Goal: Task Accomplishment & Management: Complete application form

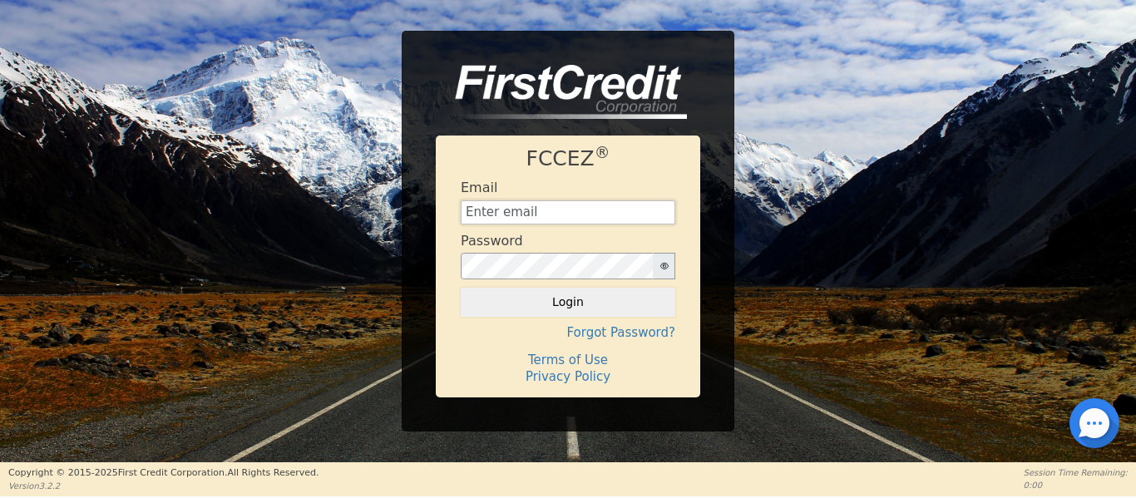
click at [497, 220] on input "text" at bounding box center [568, 212] width 215 height 25
type input "Management@EnvyLuxeVacations.com"
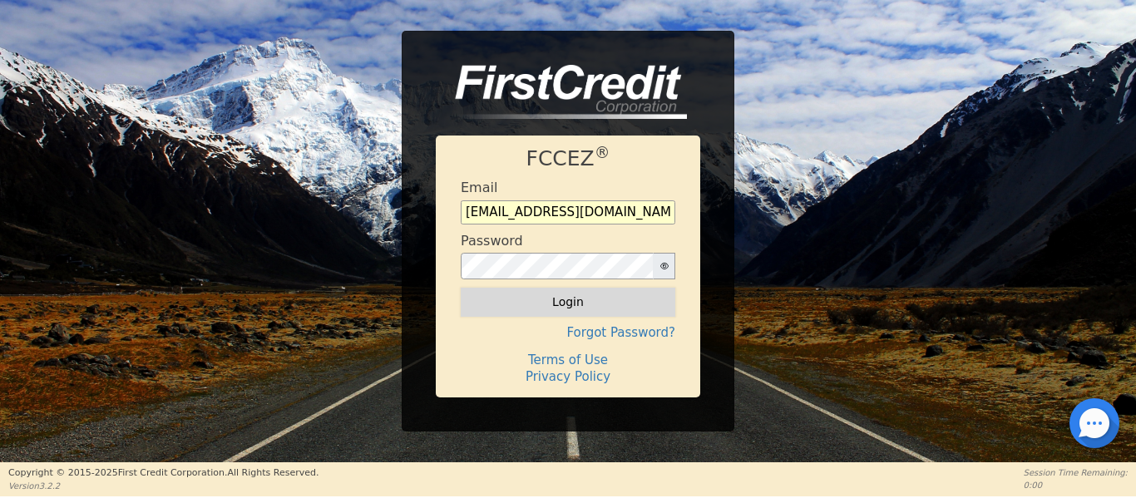
drag, startPoint x: 526, startPoint y: 302, endPoint x: 475, endPoint y: 298, distance: 51.7
click at [519, 302] on button "Login" at bounding box center [568, 302] width 215 height 28
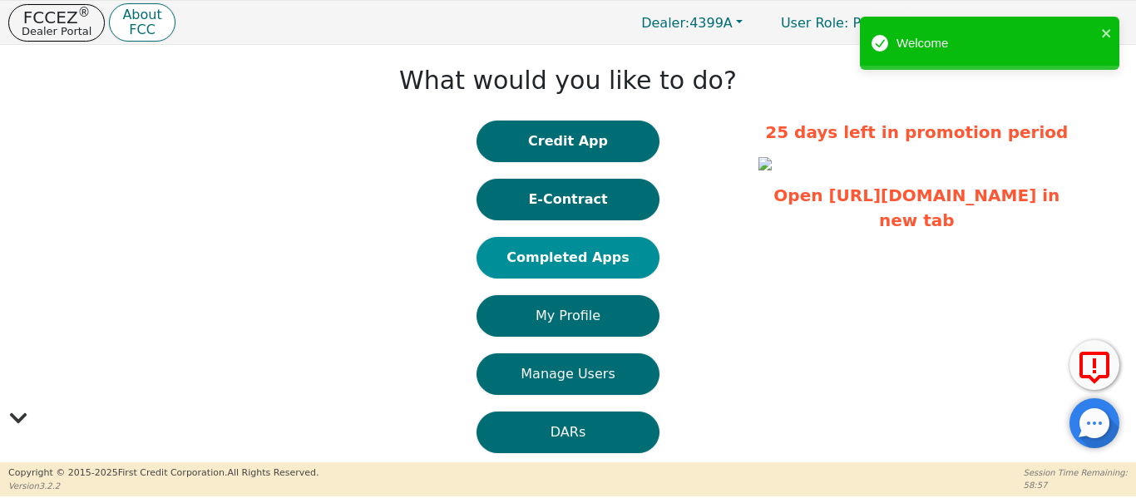
click at [551, 255] on button "Completed Apps" at bounding box center [568, 258] width 183 height 42
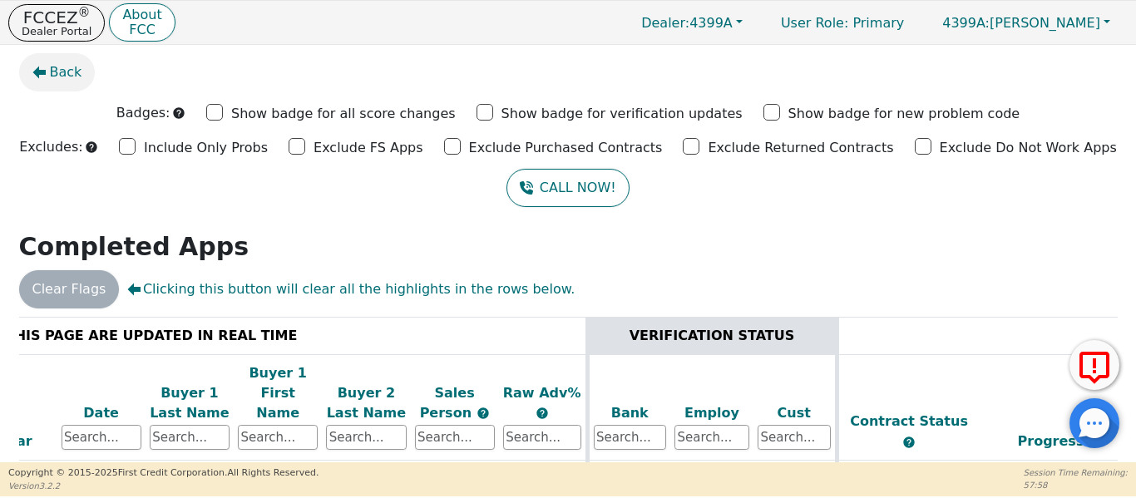
click at [57, 77] on span "Back" at bounding box center [66, 72] width 32 height 20
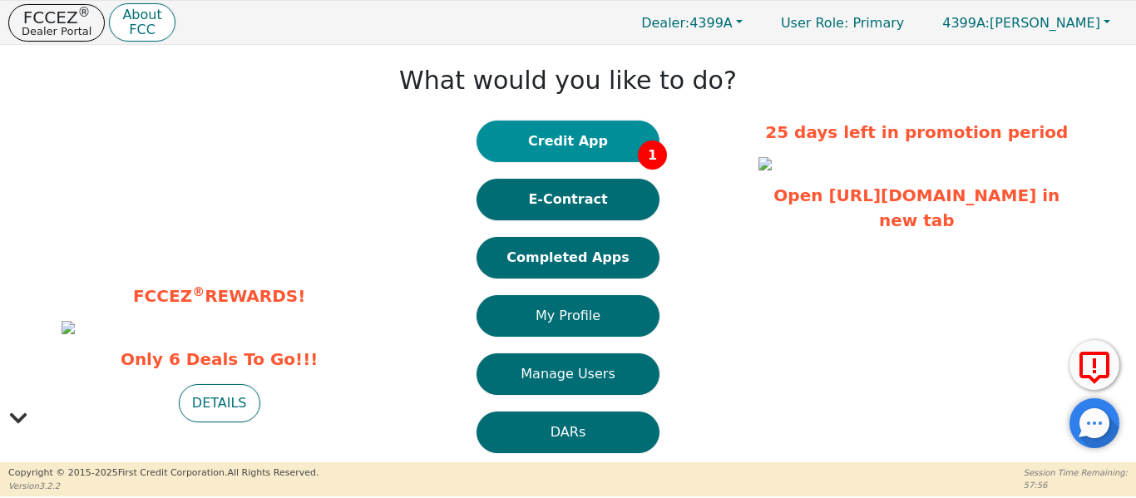
click at [574, 156] on button "Credit App 1" at bounding box center [568, 142] width 183 height 42
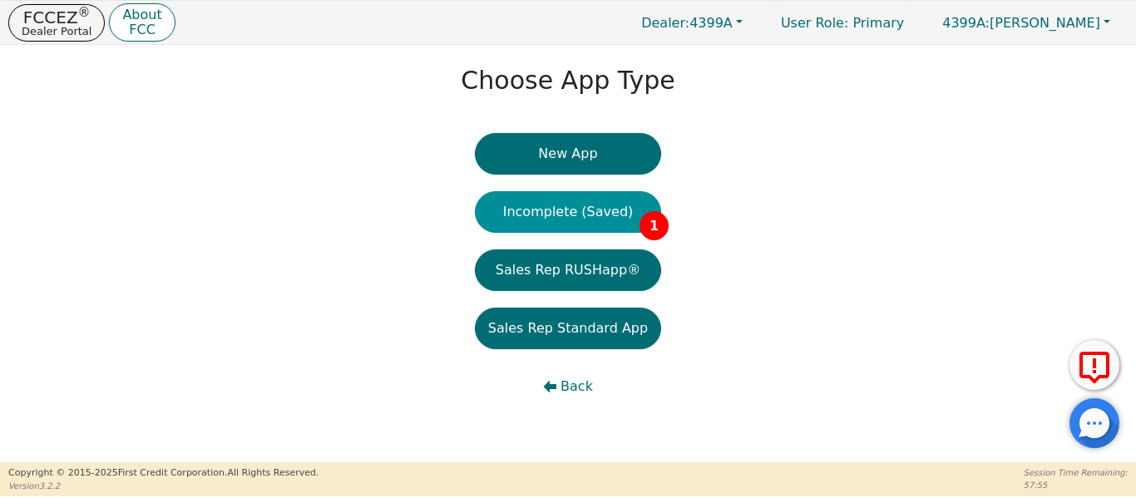
click at [559, 215] on button "Incomplete (Saved) 1" at bounding box center [568, 212] width 186 height 42
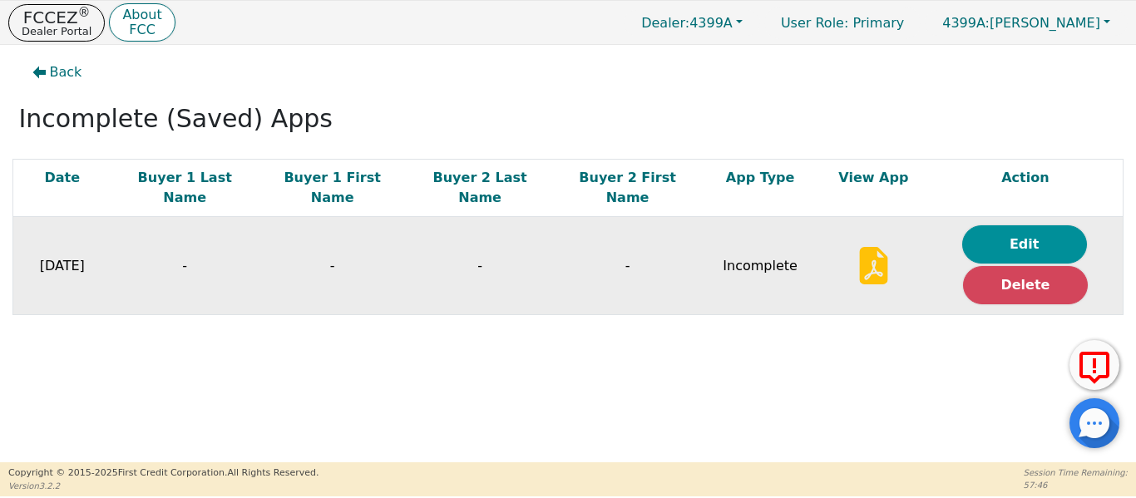
click at [1020, 225] on button "Edit" at bounding box center [1024, 244] width 125 height 38
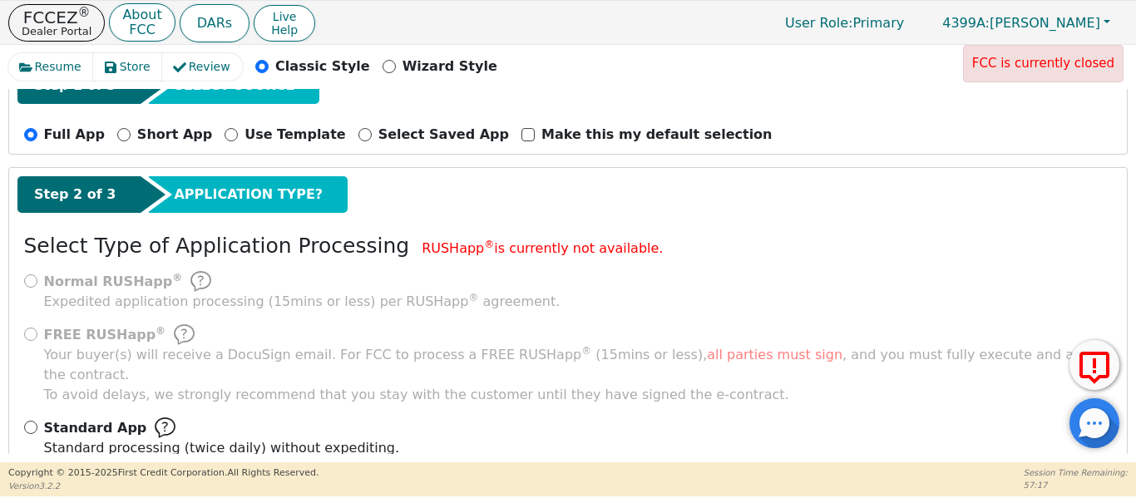
scroll to position [184, 0]
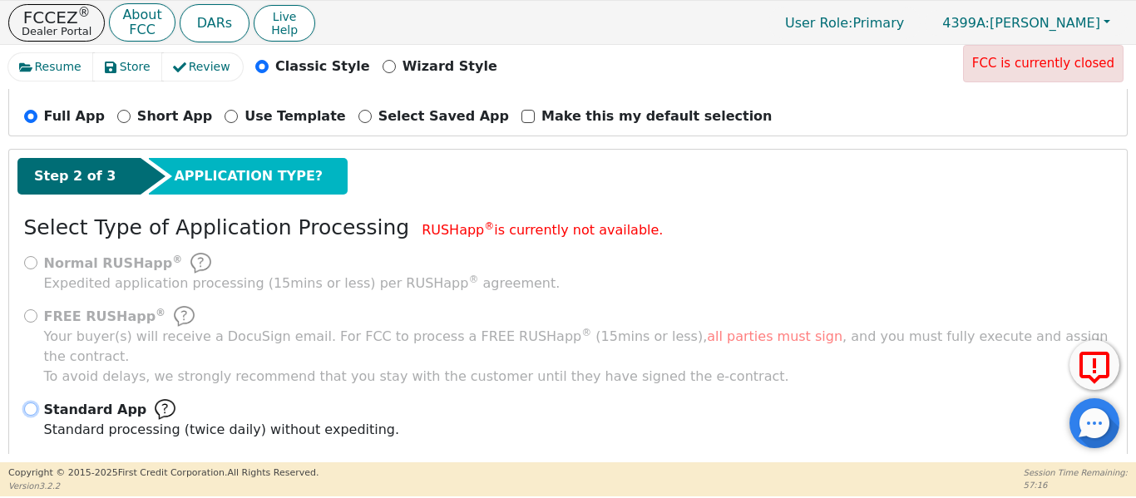
click at [34, 403] on input "Standard App Standard processing (twice daily) without expediting." at bounding box center [30, 409] width 13 height 13
radio input "true"
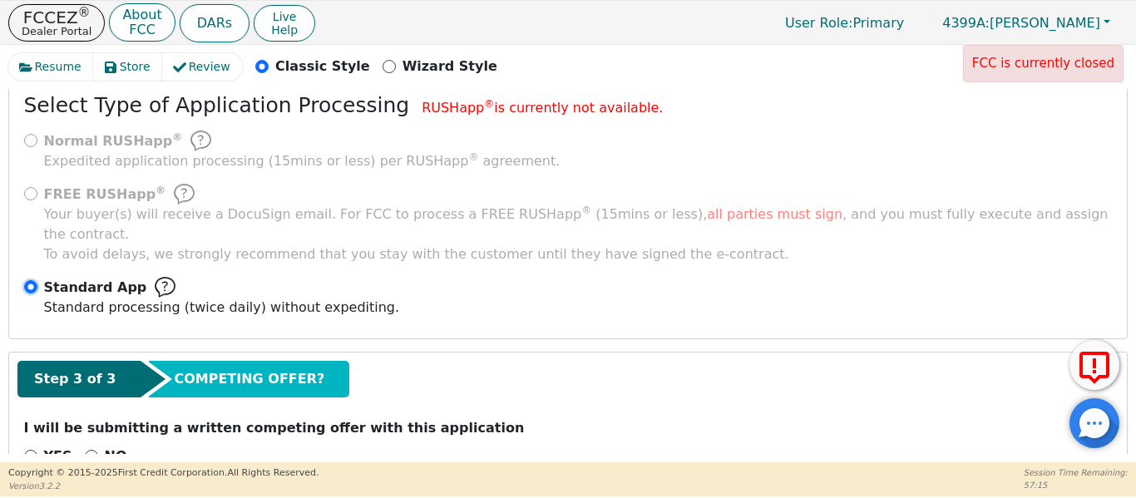
scroll to position [334, 0]
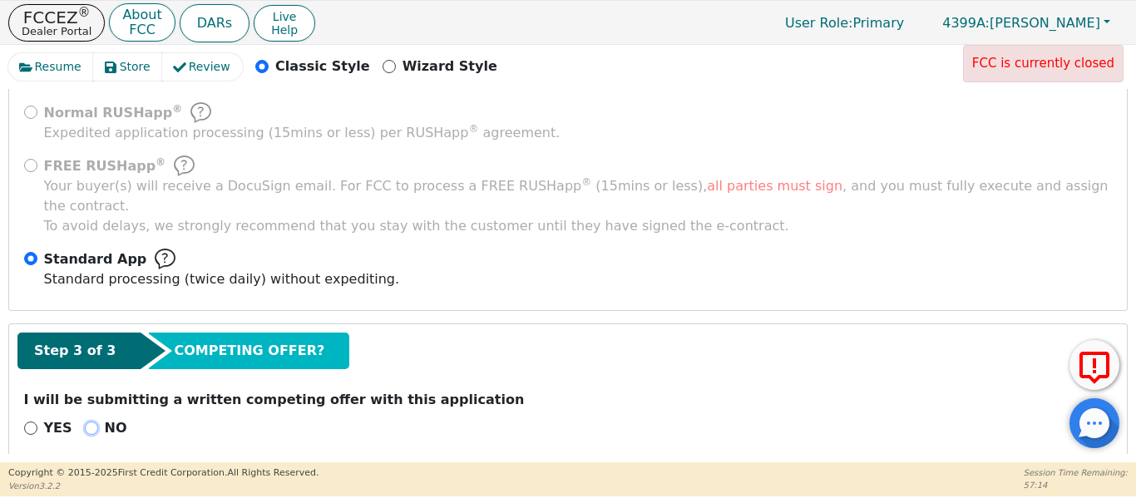
drag, startPoint x: 82, startPoint y: 406, endPoint x: 151, endPoint y: 419, distance: 70.3
click at [85, 422] on input "NO" at bounding box center [91, 428] width 13 height 13
radio input "true"
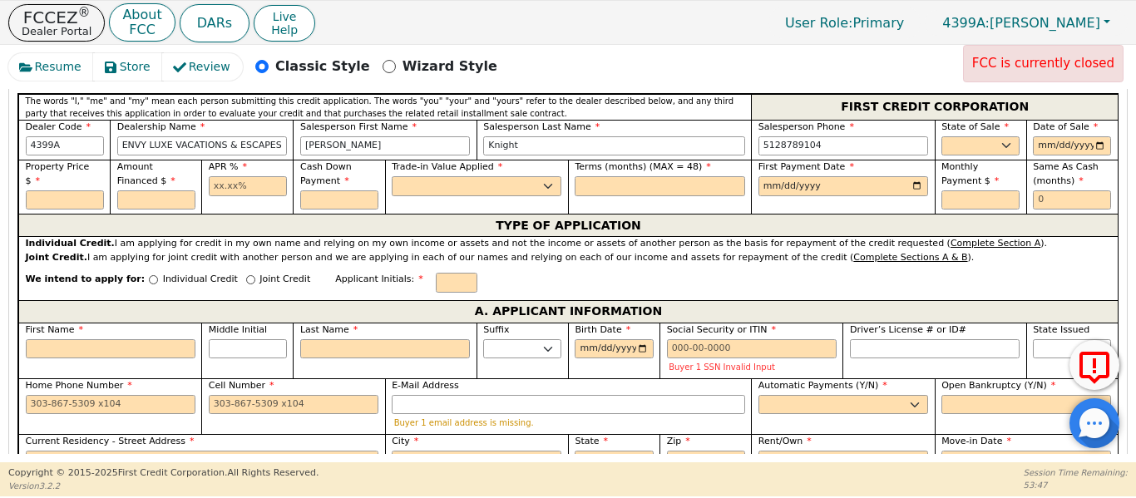
scroll to position [750, 0]
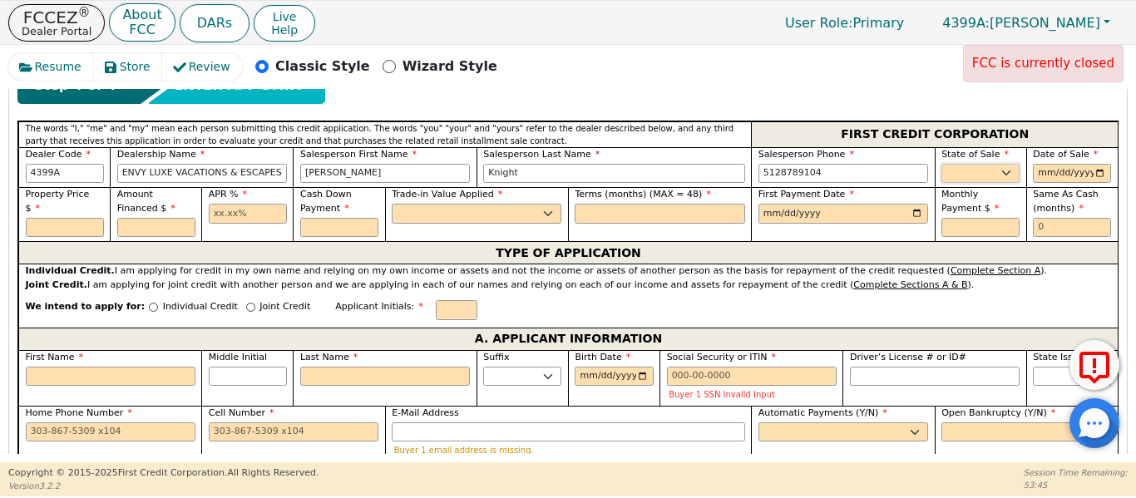
click at [981, 164] on select "AK AL AR AZ CA CO CT DC DE FL GA HI IA ID IL IN KS KY LA MA MD ME MI MN MO MS M…" at bounding box center [980, 174] width 78 height 20
select select "TX"
click at [941, 164] on select "AK AL AR AZ CA CO CT DC DE FL GA HI IA ID IL IN KS KY LA MA MD ME MI MN MO MS M…" at bounding box center [980, 174] width 78 height 20
click at [1092, 164] on input "date" at bounding box center [1072, 174] width 78 height 20
type input "2025-09-06"
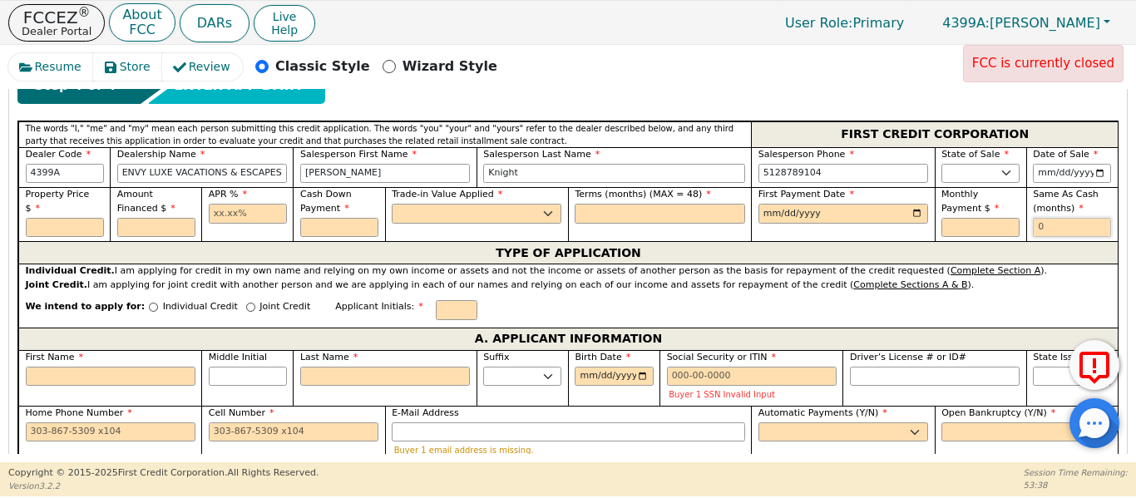
drag, startPoint x: 1045, startPoint y: 211, endPoint x: 997, endPoint y: 205, distance: 48.7
click at [1004, 210] on div "Property Price $ Amount Financed $ APR % Cash Down Payment Trade-in Value Appli…" at bounding box center [568, 214] width 1100 height 54
type input "6"
click at [911, 204] on input "date" at bounding box center [844, 214] width 170 height 20
type input "2025-10-06"
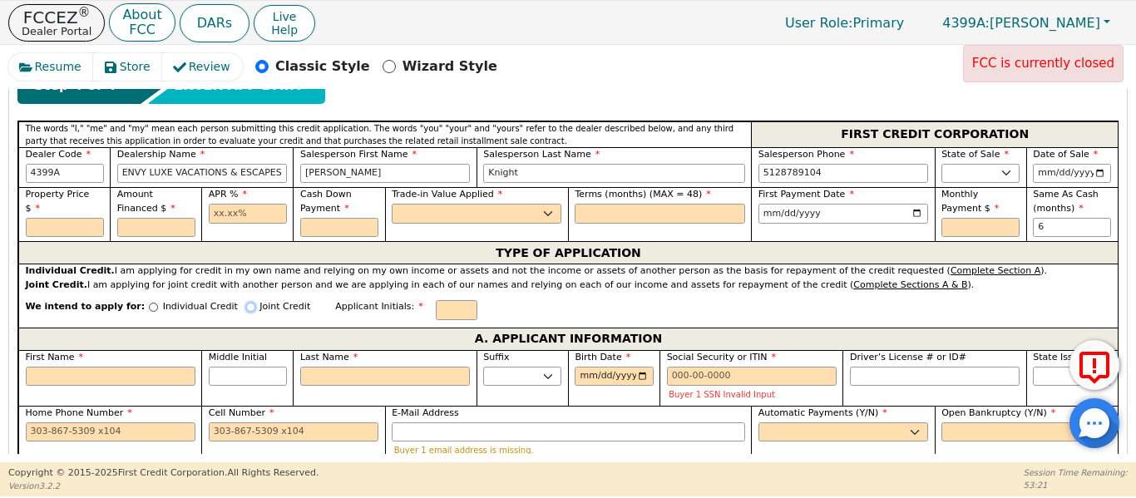
click at [246, 303] on input "Joint Credit" at bounding box center [250, 307] width 9 height 9
radio input "true"
click at [754, 76] on div "Resume Store Review Classic Style Wizard Style FCC is currently closed" at bounding box center [567, 71] width 1119 height 36
click at [235, 204] on input "text" at bounding box center [248, 214] width 78 height 20
type input "17.99"
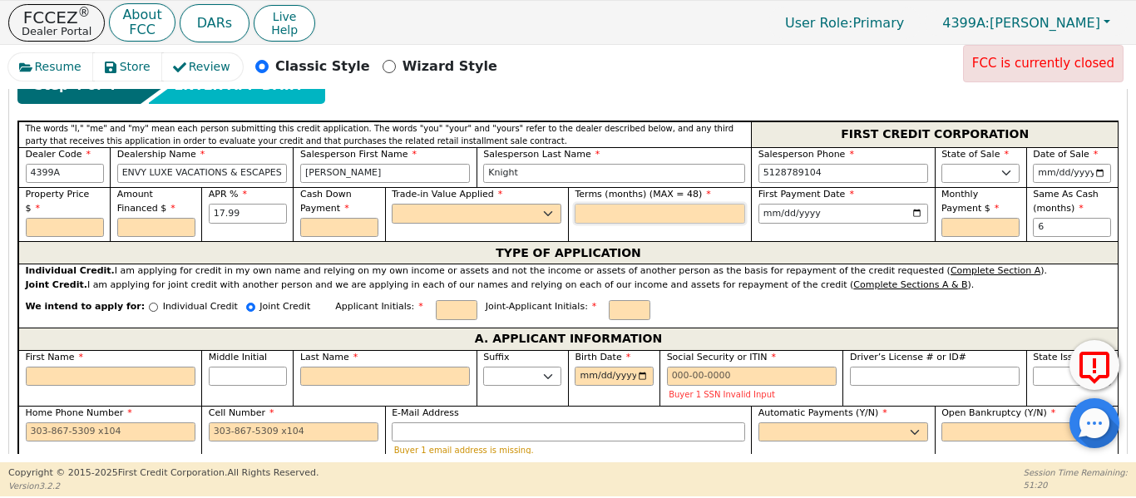
drag, startPoint x: 640, startPoint y: 192, endPoint x: 630, endPoint y: 195, distance: 10.3
click at [631, 204] on input "text" at bounding box center [660, 214] width 170 height 20
type input "48"
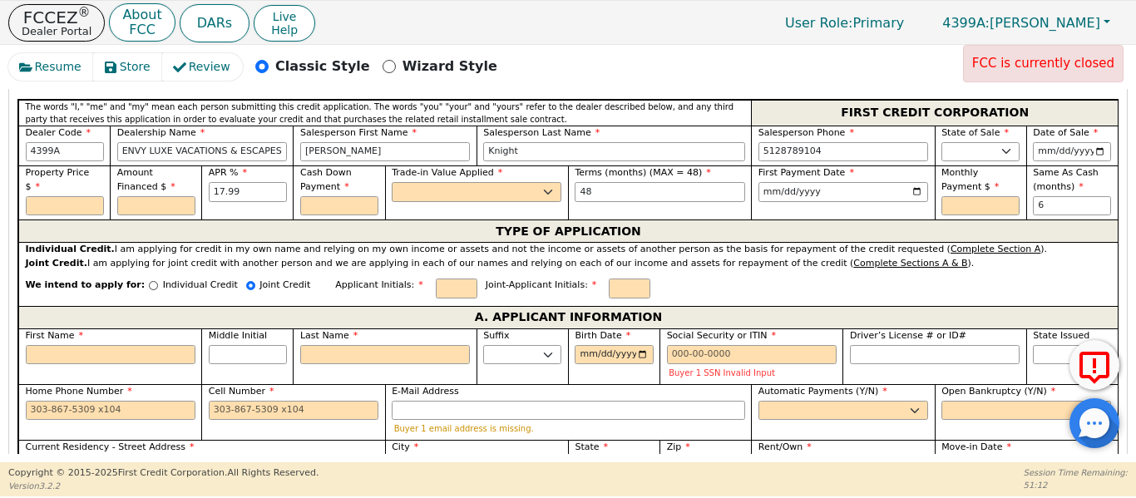
scroll to position [778, 0]
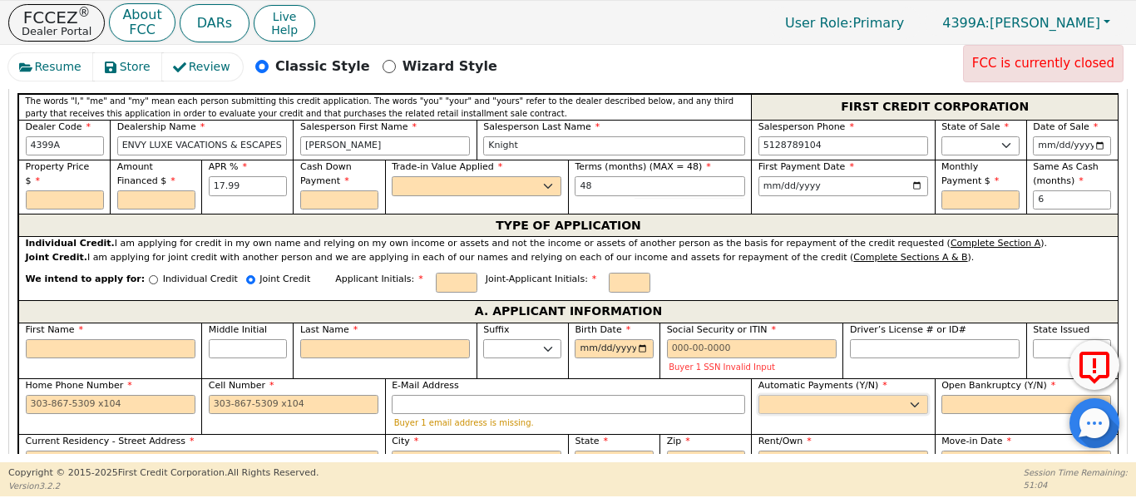
click at [817, 395] on select "Yes No" at bounding box center [844, 405] width 170 height 20
select select "y"
click at [759, 395] on select "Yes No" at bounding box center [844, 405] width 170 height 20
drag, startPoint x: 980, startPoint y: 379, endPoint x: 967, endPoint y: 388, distance: 15.5
click at [980, 395] on select "Yes No" at bounding box center [1026, 405] width 170 height 20
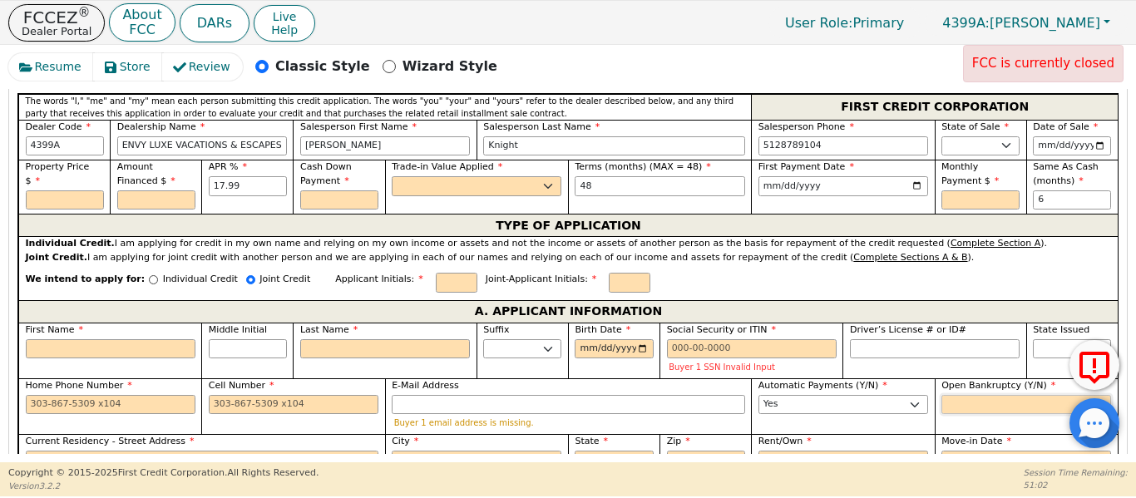
select select "n"
click at [941, 395] on select "Yes No" at bounding box center [1026, 405] width 170 height 20
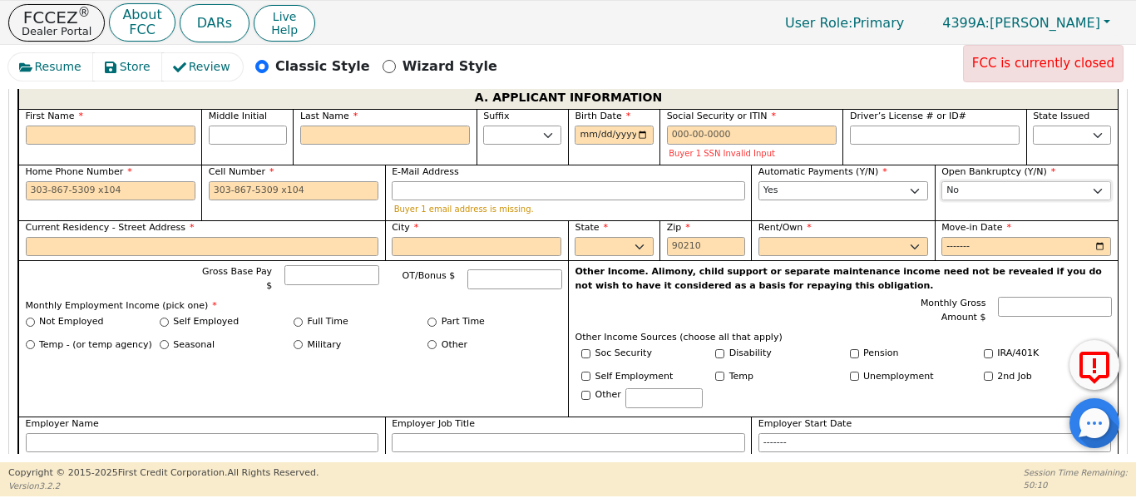
scroll to position [1000, 0]
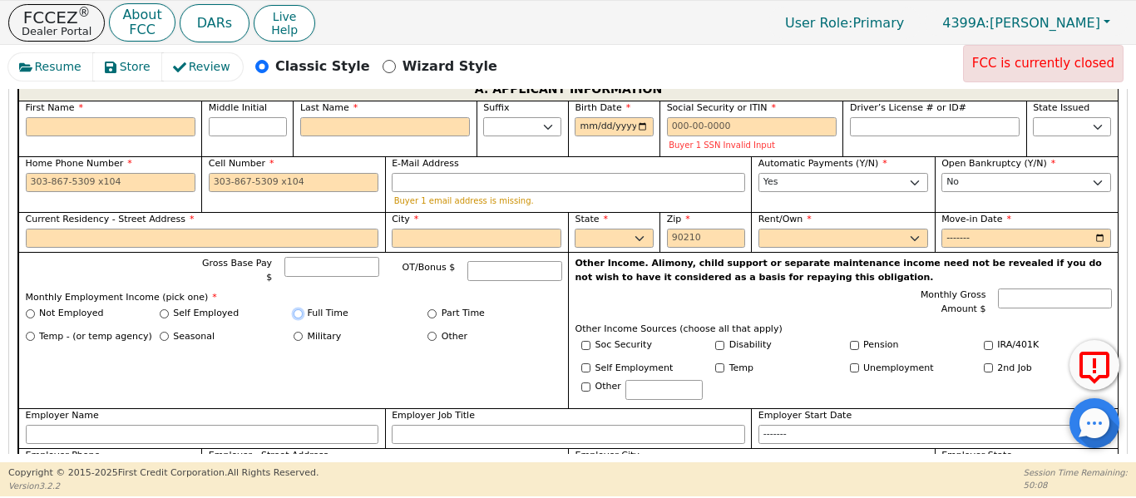
click at [300, 309] on input "Full Time" at bounding box center [298, 313] width 9 height 9
radio input "true"
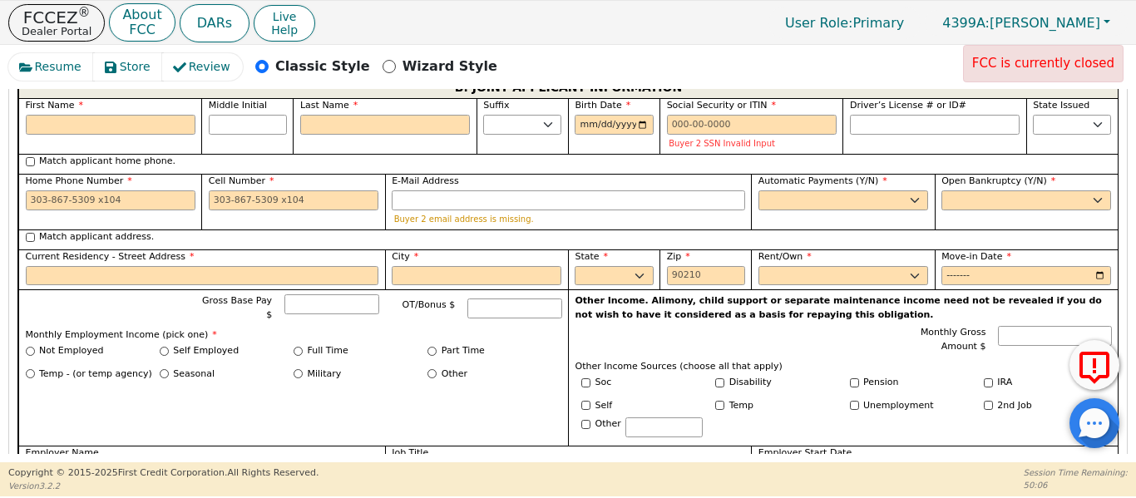
scroll to position [1499, 0]
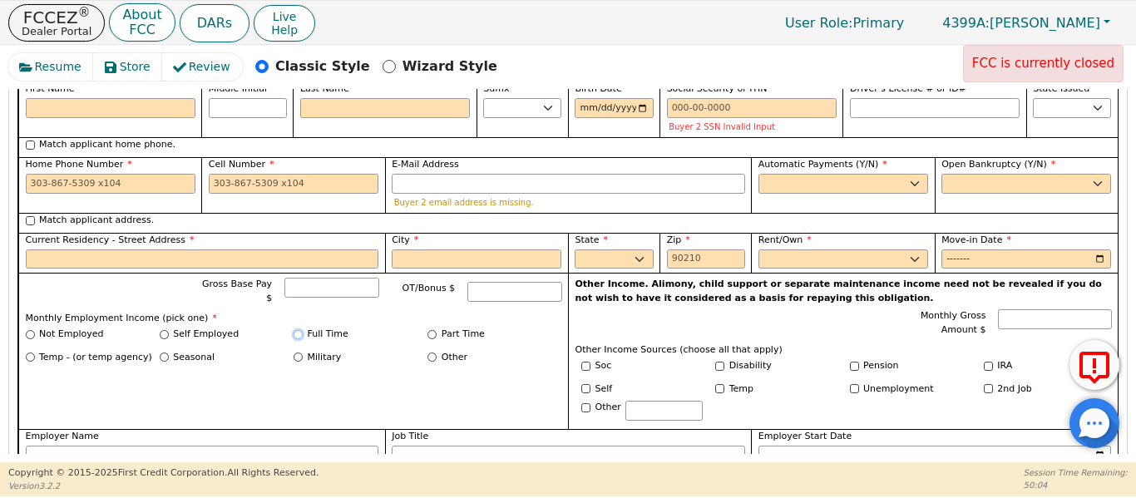
click at [295, 330] on input "Full Time" at bounding box center [298, 334] width 9 height 9
radio input "true"
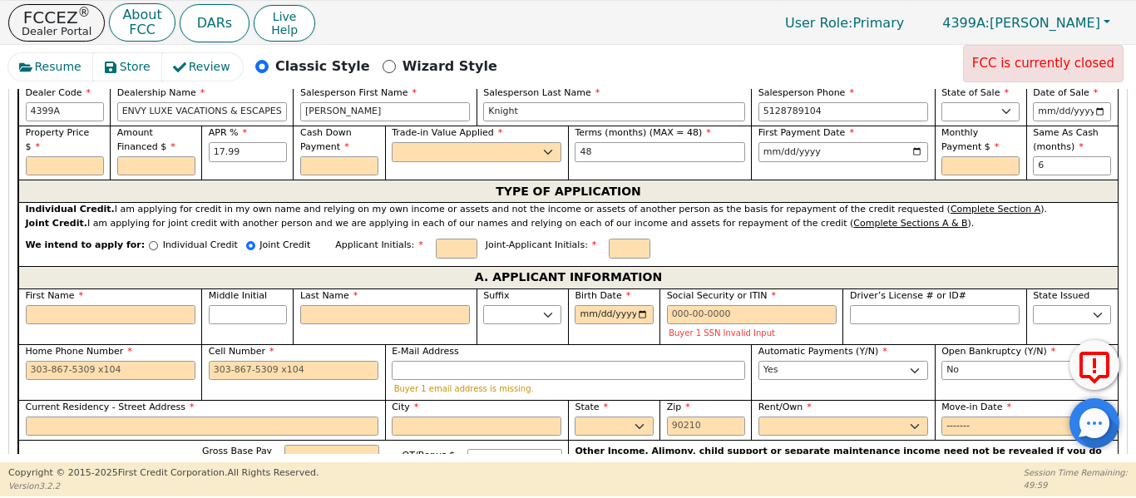
scroll to position [806, 0]
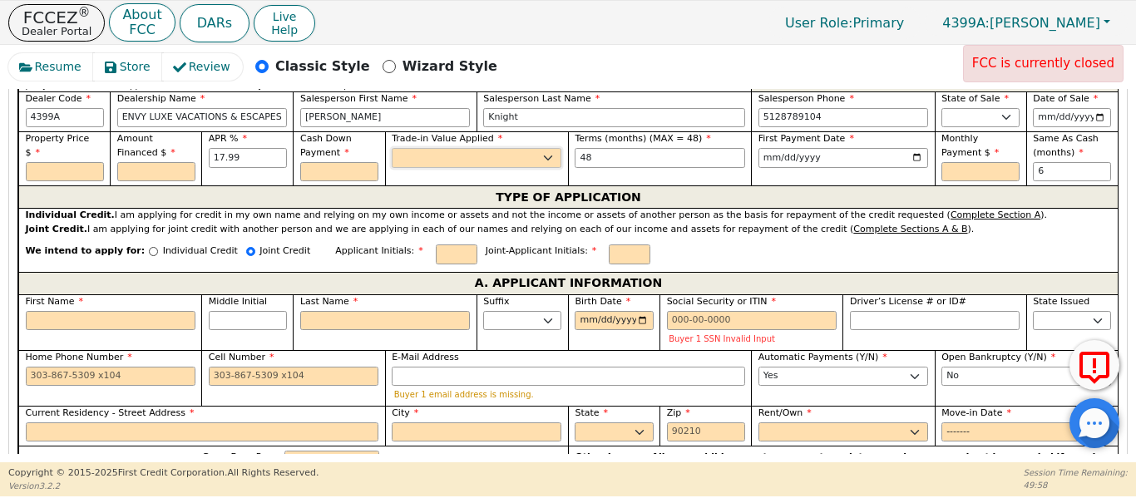
drag, startPoint x: 441, startPoint y: 132, endPoint x: 433, endPoint y: 147, distance: 16.7
click at [440, 148] on select "Yes No" at bounding box center [477, 158] width 170 height 20
select select "n"
click at [392, 148] on select "Yes No" at bounding box center [477, 158] width 170 height 20
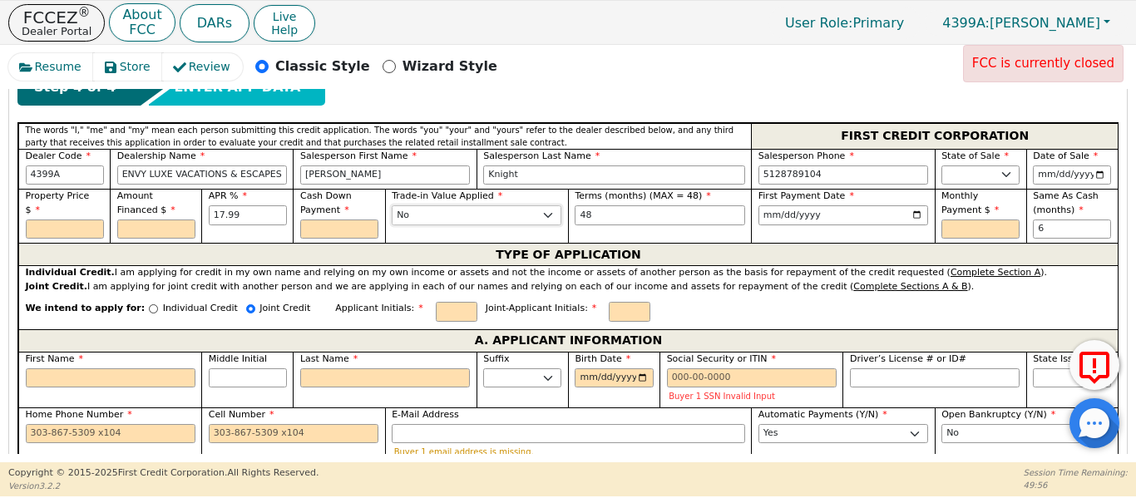
scroll to position [723, 0]
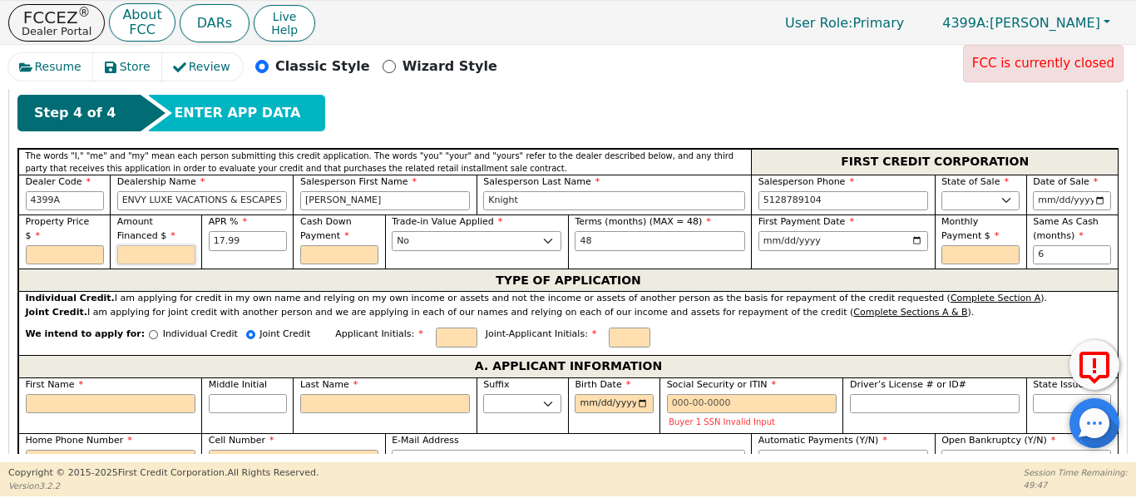
click at [155, 245] on input "text" at bounding box center [156, 255] width 78 height 20
type input "4995.00"
click at [85, 245] on input "text" at bounding box center [65, 255] width 78 height 20
click at [84, 245] on input "text" at bounding box center [65, 255] width 78 height 20
click at [121, 394] on input "First Name" at bounding box center [111, 404] width 170 height 20
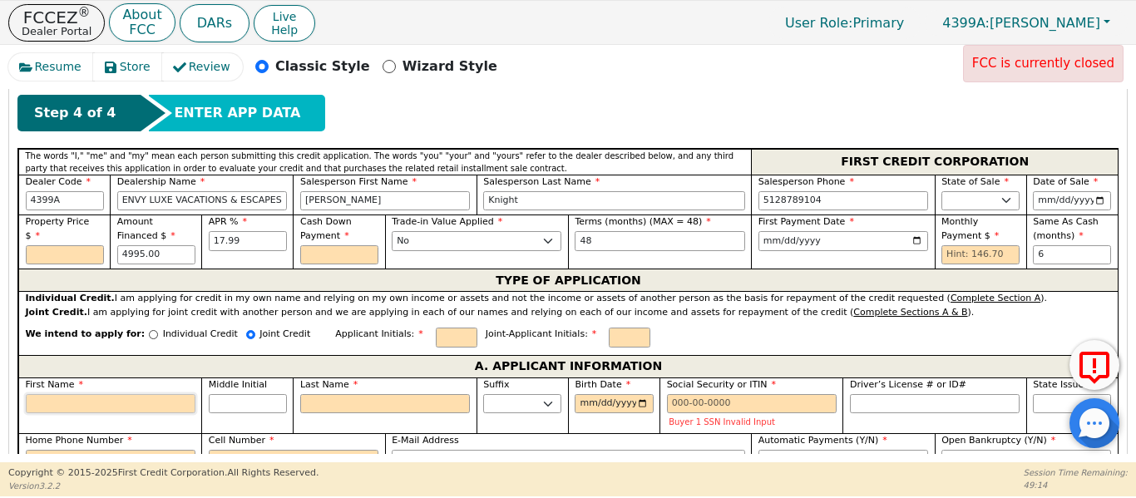
click at [128, 394] on input "First Name" at bounding box center [111, 404] width 170 height 20
type input "B"
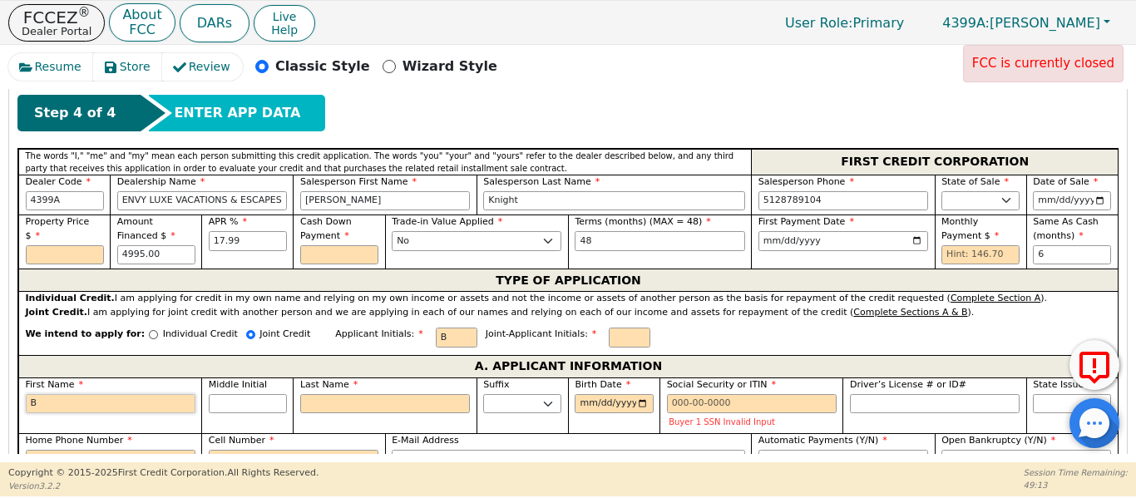
type input "Br"
type input "Bra"
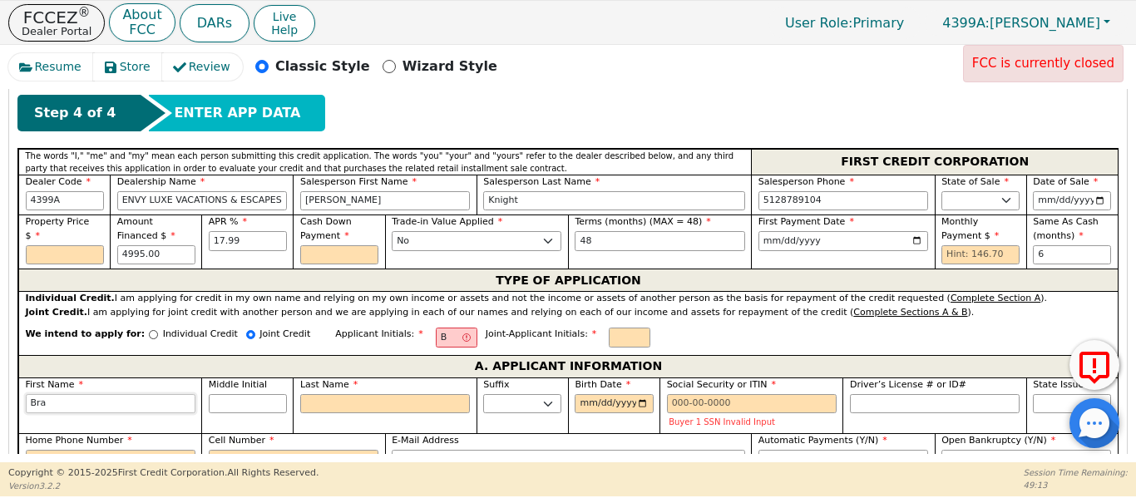
type input "Bra"
type input "Bran"
type input "Brand"
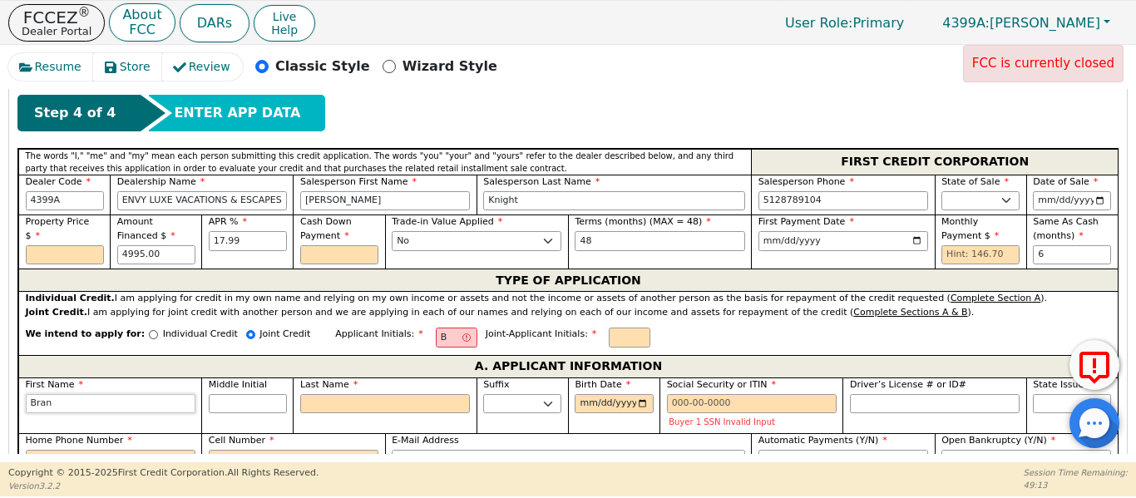
type input "Brand"
type input "Brando"
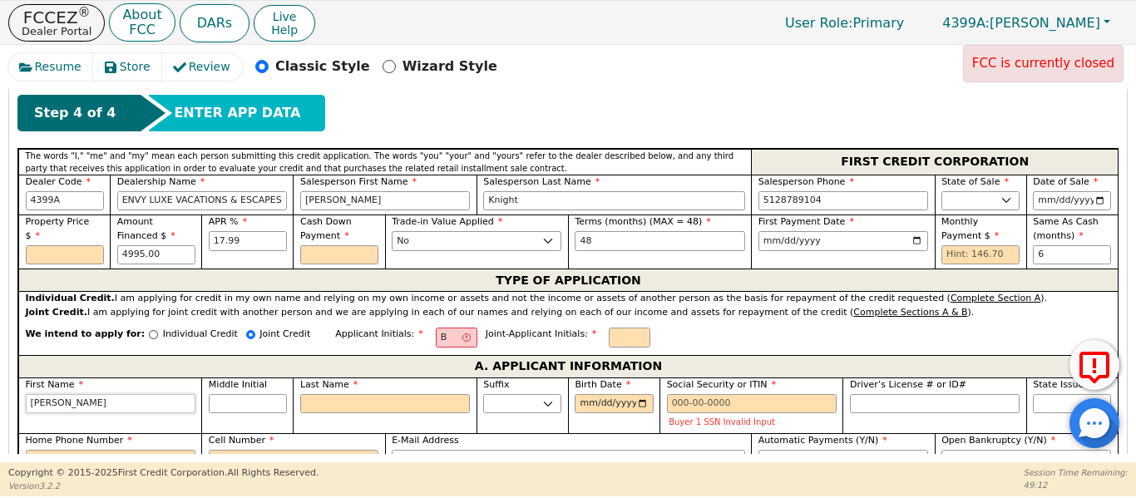
type input "[PERSON_NAME]"
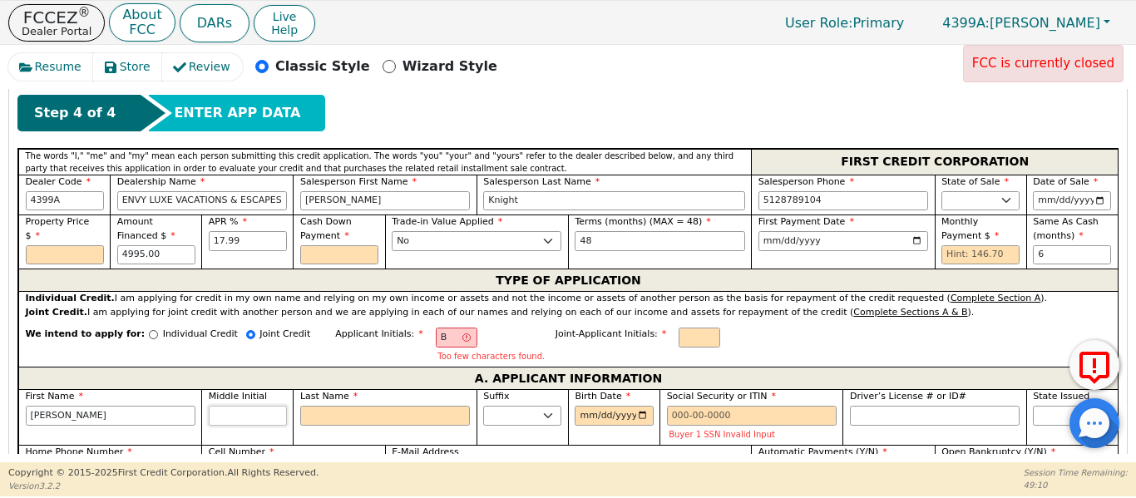
type input "BJ"
type input "J"
type input "Brandon J"
type input "J"
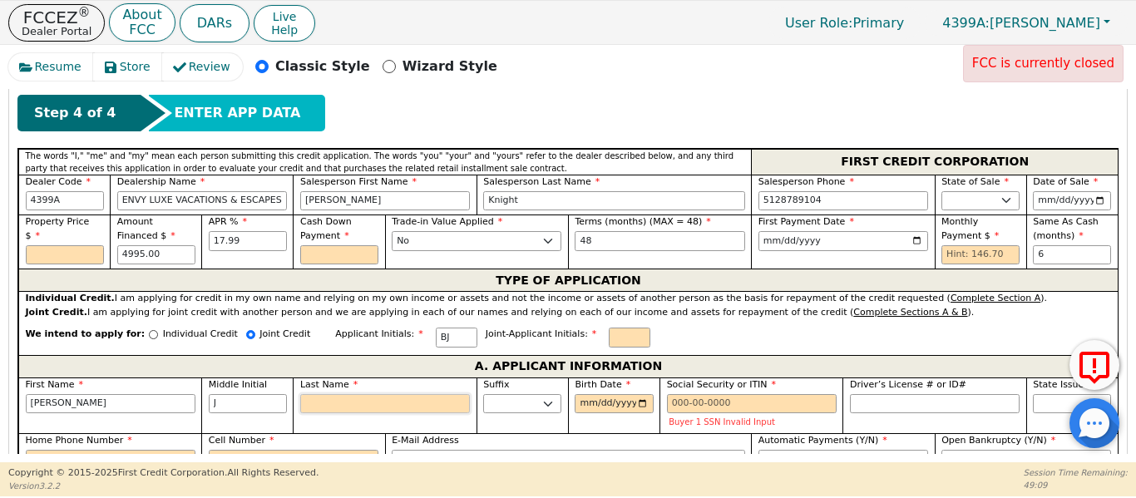
type input "BJR"
type input "R"
type input "Brandon J R"
type input "Ri"
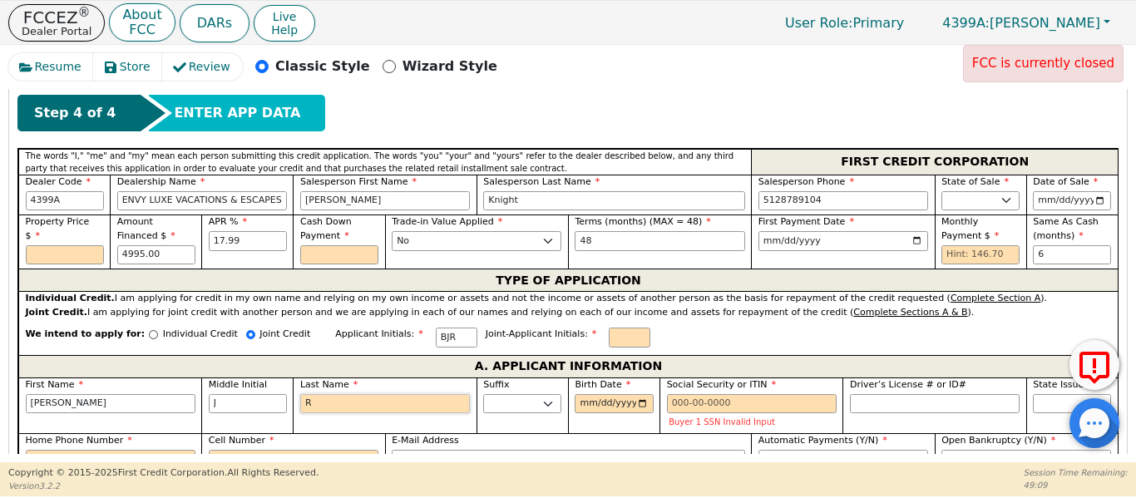
type input "Brandon J Ri"
type input "Ric"
type input "Brandon J Ric"
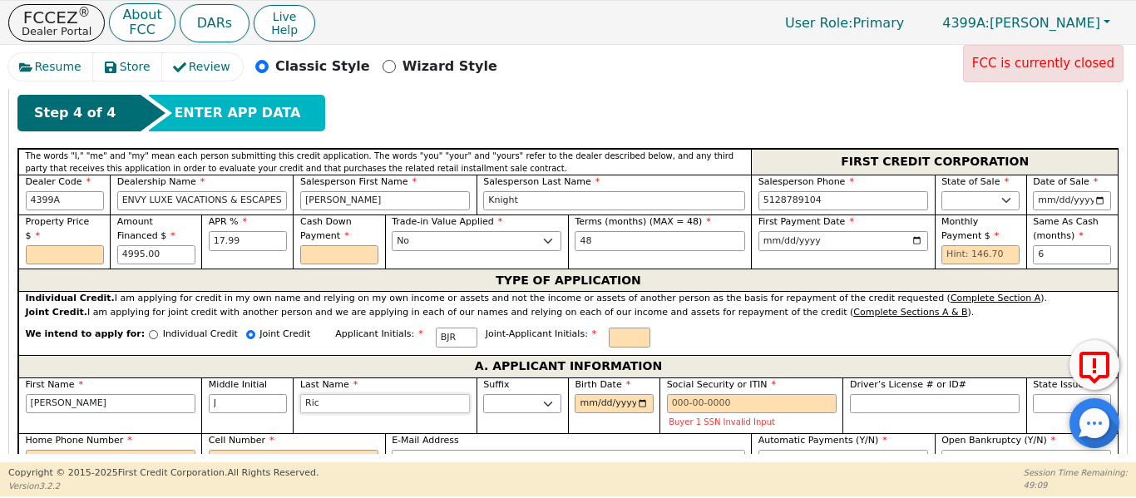
type input "Rich"
type input "Brandon J Rich"
type input "Richa"
type input "Brandon J Richa"
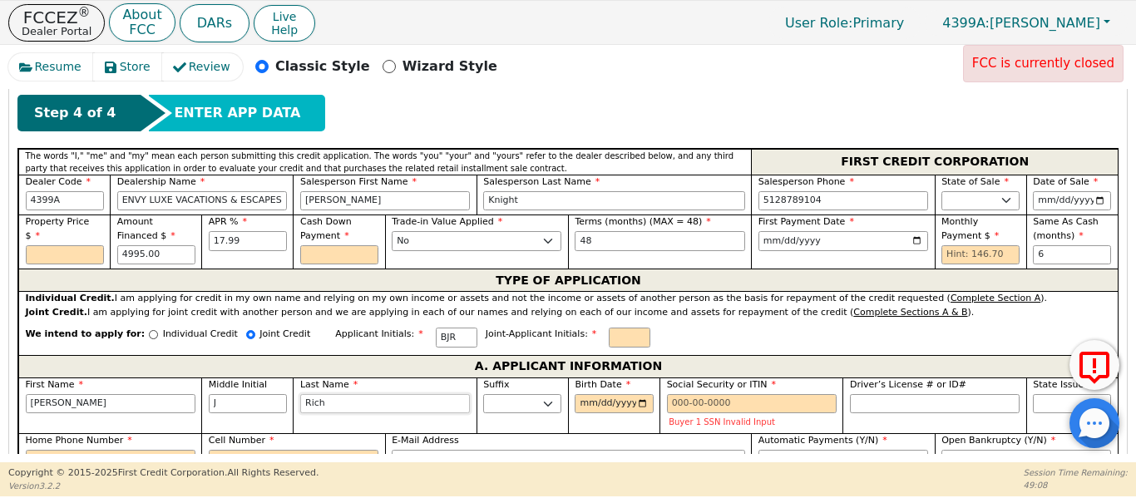
type input "Brandon J Richa"
type input "Richar"
type input "Brandon J Richar"
type input "Richard"
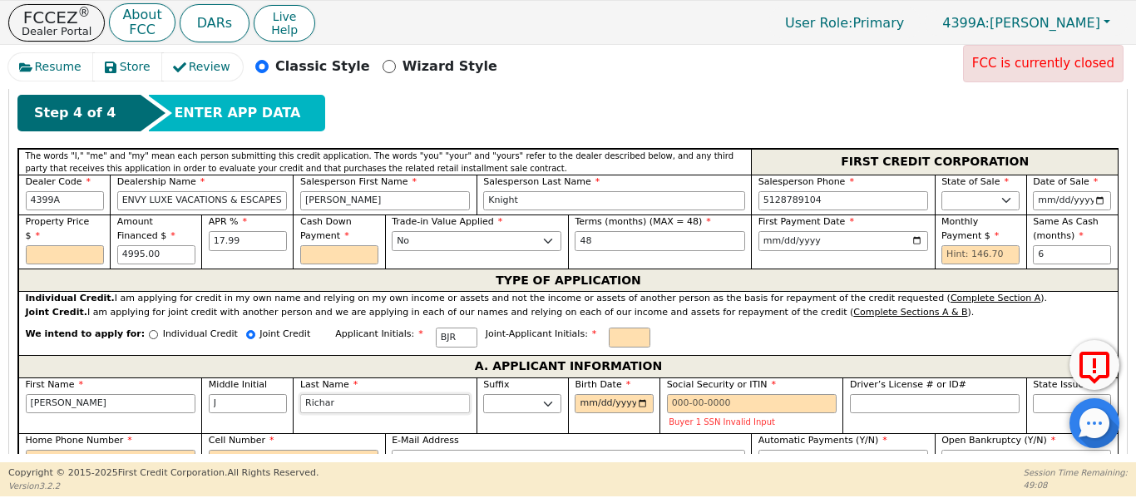
type input "Brandon J Richard"
type input "[PERSON_NAME]"
type input "Brandon J Richards"
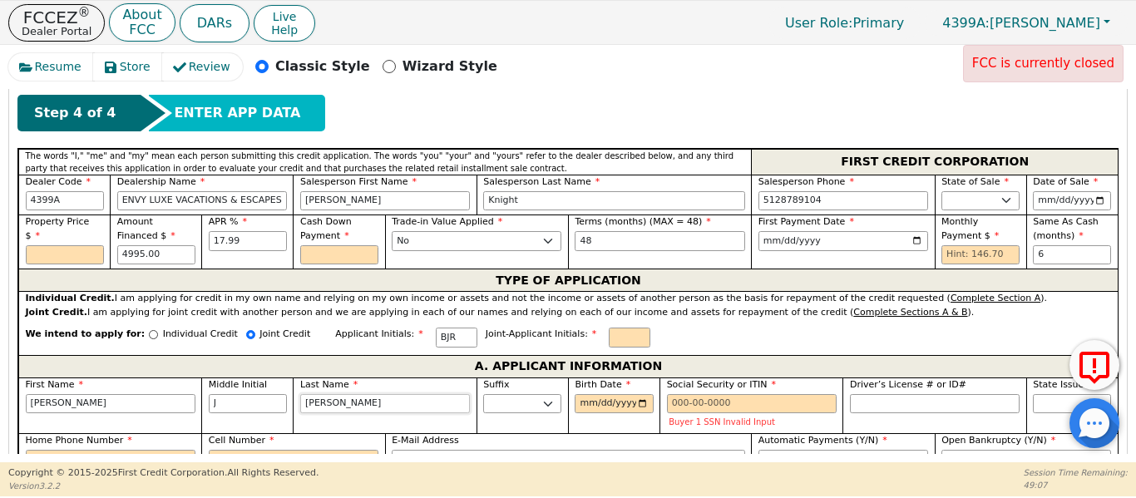
type input "[PERSON_NAME]"
type input "1996-03-12"
click at [893, 394] on input "Driver’s License # or ID#" at bounding box center [935, 404] width 170 height 20
click at [72, 245] on input "text" at bounding box center [65, 255] width 78 height 20
type input "4995.00"
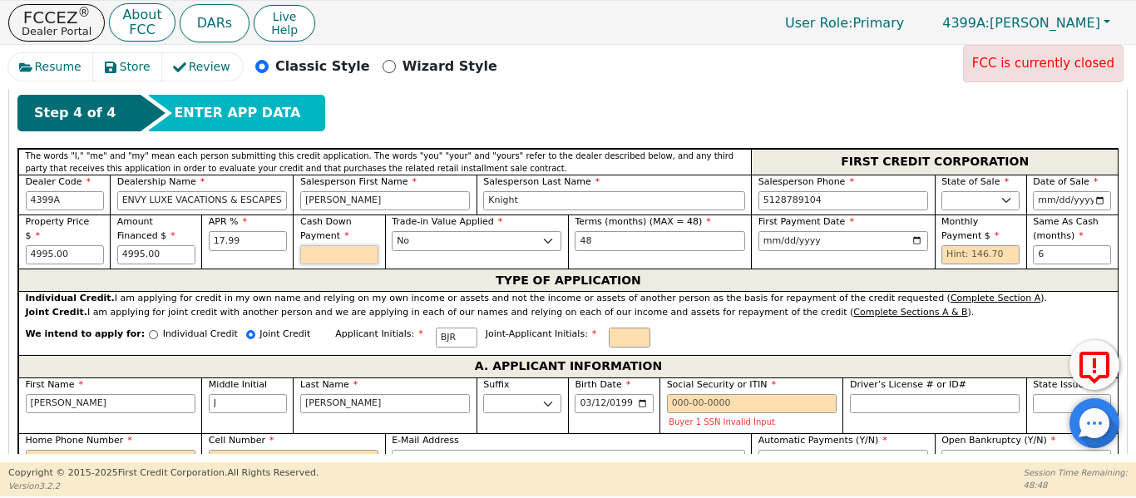
click at [310, 245] on input "text" at bounding box center [339, 255] width 78 height 20
type input "0.00"
click at [963, 245] on input "text" at bounding box center [980, 255] width 78 height 20
type input "146.70"
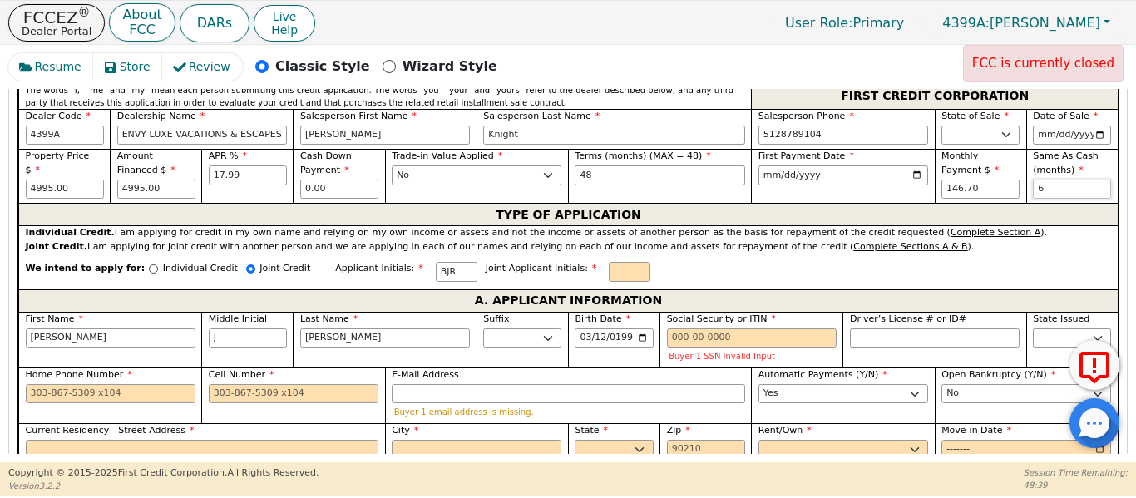
scroll to position [806, 0]
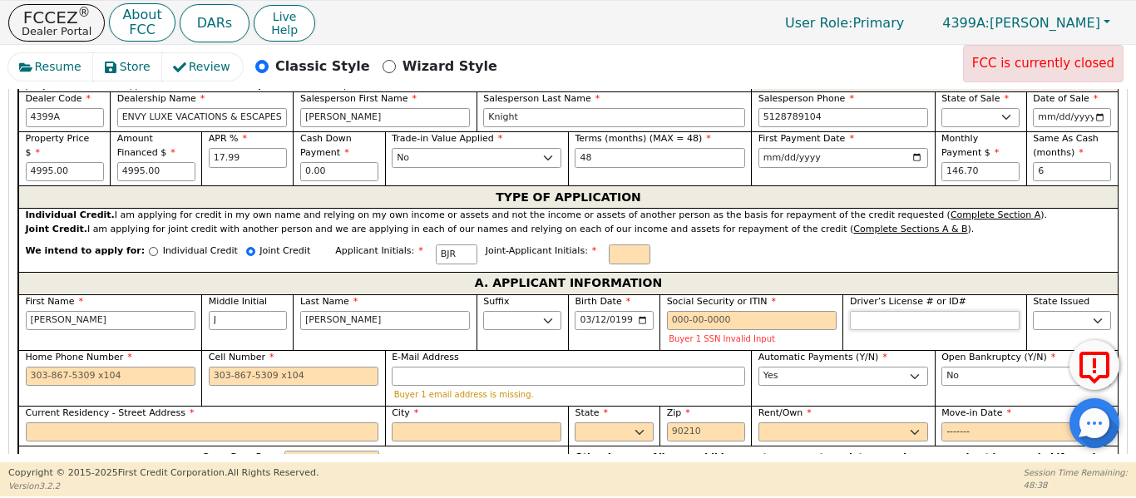
click at [864, 311] on input "Driver’s License # or ID#" at bounding box center [935, 321] width 170 height 20
type input "********"
click at [1061, 311] on select "AK AL AR AZ CA CO CT DC DE FL GA HI IA ID IL IN KS KY LA MA MD ME MI MN MO MS M…" at bounding box center [1072, 321] width 78 height 20
select select "TX"
click at [1033, 311] on select "AK AL AR AZ CA CO CT DC DE FL GA HI IA ID IL IN KS KY LA MA MD ME MI MN MO MS M…" at bounding box center [1072, 321] width 78 height 20
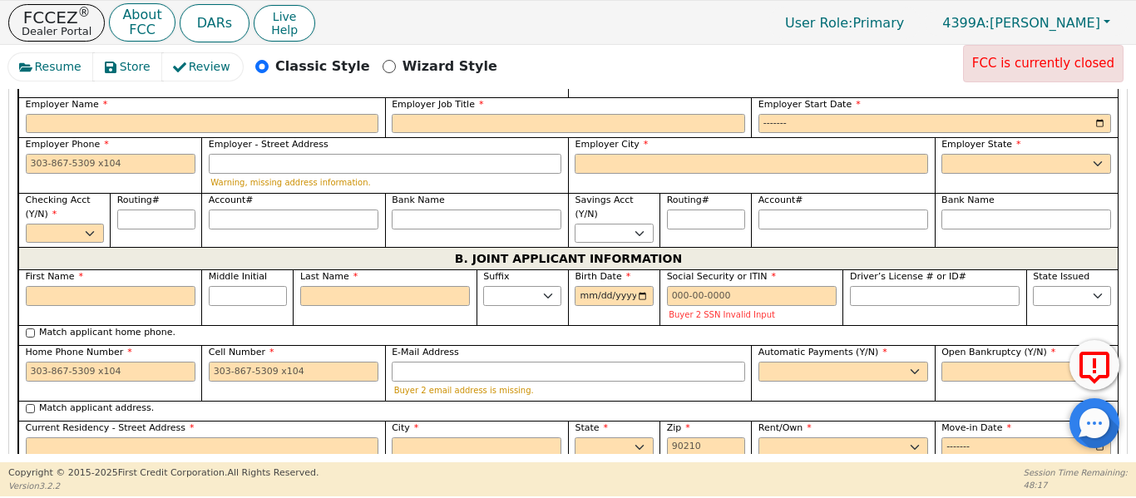
scroll to position [1305, 0]
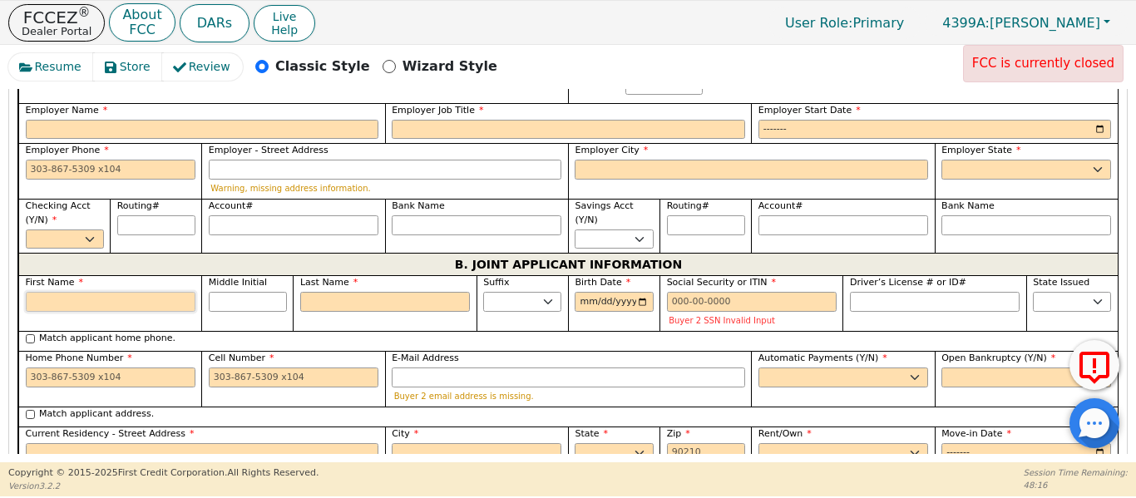
click at [77, 292] on input "First Name" at bounding box center [111, 302] width 170 height 20
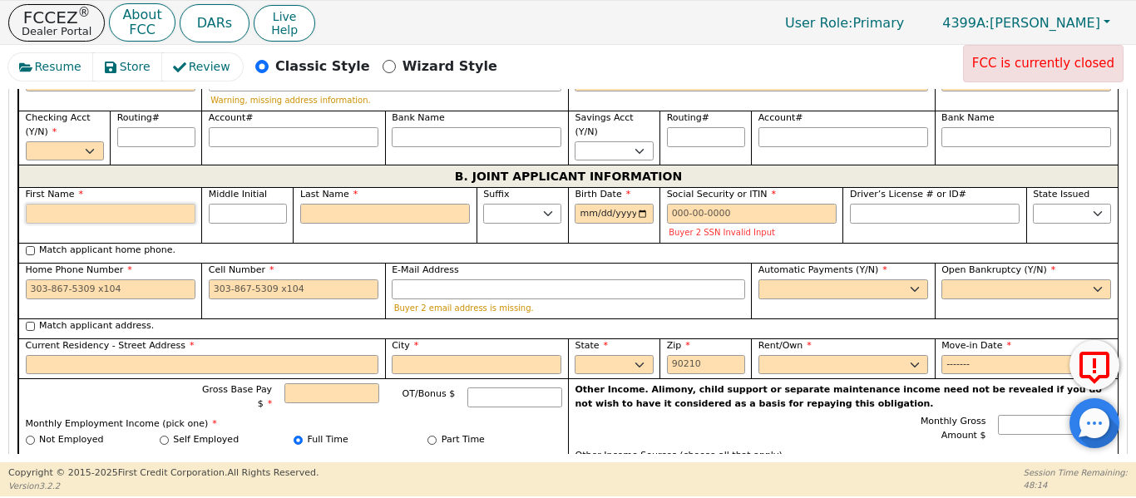
type input "t"
type input "T"
type input "t"
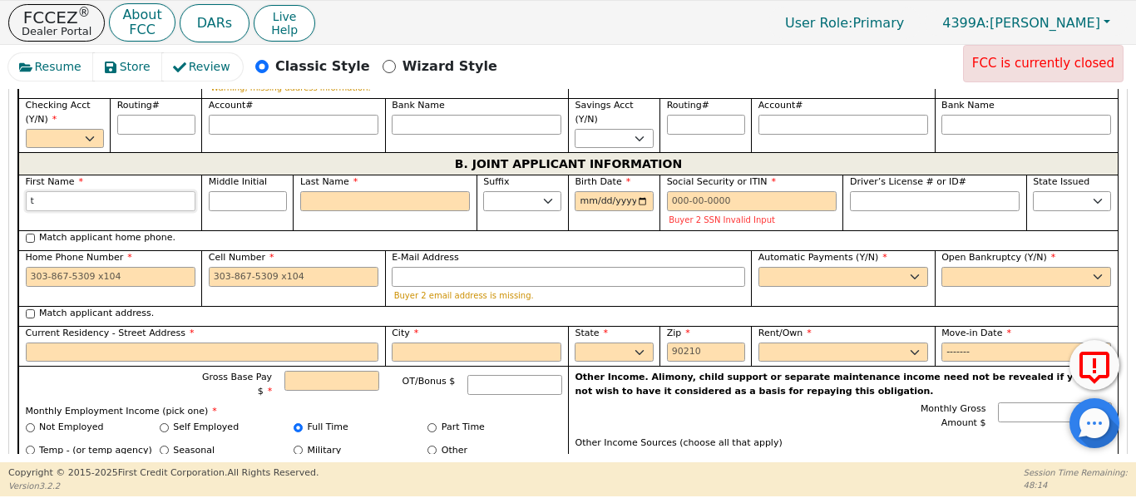
type input "ti"
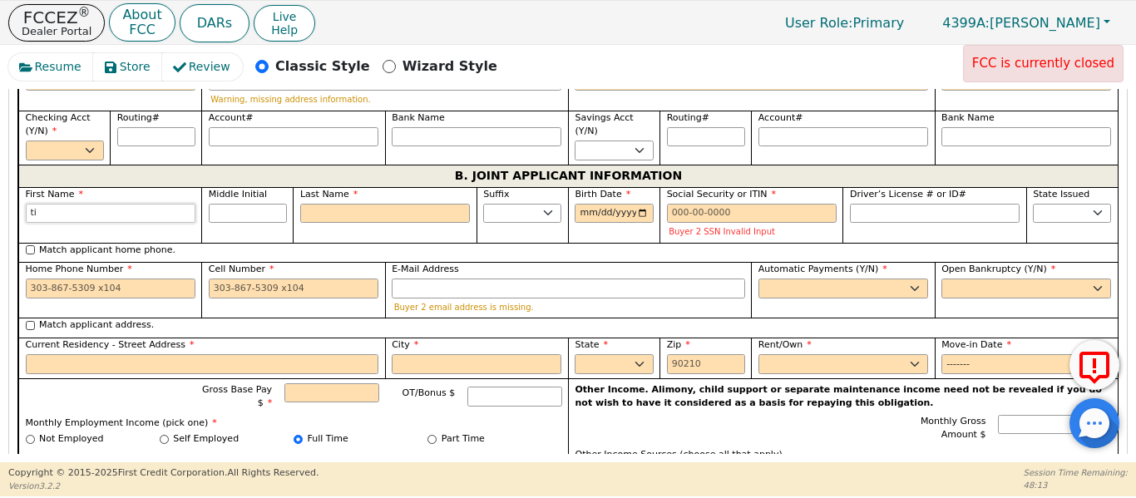
type input "tit"
type input "tita"
type input "titan"
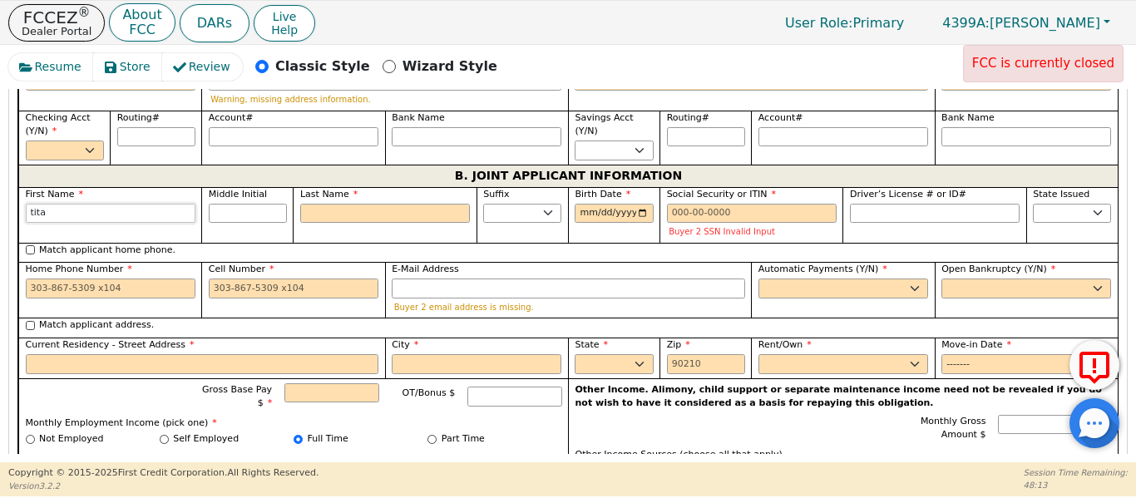
type input "titan"
type input "titann"
type input "titanna"
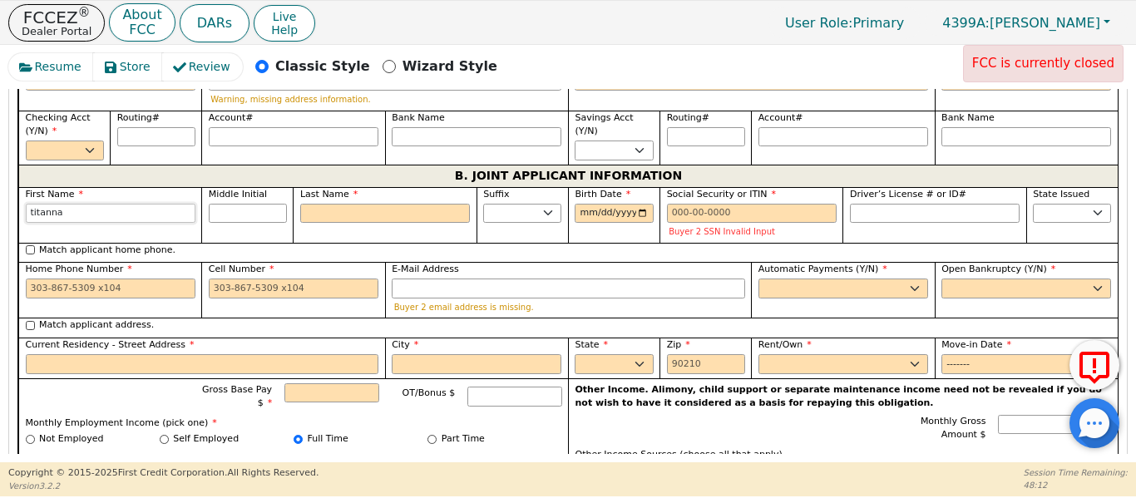
type input "titann"
type input "t"
type input "T"
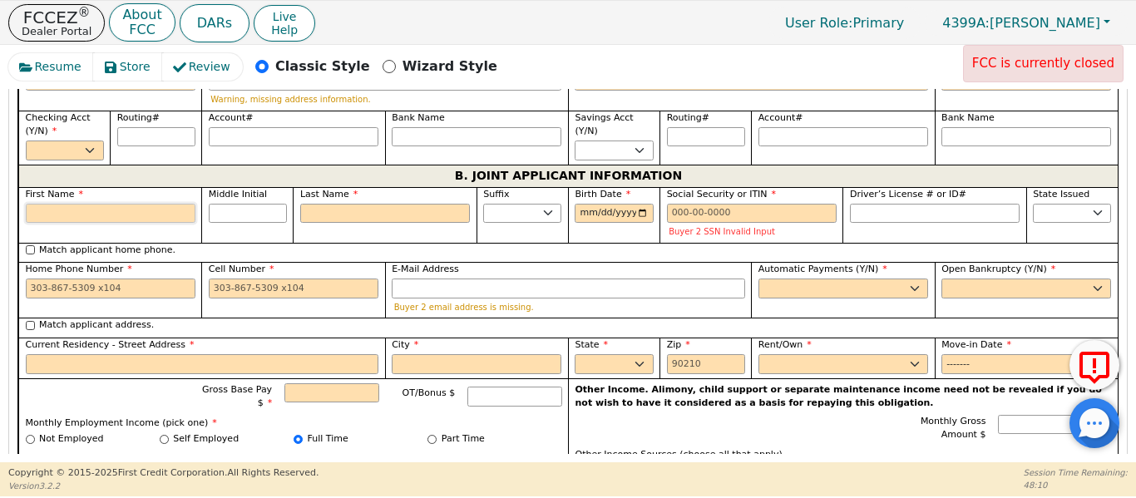
type input "T"
type input "Ti"
type input "T"
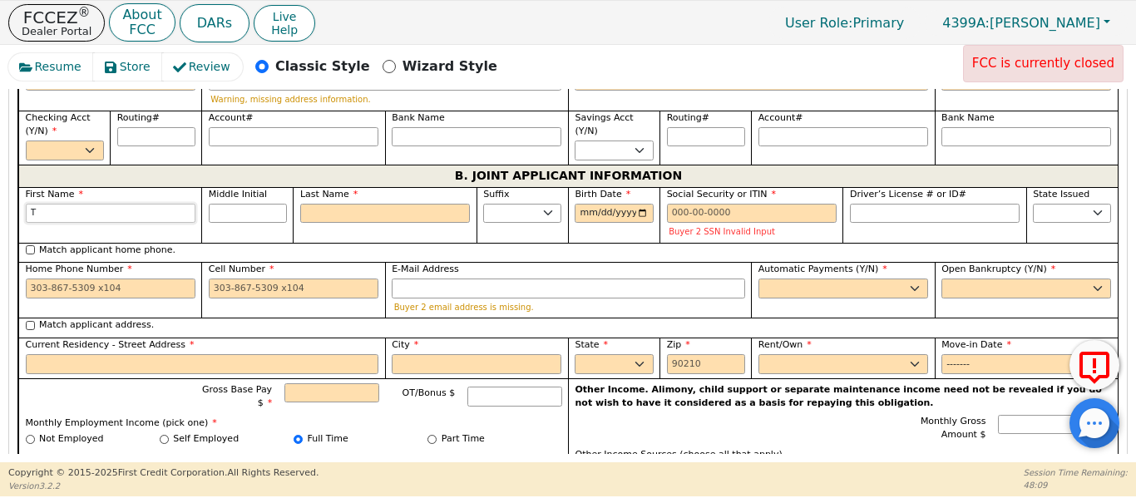
type input "Ta"
type input "Tat"
type input "Tati"
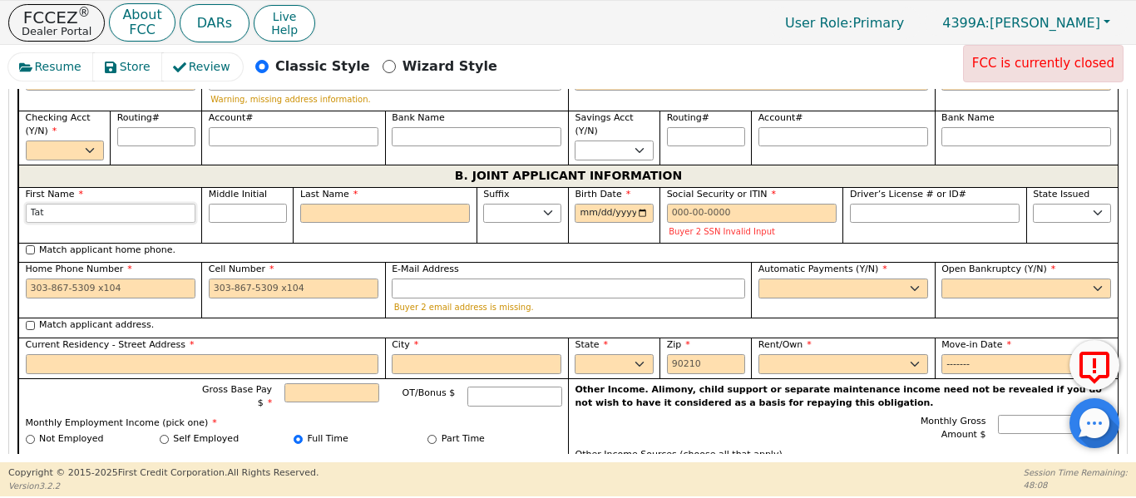
type input "Tati"
type input "Tatia"
type input "Tatian"
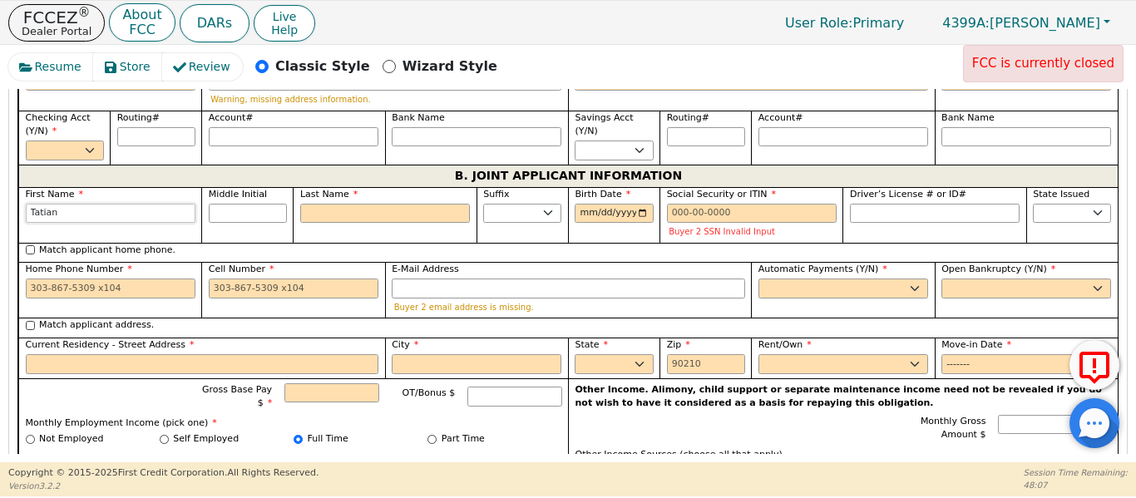
type input "[PERSON_NAME]"
type input "A"
type input "TA"
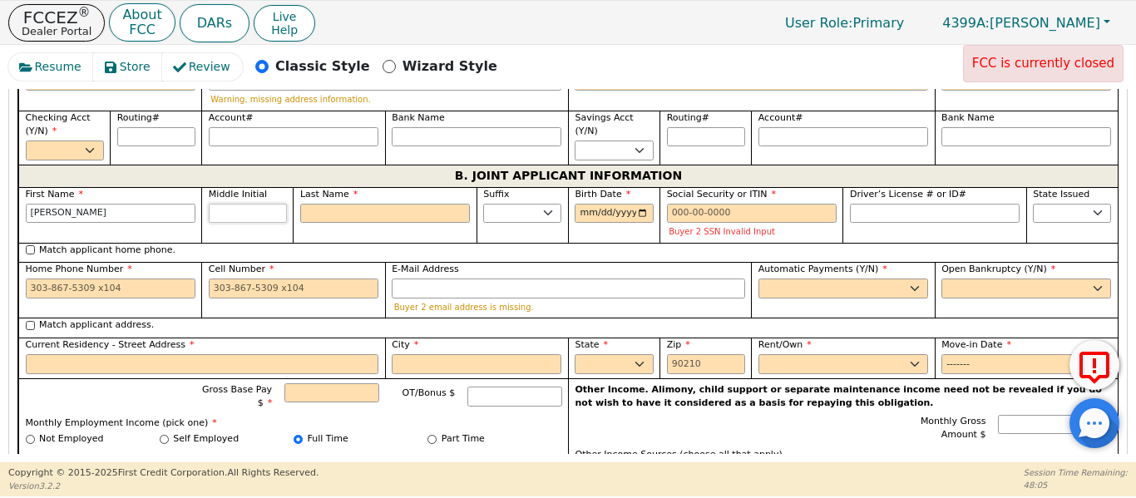
type input "Tatiana A"
type input "A"
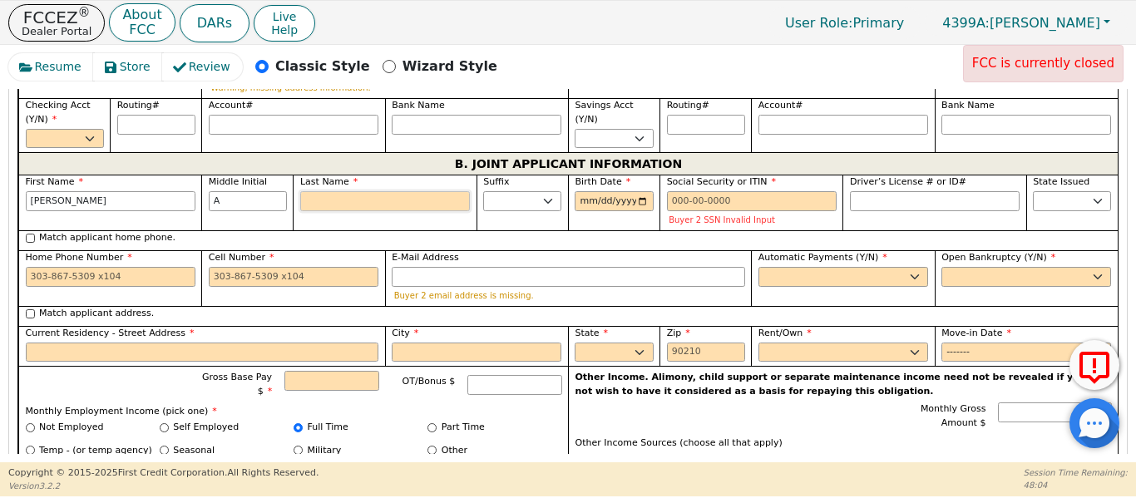
scroll to position [1393, 0]
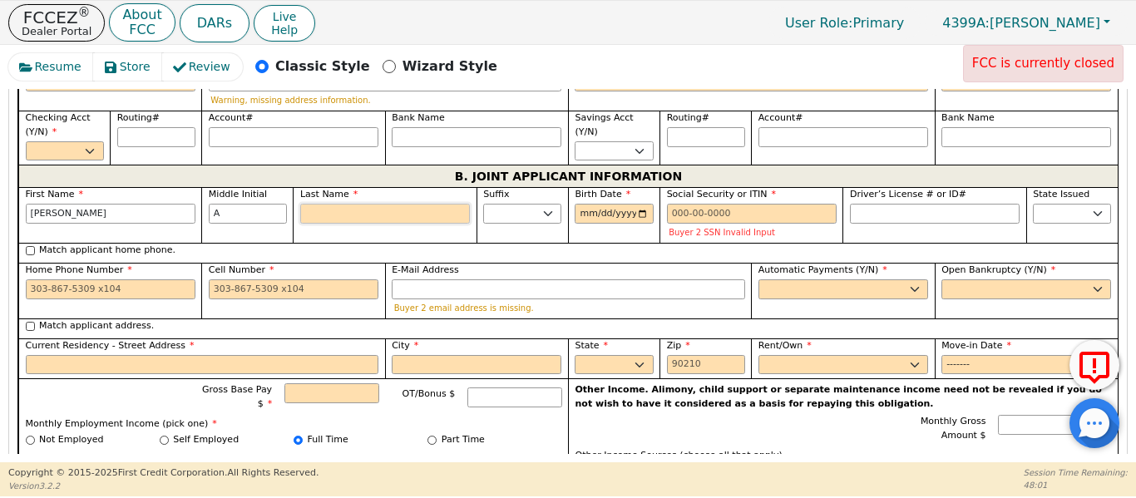
type input "M"
type input "TAM"
type input "Tatiana A M"
type input "Ma"
type input "Tatiana A Ma"
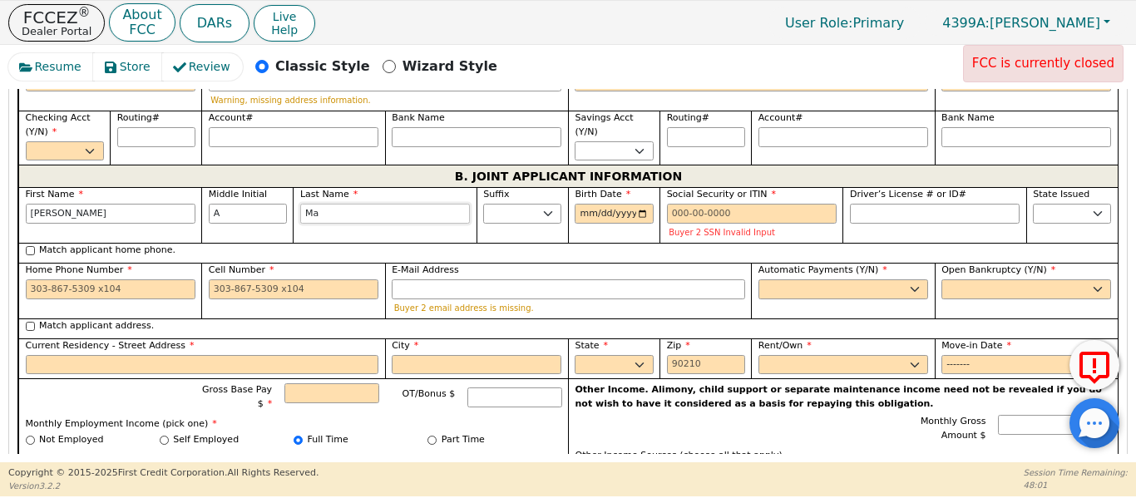
type input "Max"
type input "Tatiana A Max"
type input "Maxw"
type input "Tatiana A Maxw"
type input "Maxwe"
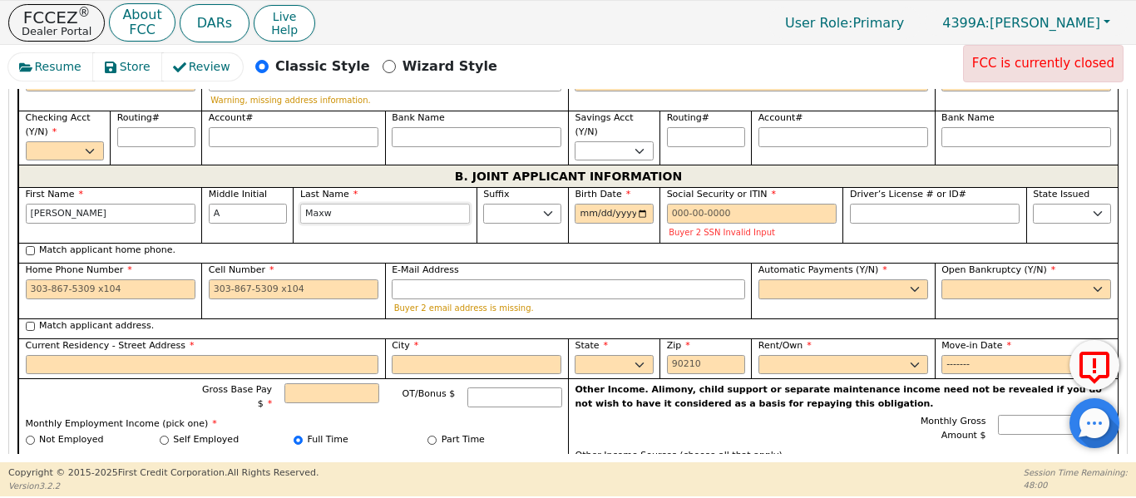
type input "Tatiana A Maxwe"
type input "Maxwel"
type input "Tatiana A Maxwel"
type input "[PERSON_NAME]"
type input "Tatiana A Maxwell"
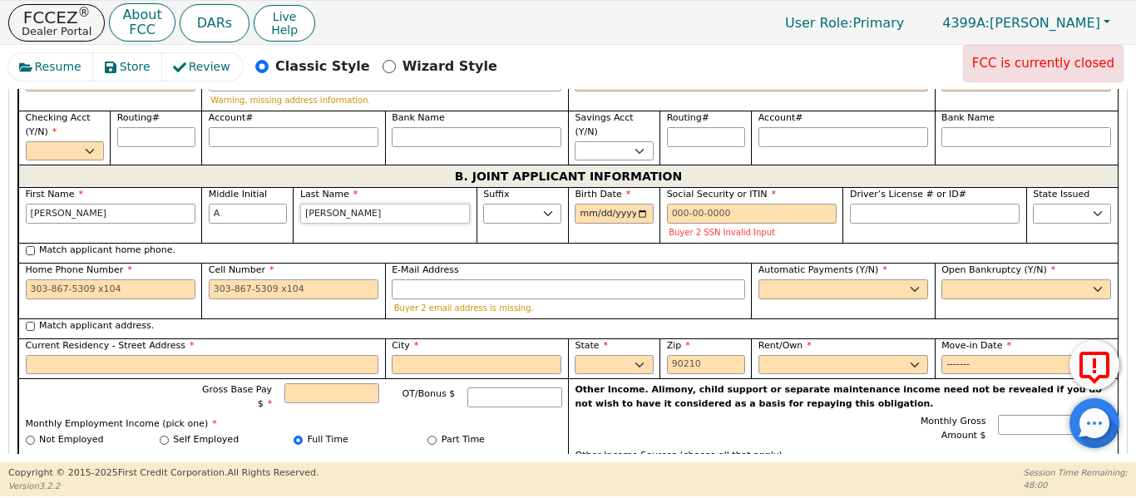
type input "[PERSON_NAME]"
click at [890, 204] on input "Driver’s License # or ID#" at bounding box center [935, 214] width 170 height 20
type input "********"
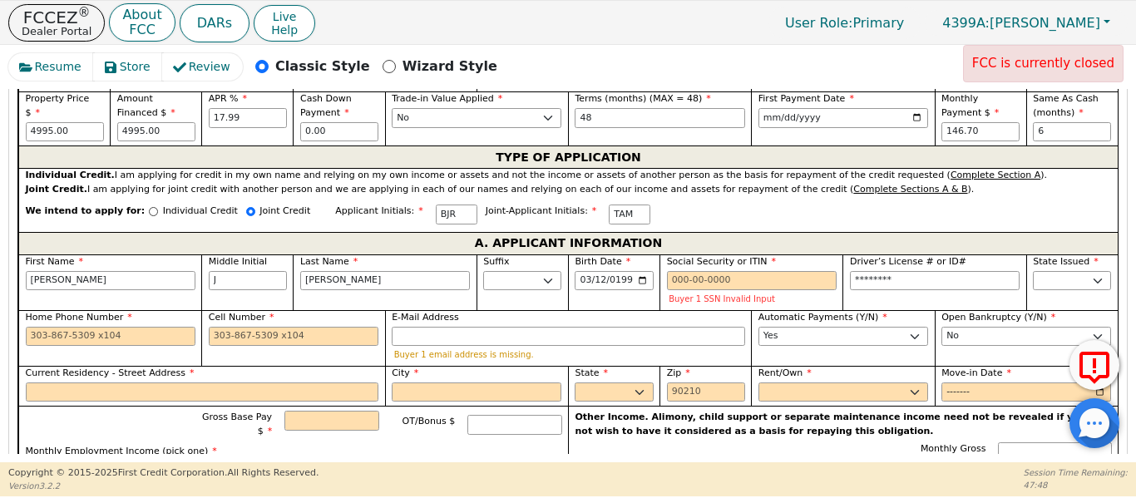
scroll to position [838, 0]
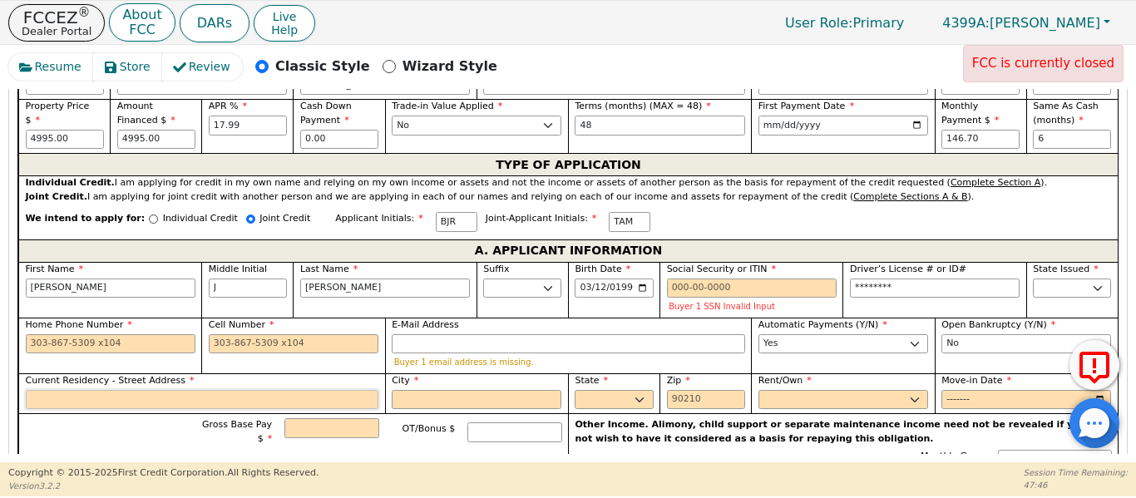
click at [120, 390] on input "Current Residency - Street Address" at bounding box center [202, 400] width 353 height 20
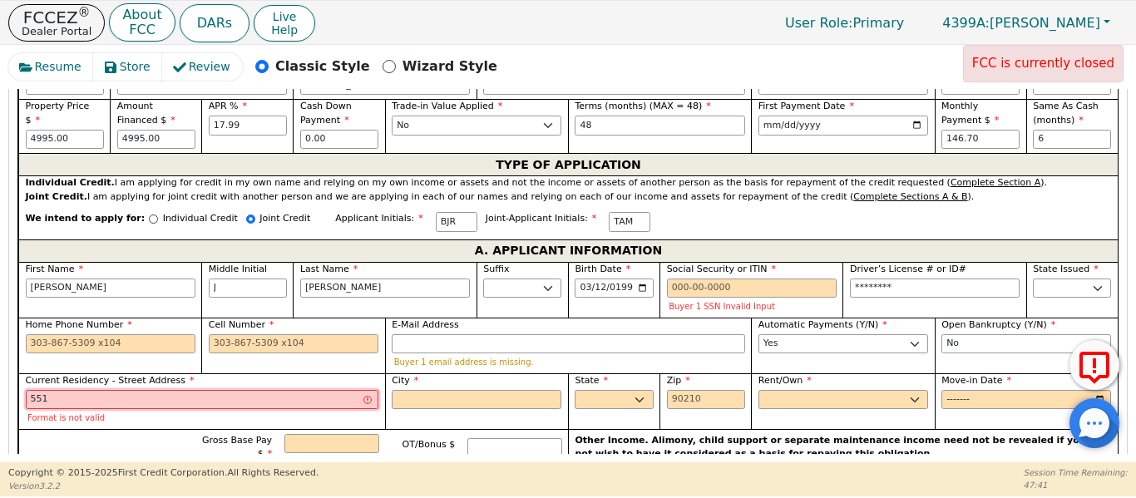
click at [126, 390] on input "551" at bounding box center [202, 400] width 353 height 20
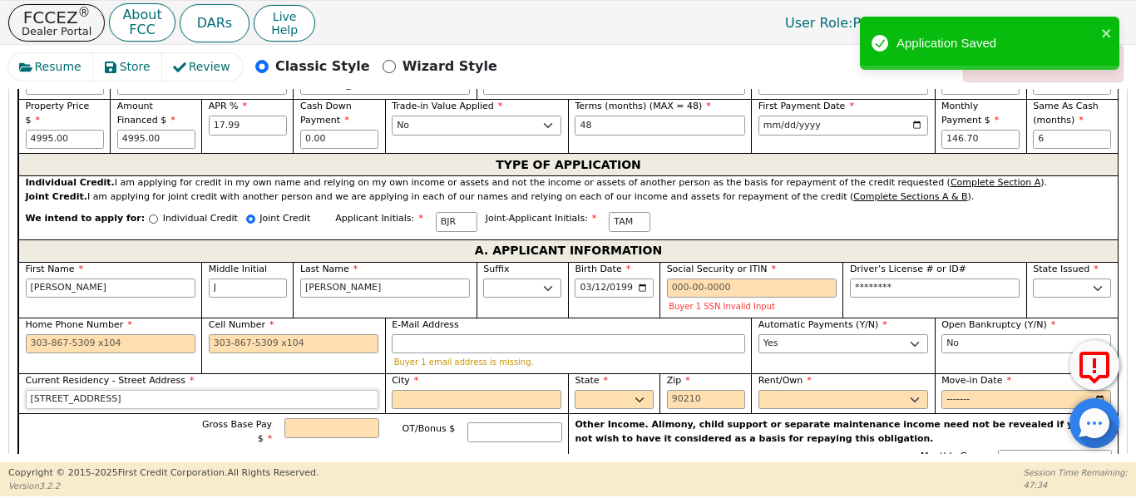
click at [126, 390] on input "551 Exchange Blvd" at bounding box center [202, 400] width 353 height 20
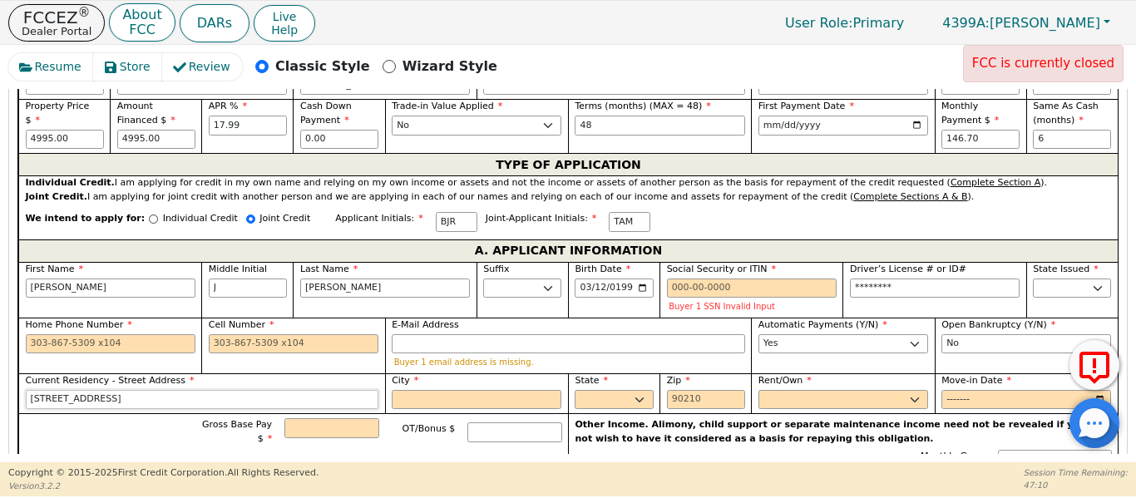
type input "551 Exchange Blvd Apt 8205"
click at [432, 390] on input "City" at bounding box center [477, 400] width 170 height 20
type input "Hutto"
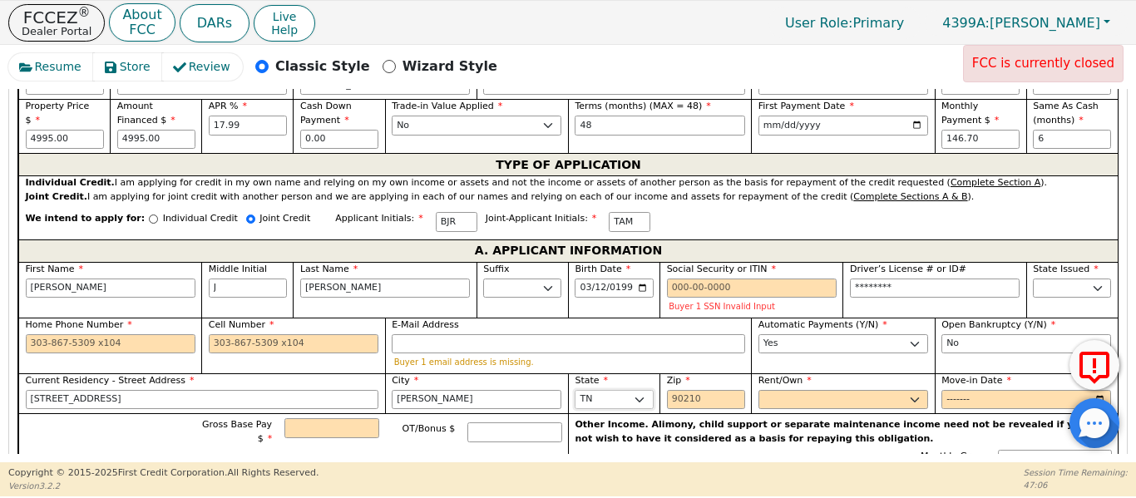
select select "TX"
click at [697, 390] on input "Zip" at bounding box center [706, 400] width 78 height 20
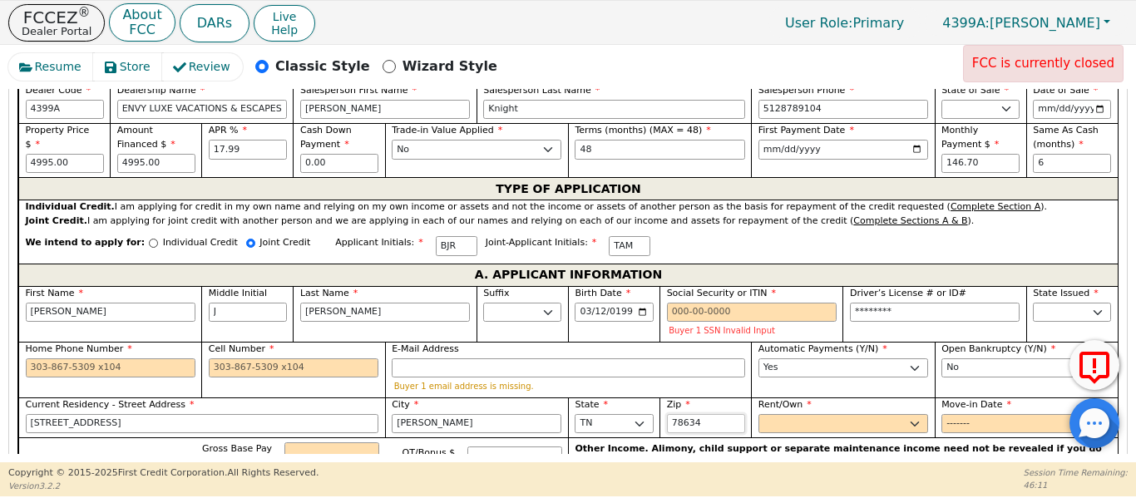
scroll to position [894, 0]
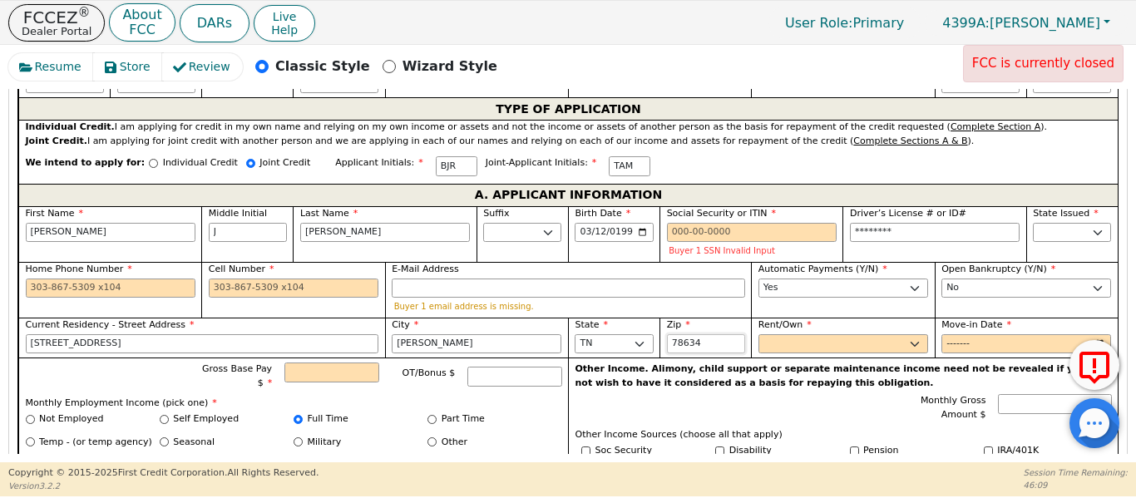
type input "78634"
click at [771, 334] on select "Rent Own" at bounding box center [844, 344] width 170 height 20
select select "Rent"
click at [759, 334] on select "Rent Own" at bounding box center [844, 344] width 170 height 20
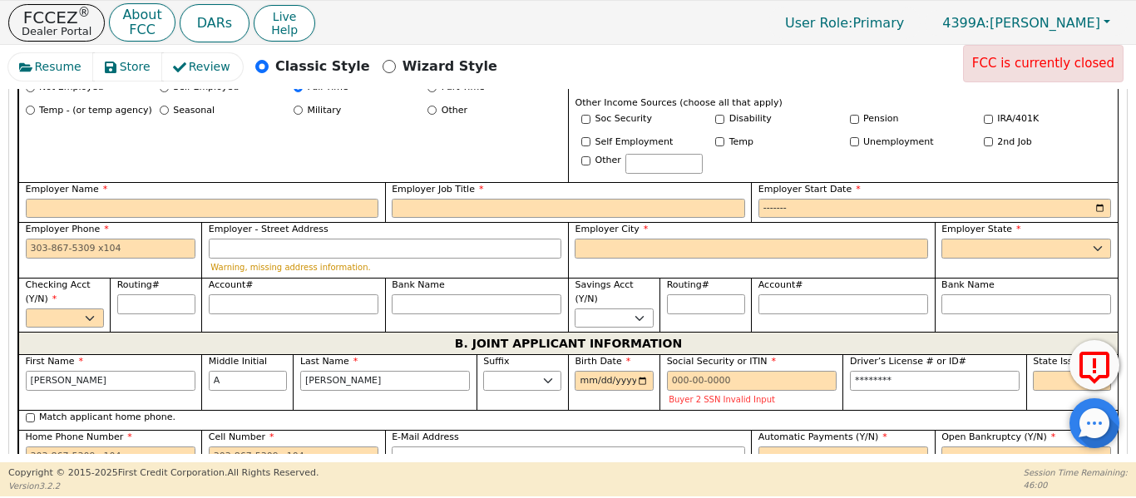
scroll to position [1227, 0]
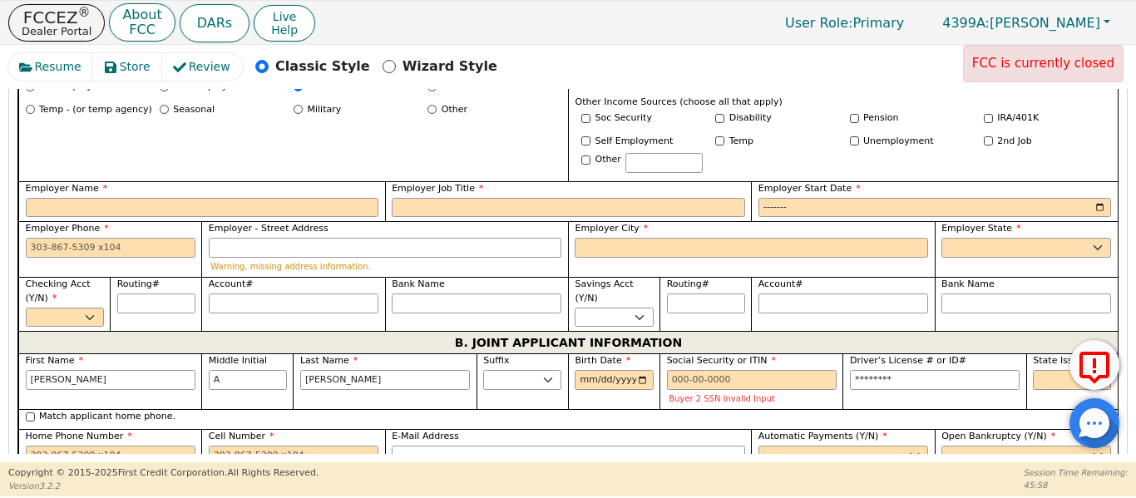
drag, startPoint x: 1023, startPoint y: 359, endPoint x: 1050, endPoint y: 364, distance: 27.9
click at [1034, 361] on div "State Issued AK AL AR AZ CA CO CT DC DE FL GA HI IA ID IL IN KS KY LA MA MD ME …" at bounding box center [1071, 381] width 91 height 56
click at [1050, 370] on select "AK AL AR AZ CA CO CT DC DE FL GA HI IA ID IL IN KS KY LA MA MD ME MI MN MO MS M…" at bounding box center [1072, 380] width 78 height 20
select select "TX"
click at [1033, 370] on select "AK AL AR AZ CA CO CT DC DE FL GA HI IA ID IL IN KS KY LA MA MD ME MI MN MO MS M…" at bounding box center [1072, 380] width 78 height 20
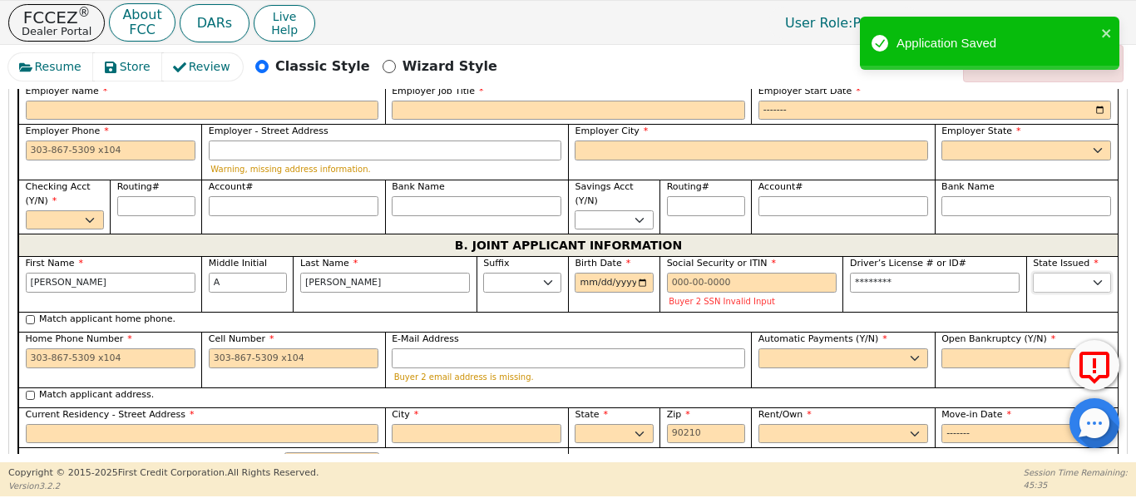
scroll to position [1337, 0]
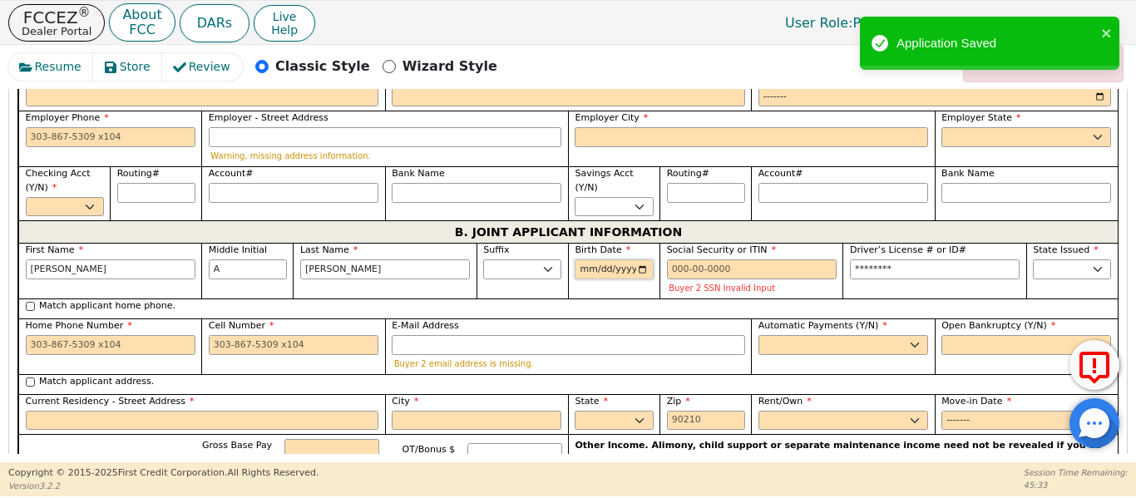
click at [584, 259] on input "Birth Date" at bounding box center [614, 269] width 78 height 20
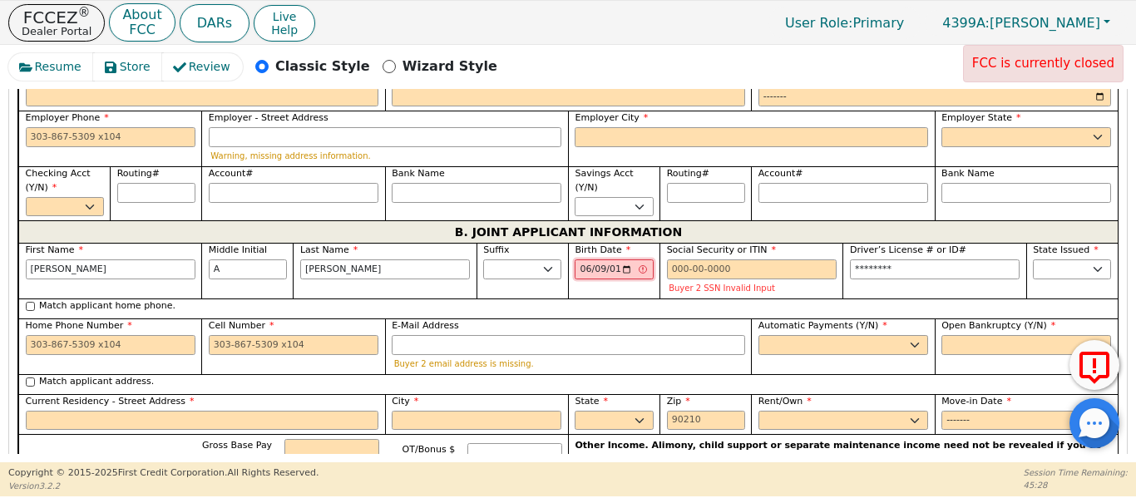
type input "1995-06-09"
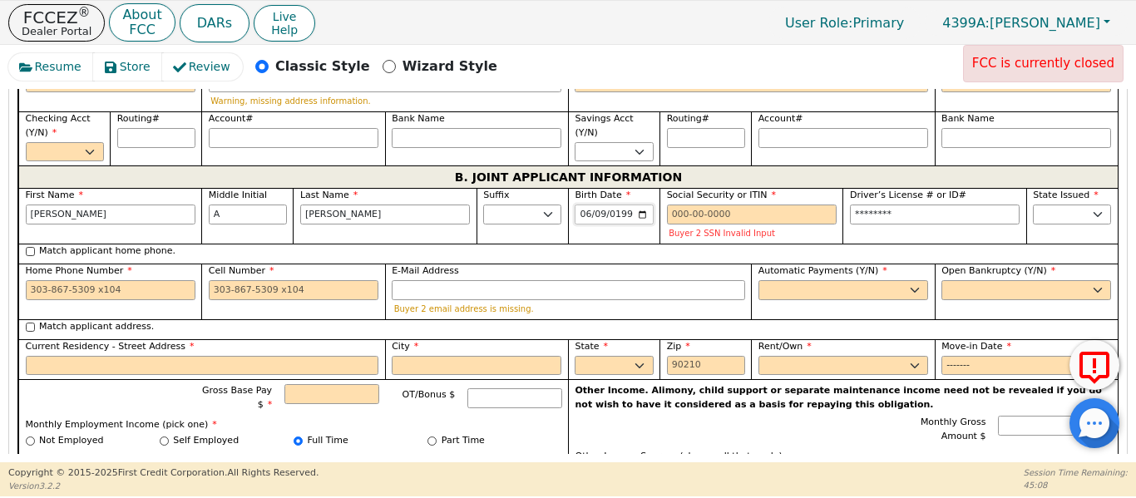
scroll to position [1393, 0]
click at [31, 322] on input "Match applicant address." at bounding box center [30, 326] width 9 height 9
checkbox input "true"
type input "551 Exchange Blvd Apt 8205"
type input "Hutto"
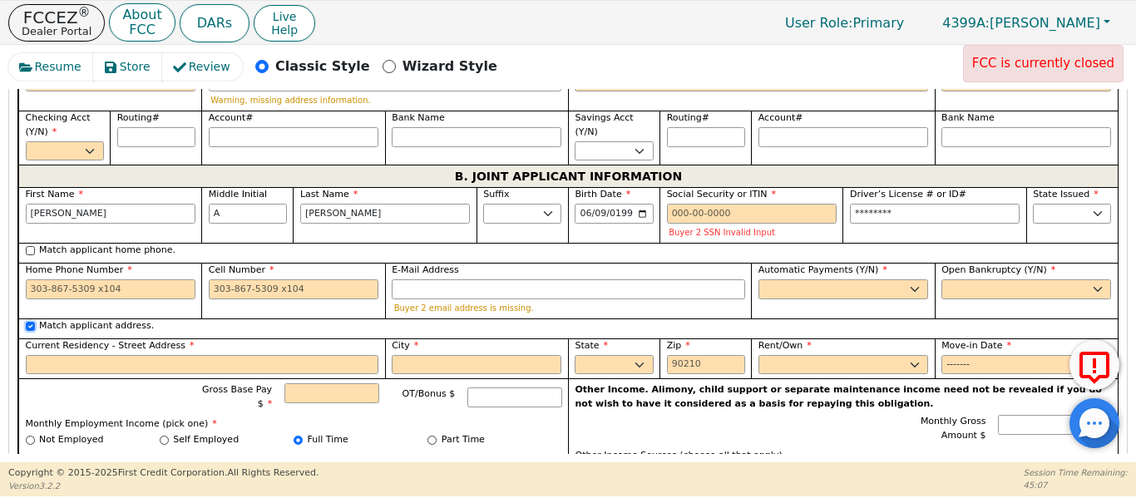
select select "TX"
type input "78634"
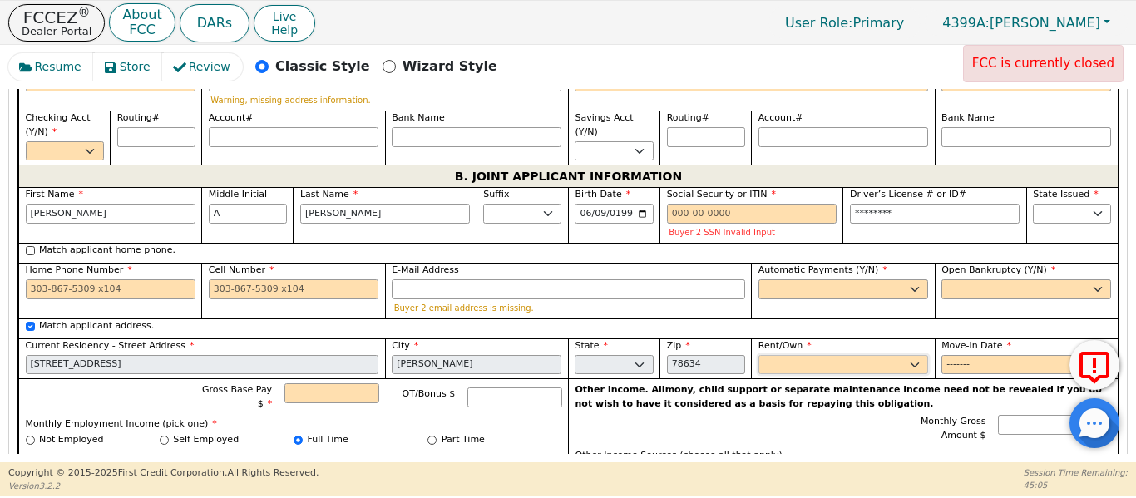
click at [776, 355] on select "Rent Own" at bounding box center [844, 365] width 170 height 20
select select "Rent"
click at [759, 355] on select "Rent Own" at bounding box center [844, 365] width 170 height 20
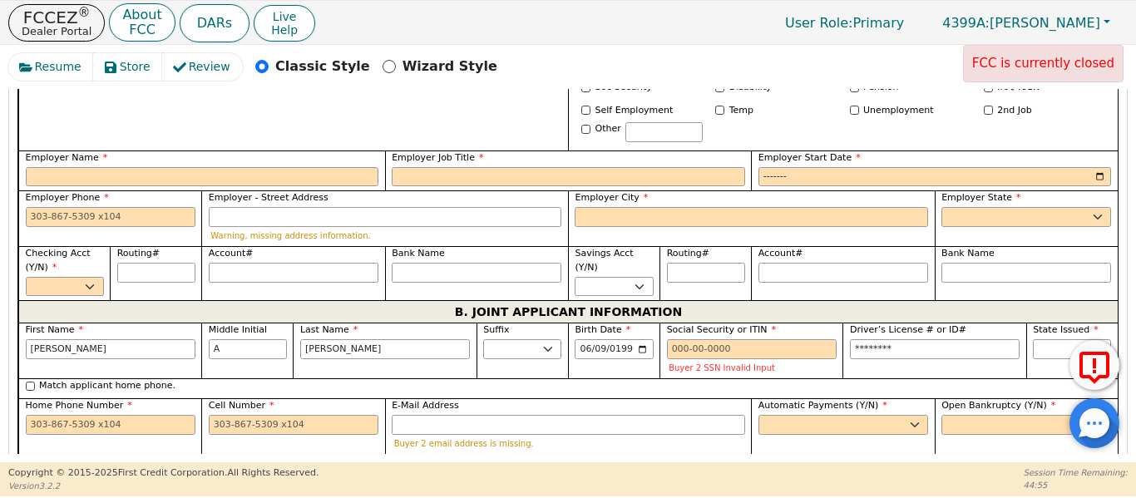
scroll to position [1227, 0]
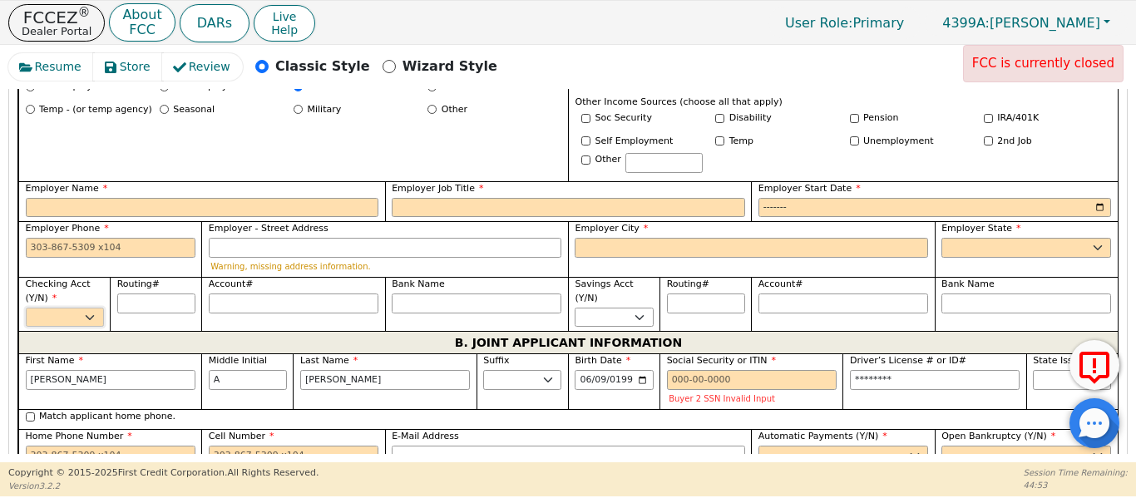
click at [89, 308] on select "Yes No" at bounding box center [65, 318] width 78 height 20
select select "y"
click at [26, 308] on select "Yes No" at bounding box center [65, 318] width 78 height 20
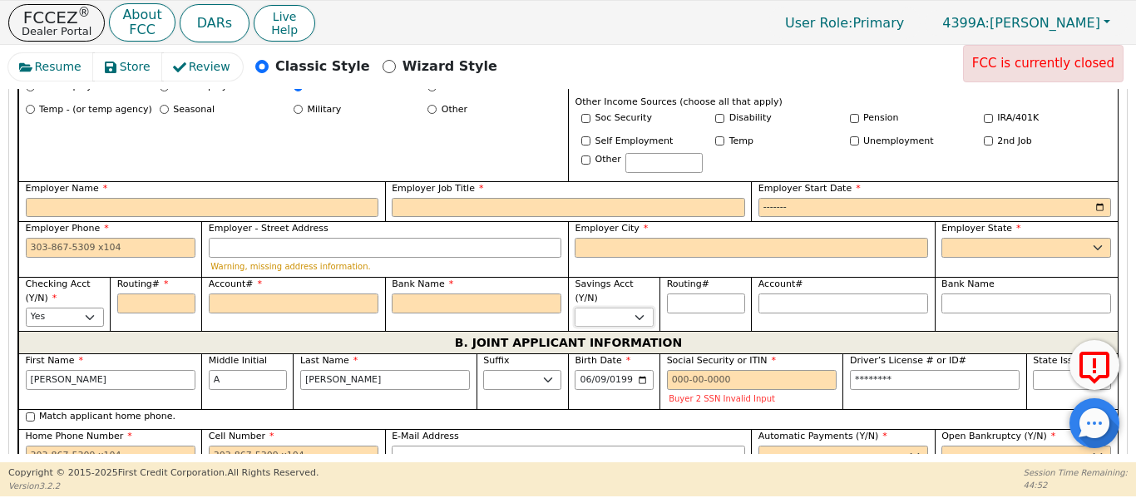
click at [577, 308] on select "Yes No" at bounding box center [614, 318] width 78 height 20
select select "n"
click at [575, 308] on select "Yes No" at bounding box center [614, 318] width 78 height 20
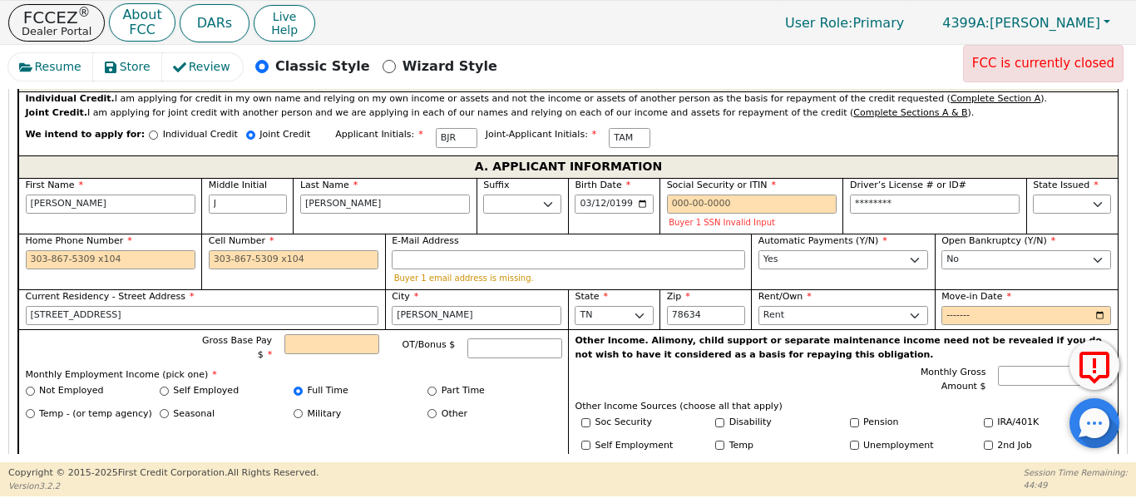
scroll to position [922, 0]
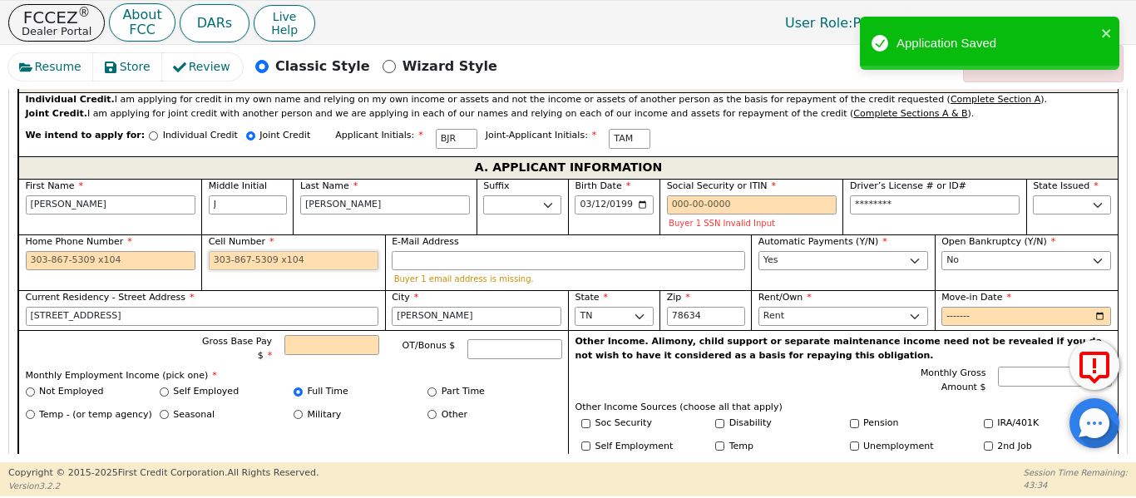
click at [274, 251] on input "Cell Number" at bounding box center [294, 261] width 170 height 20
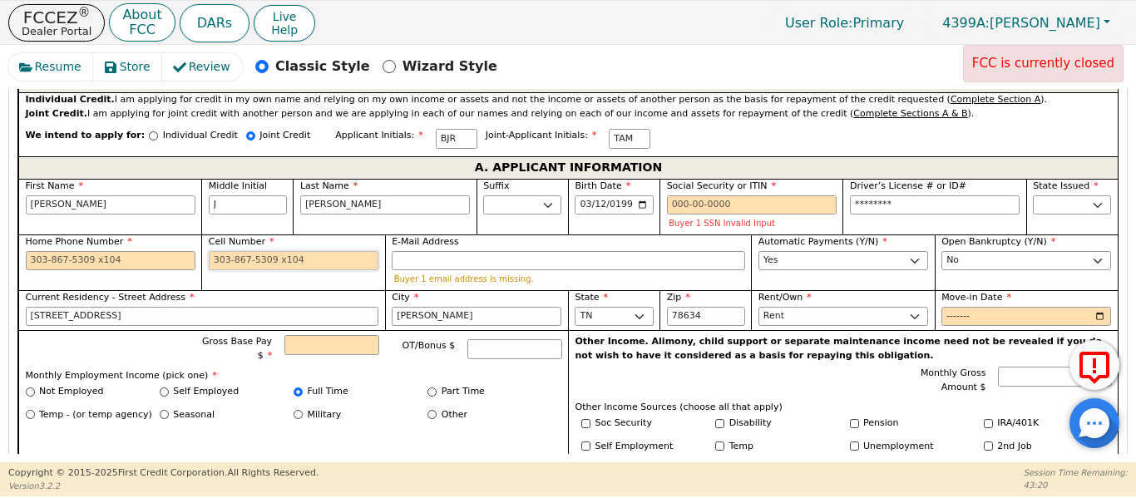
drag, startPoint x: 285, startPoint y: 246, endPoint x: 333, endPoint y: 203, distance: 64.2
click at [293, 251] on input "Cell Number" at bounding box center [294, 261] width 170 height 20
type input "830-220-9215"
click at [405, 251] on input "E-Mail Address" at bounding box center [568, 261] width 353 height 20
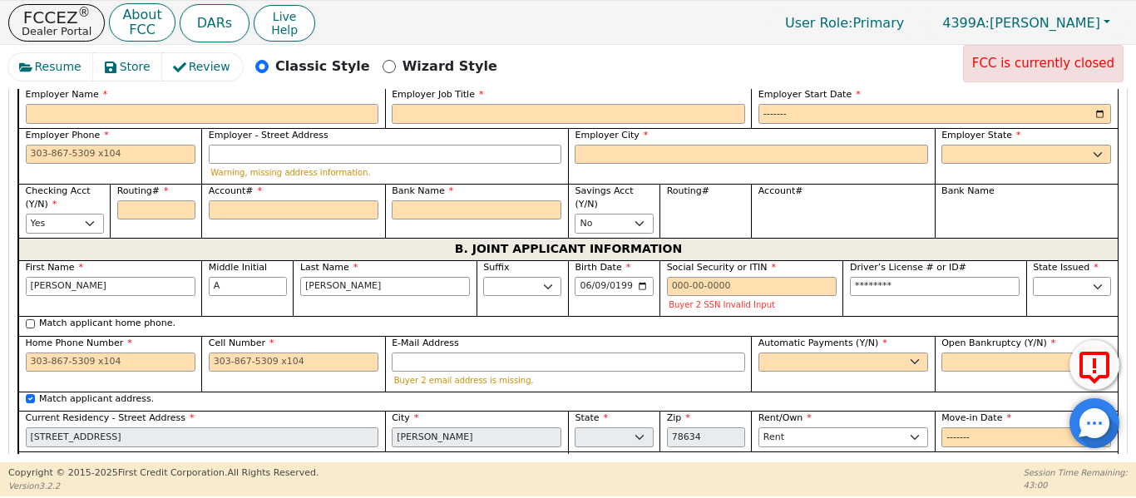
scroll to position [1310, 0]
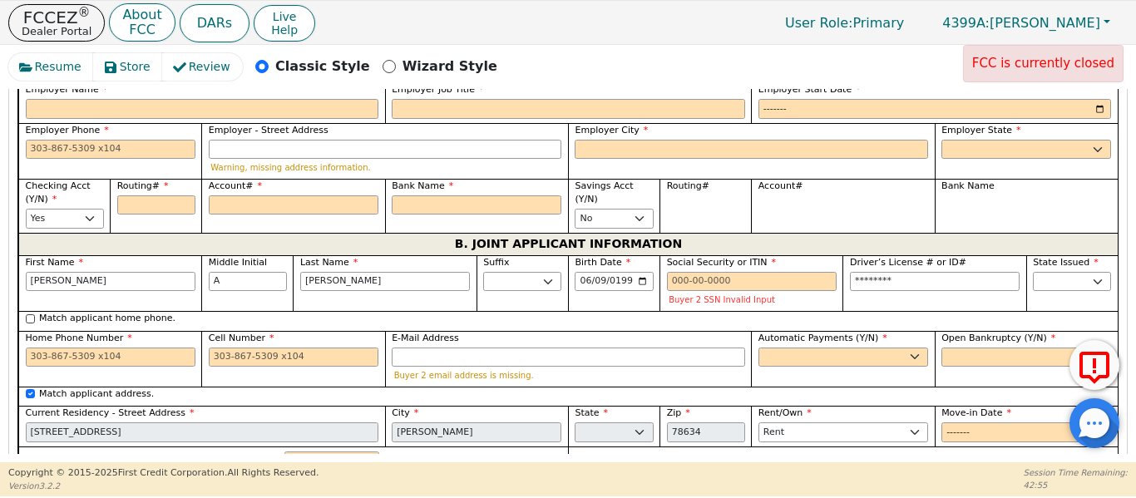
type input "brandon.richards14@yahoo.com"
click at [262, 348] on input "Cell Number" at bounding box center [294, 358] width 170 height 20
type input "361-283-1997"
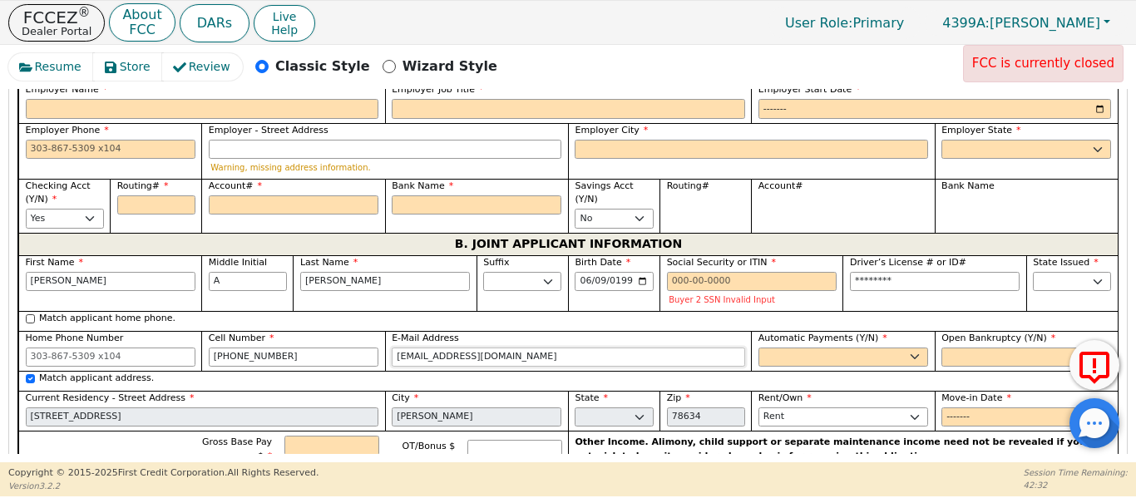
type input "alexis_t13@yahoo.com"
click at [769, 348] on select "Yes No" at bounding box center [844, 358] width 170 height 20
select select "y"
click at [759, 348] on select "Yes No" at bounding box center [844, 358] width 170 height 20
type input "Tatiana A Maxwell"
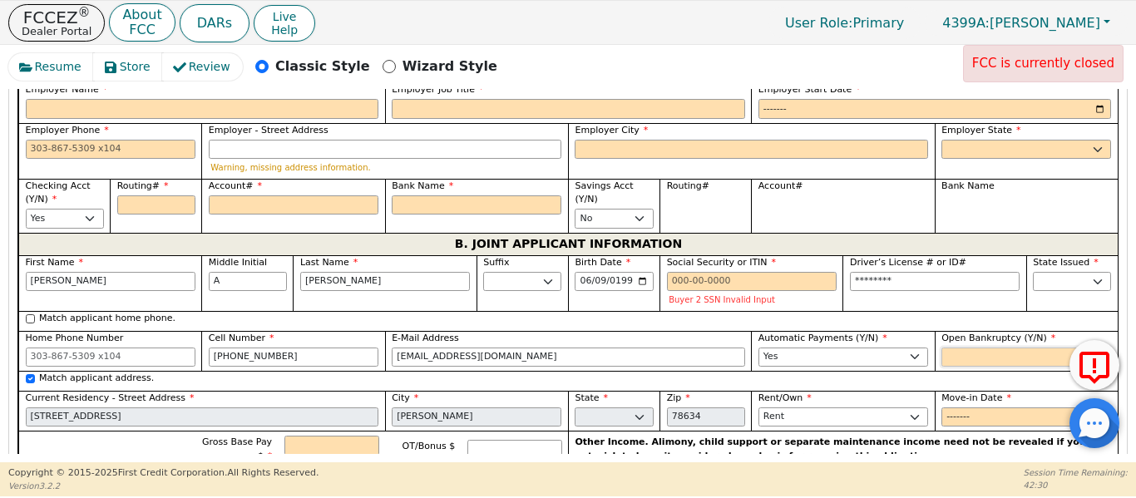
drag, startPoint x: 971, startPoint y: 329, endPoint x: 953, endPoint y: 346, distance: 24.7
click at [966, 348] on select "Yes No" at bounding box center [1026, 358] width 170 height 20
select select "y"
click at [941, 348] on select "Yes No" at bounding box center [1026, 358] width 170 height 20
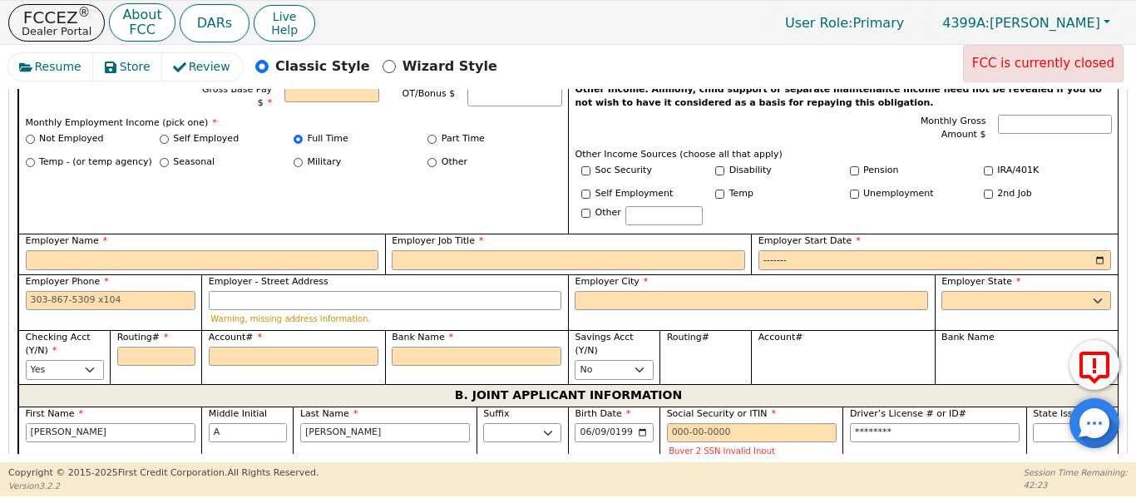
scroll to position [1171, 0]
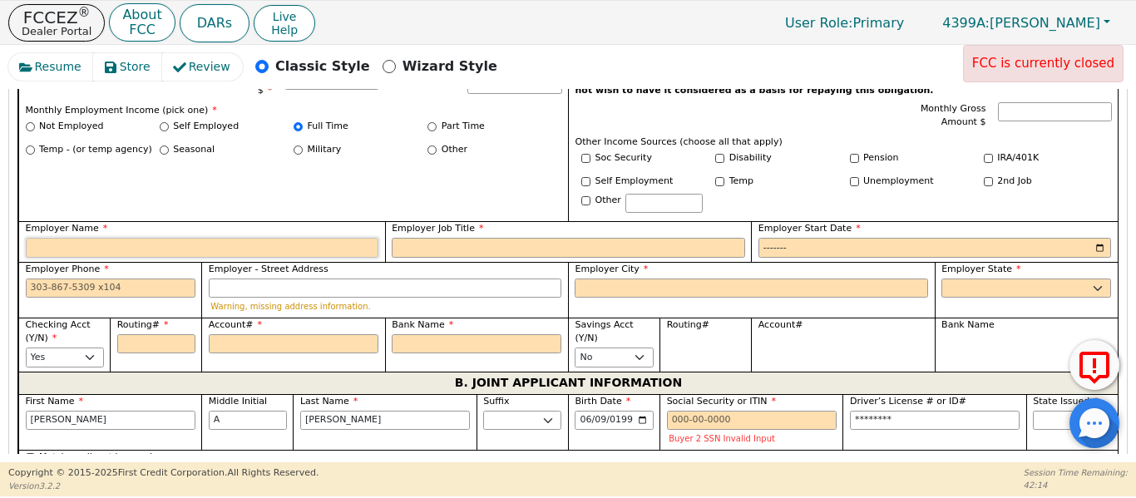
click at [42, 238] on input "Employer Name" at bounding box center [202, 248] width 353 height 20
type input "Primoris"
click at [412, 238] on input "Employer Job Title" at bounding box center [568, 248] width 353 height 20
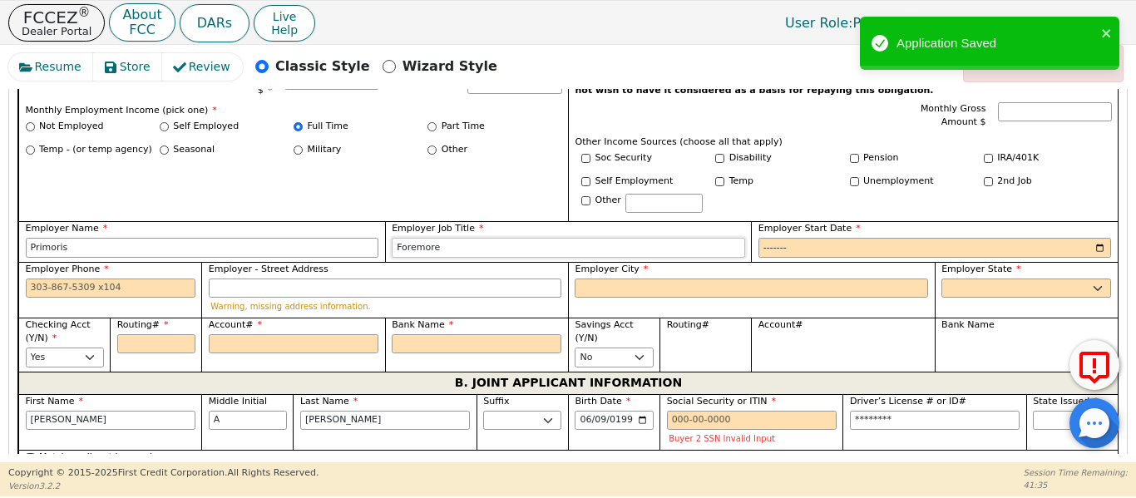
type input "Foremore"
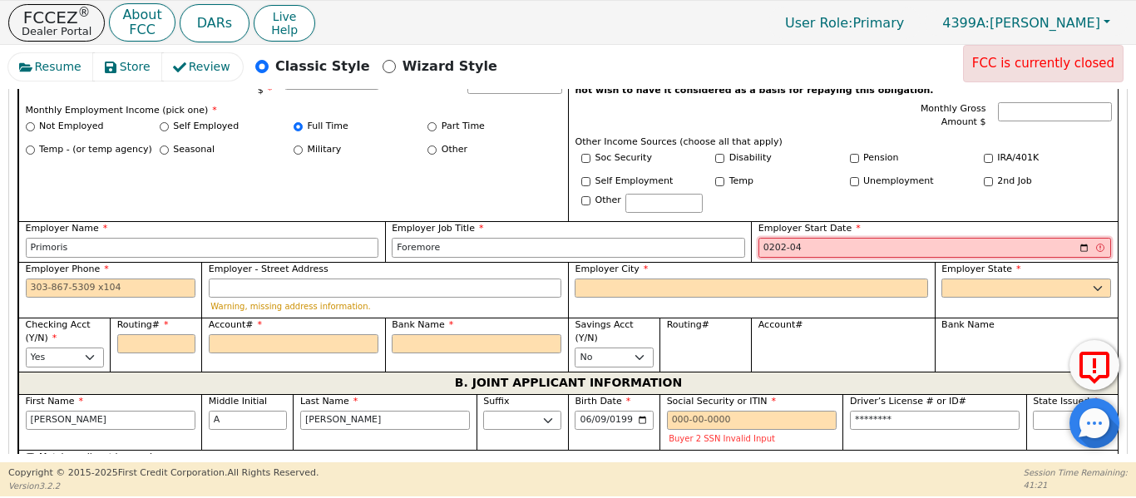
type input "2024-04"
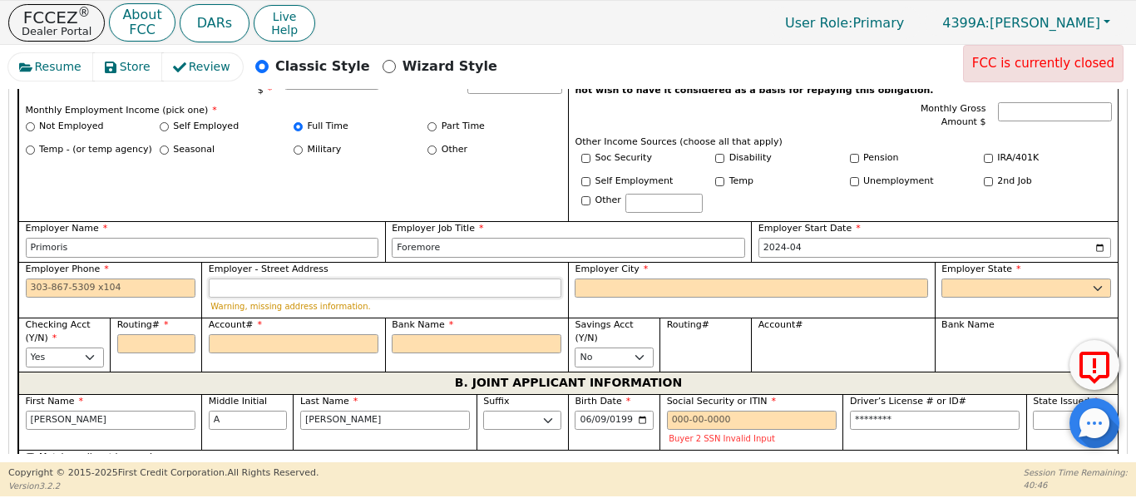
paste input "2300 N Field St Suite 1900"
type input "2300 N Field St Suite 1900"
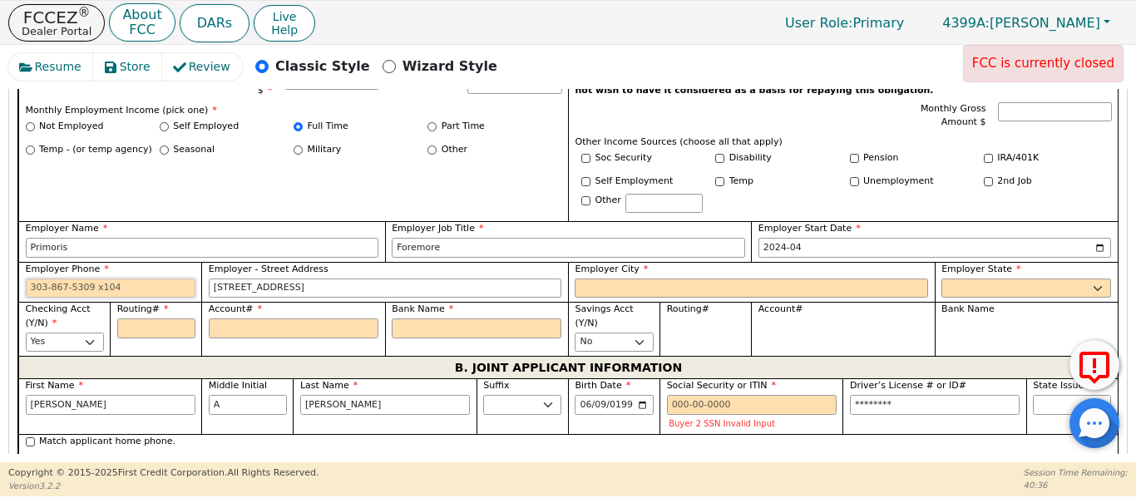
paste input "214 740-5600"
type input "214-740-5600"
drag, startPoint x: 663, startPoint y: 265, endPoint x: 654, endPoint y: 266, distance: 9.2
click at [654, 279] on input "Employer City" at bounding box center [751, 289] width 353 height 20
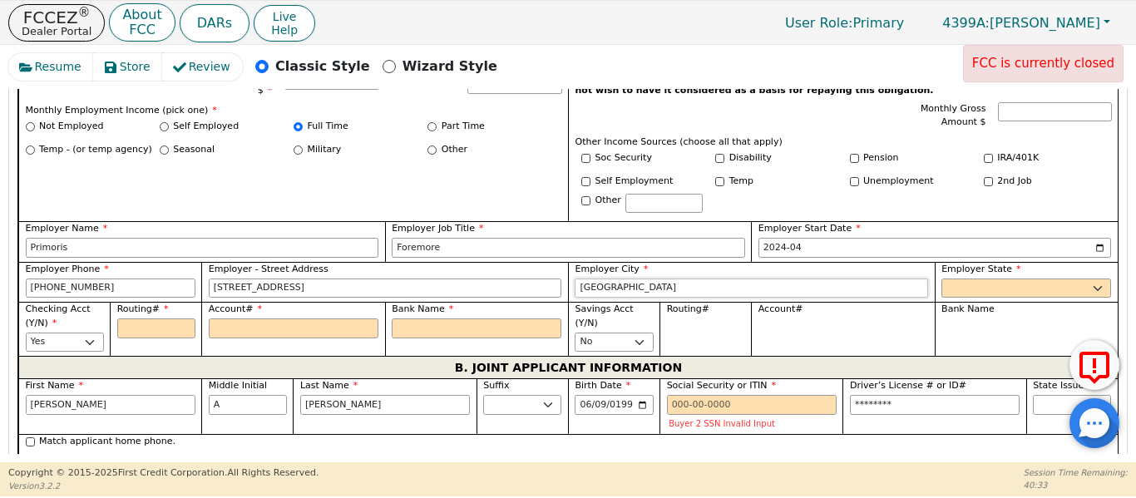
type input "Dallas"
select select "TX"
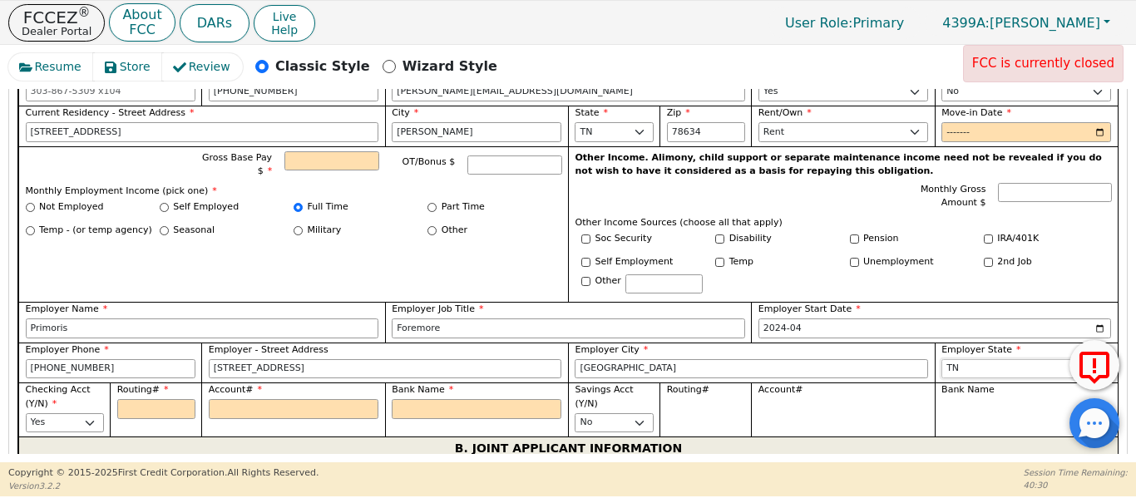
scroll to position [1088, 0]
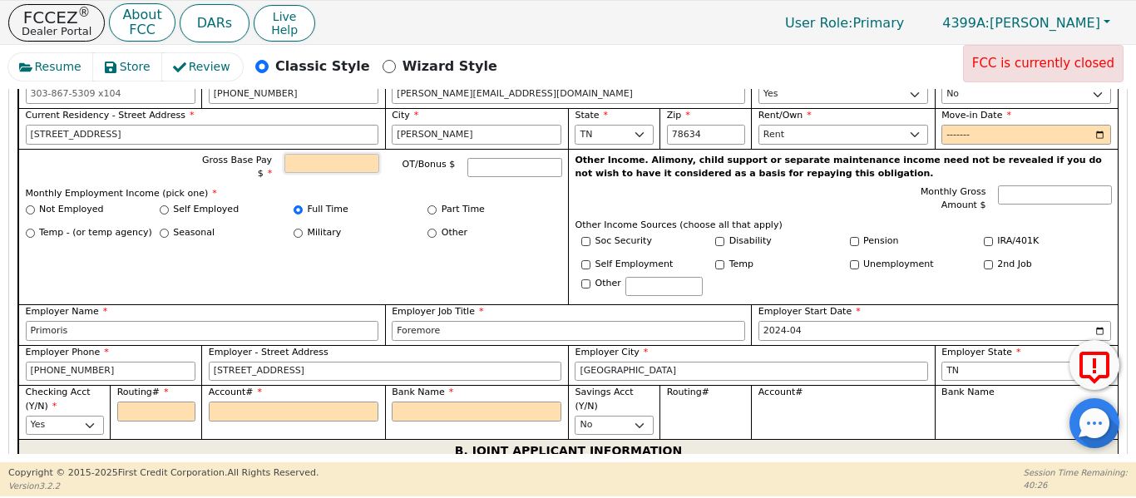
click at [311, 154] on input "Gross Base Pay $" at bounding box center [331, 164] width 94 height 20
type input "12000.00"
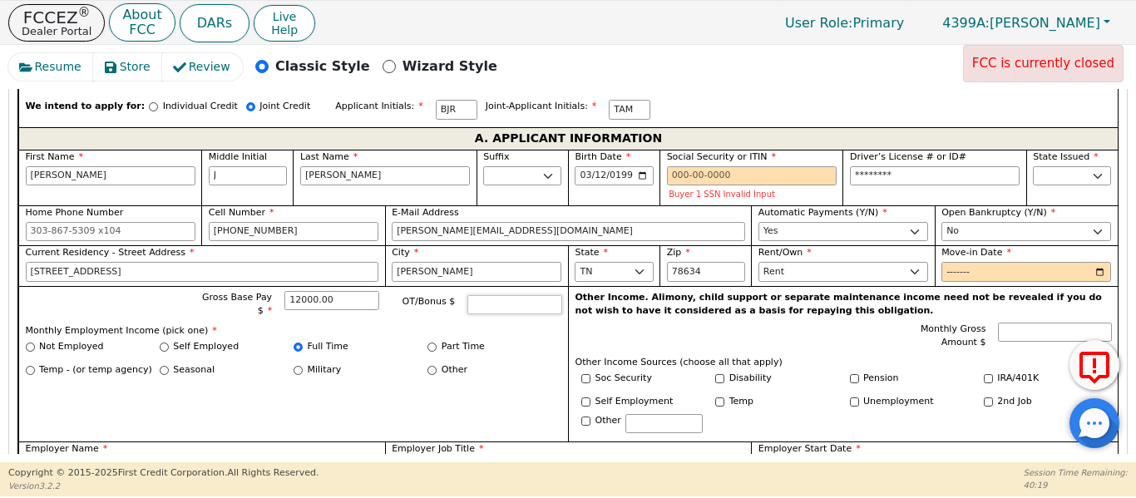
scroll to position [949, 0]
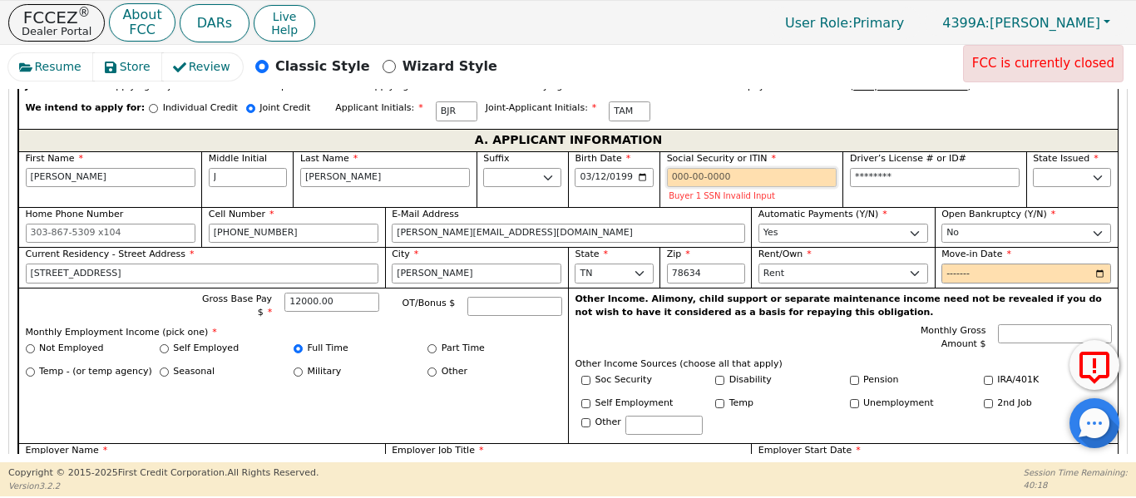
click at [675, 168] on input "Social Security or ITIN" at bounding box center [752, 178] width 170 height 20
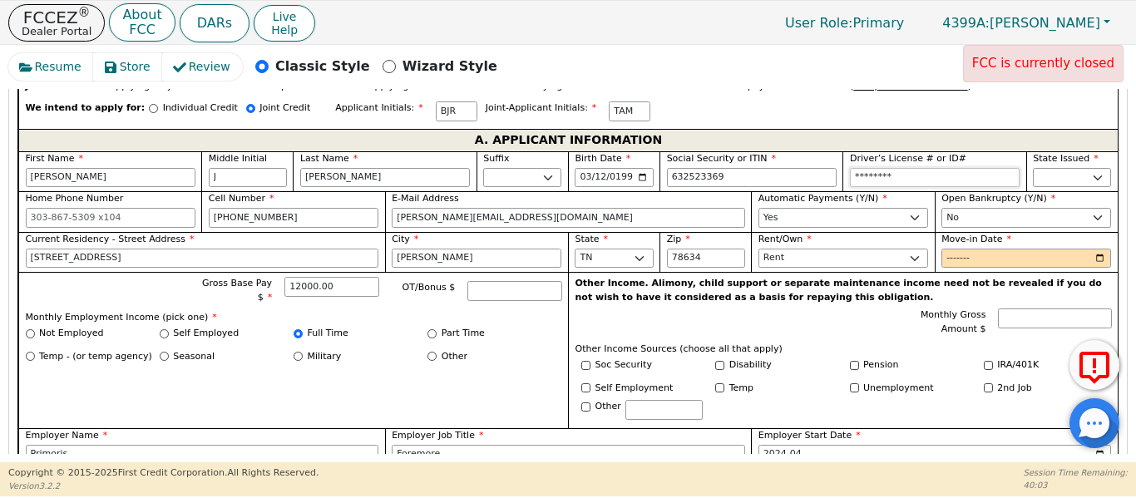
type input "***-**-3369"
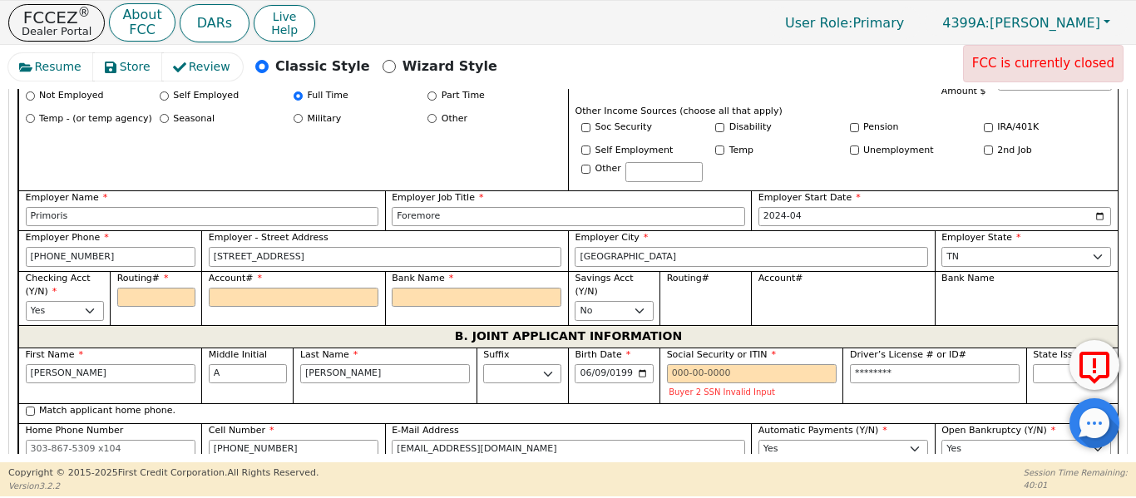
scroll to position [1198, 0]
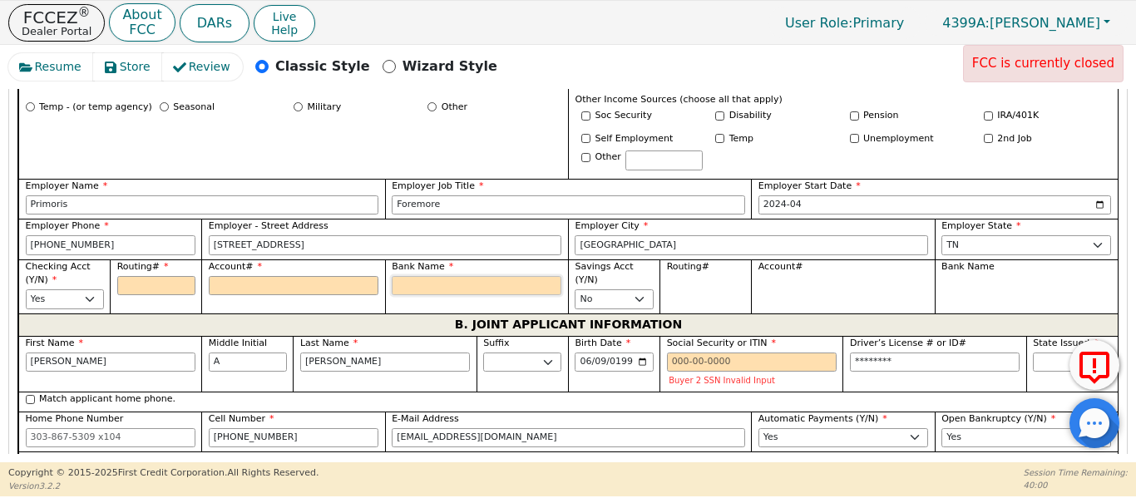
type input "********"
click at [421, 276] on input "Bank Name" at bounding box center [477, 286] width 170 height 20
type input "F"
type input "Fi"
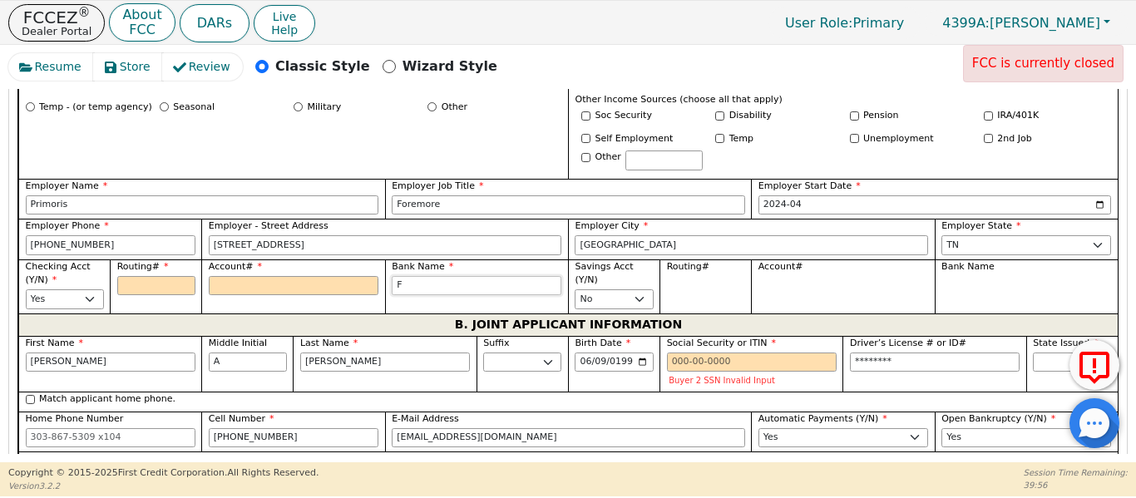
type input "Fi"
type input "Fir"
type input "Firs"
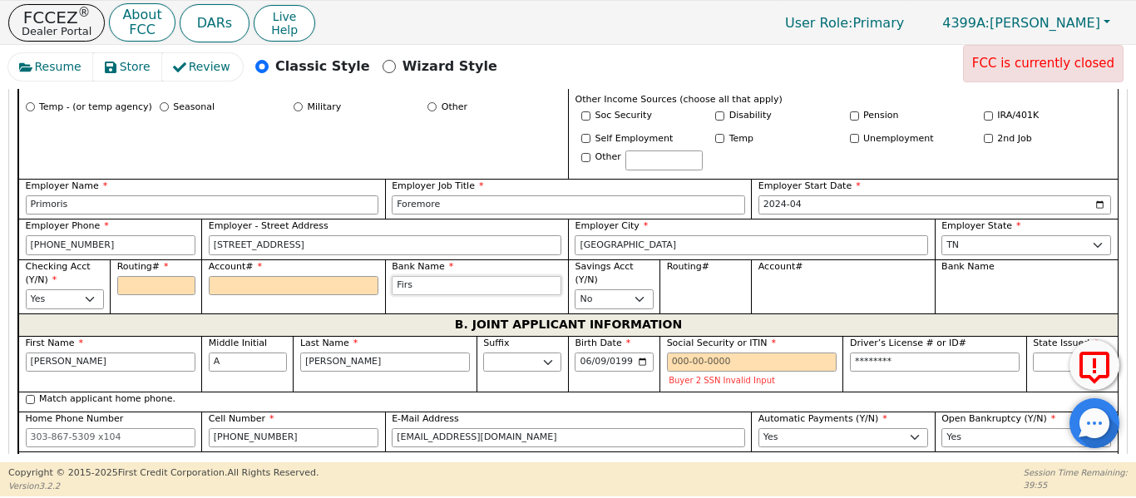
type input "First"
type input "First C"
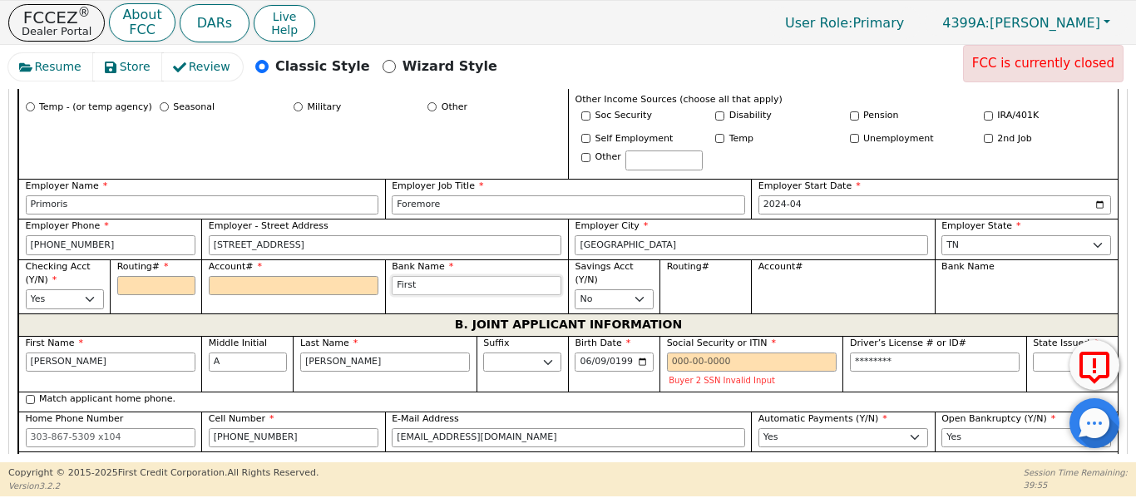
type input "First C"
type input "First Co"
type input "First Con"
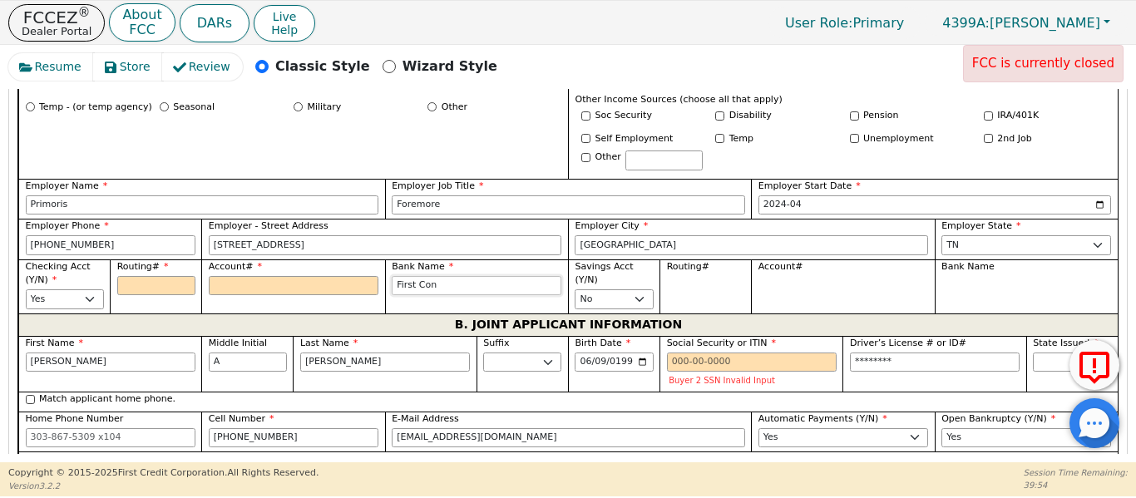
type input "First Conv"
type input "First Conve"
type input "First Conv"
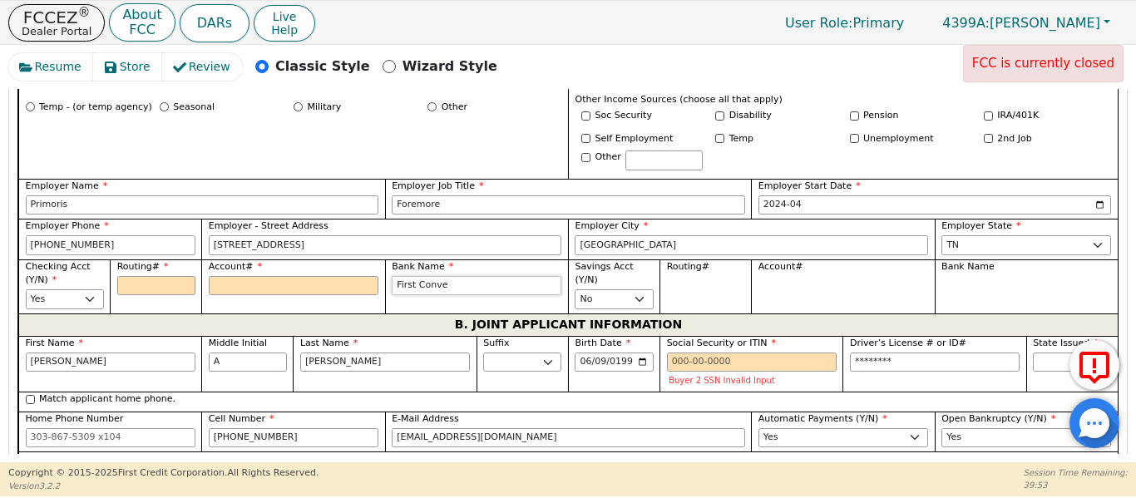
type input "First Conv"
type input "First Convi"
type input "First Convie"
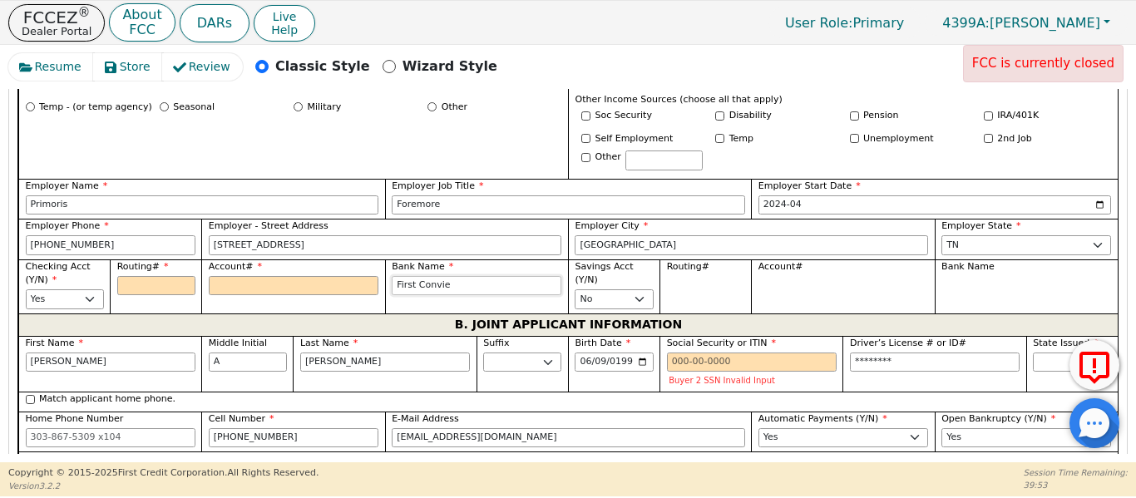
type input "First Convien"
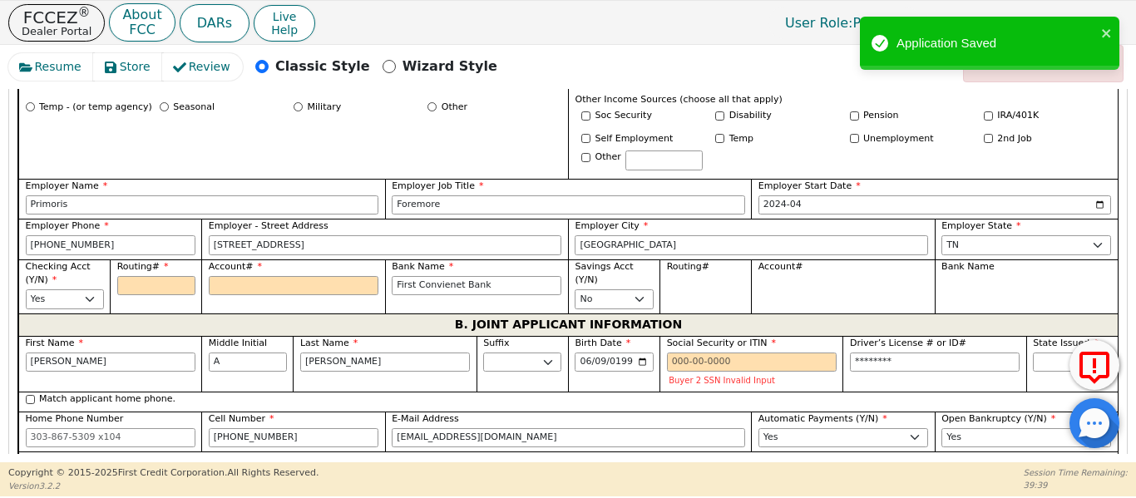
drag, startPoint x: 433, startPoint y: 269, endPoint x: 434, endPoint y: 279, distance: 10.0
click at [408, 314] on div "B. JOINT APPLICANT INFORMATION" at bounding box center [568, 325] width 1100 height 22
click at [455, 276] on input "First Convienet Bank" at bounding box center [477, 286] width 170 height 20
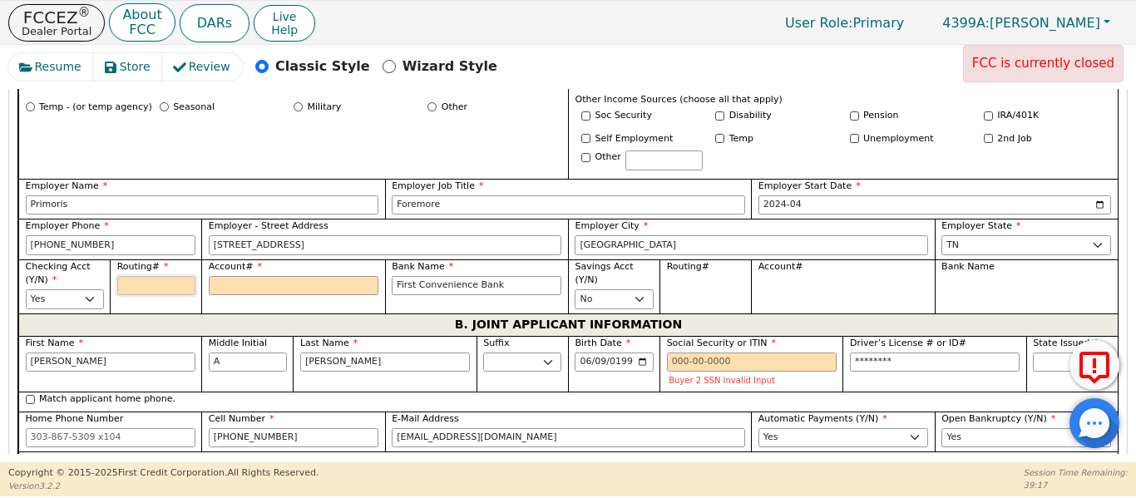
drag, startPoint x: 165, startPoint y: 259, endPoint x: 158, endPoint y: 265, distance: 8.8
click at [161, 276] on input "Routing#" at bounding box center [156, 286] width 78 height 20
click at [158, 276] on input "670574870" at bounding box center [156, 286] width 78 height 20
click at [279, 276] on input "523952984" at bounding box center [294, 286] width 170 height 20
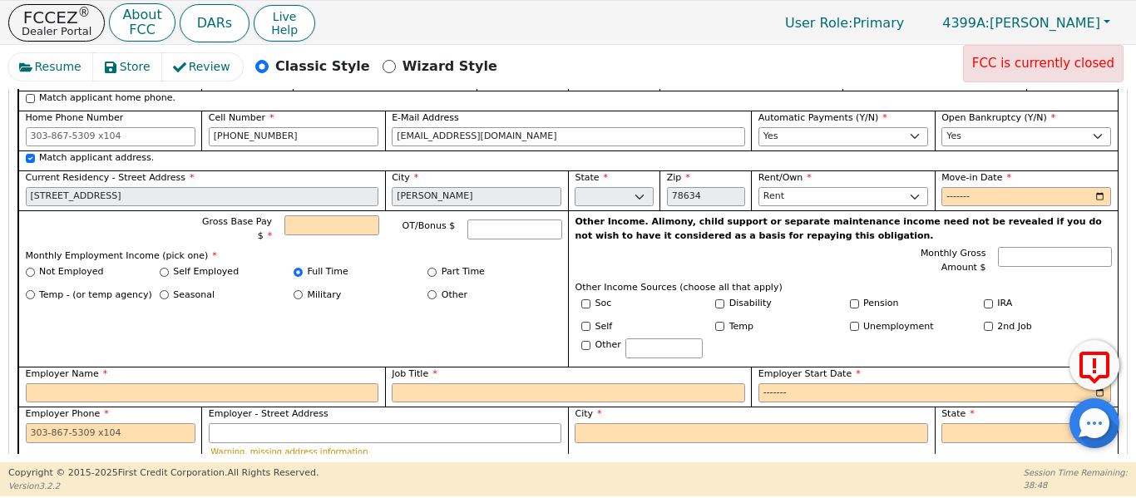
scroll to position [1504, 0]
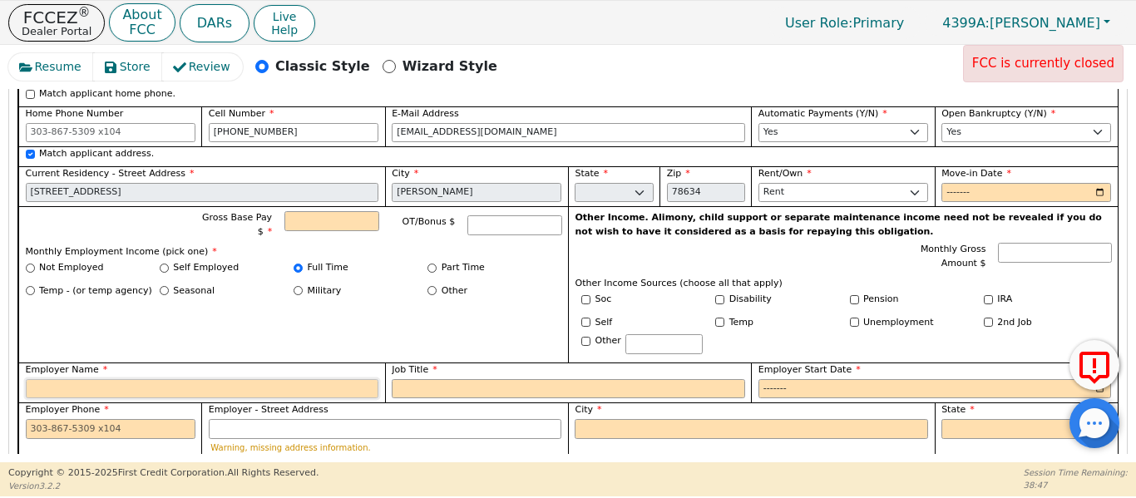
click at [161, 379] on input "Employer Name" at bounding box center [202, 389] width 353 height 20
click at [161, 261] on div "Not Employed Self Employed Full Time Part Time" at bounding box center [294, 270] width 536 height 19
click at [163, 264] on input "Self Employed" at bounding box center [164, 268] width 9 height 9
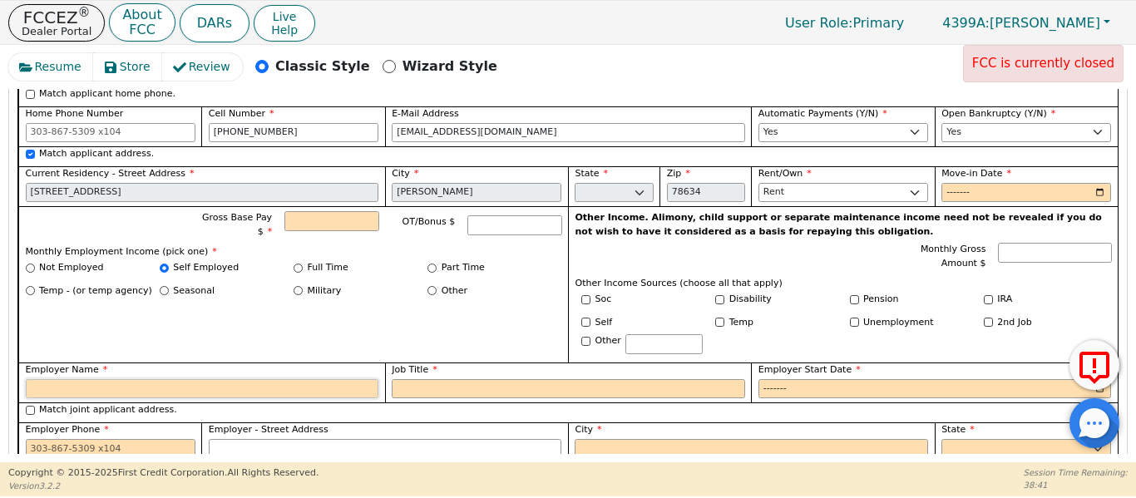
click at [101, 379] on input "Employer Name" at bounding box center [202, 389] width 353 height 20
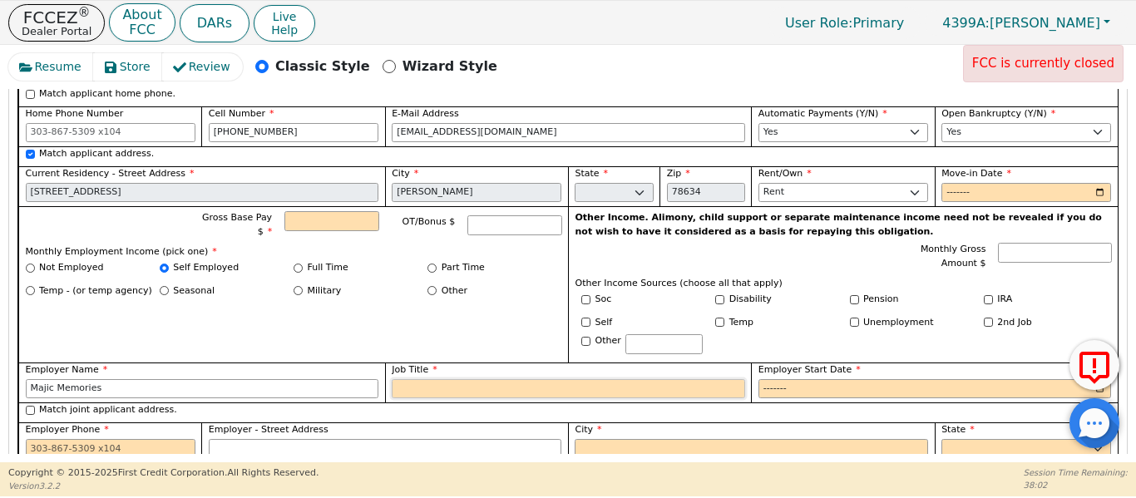
click at [399, 379] on input "Job Title" at bounding box center [568, 389] width 353 height 20
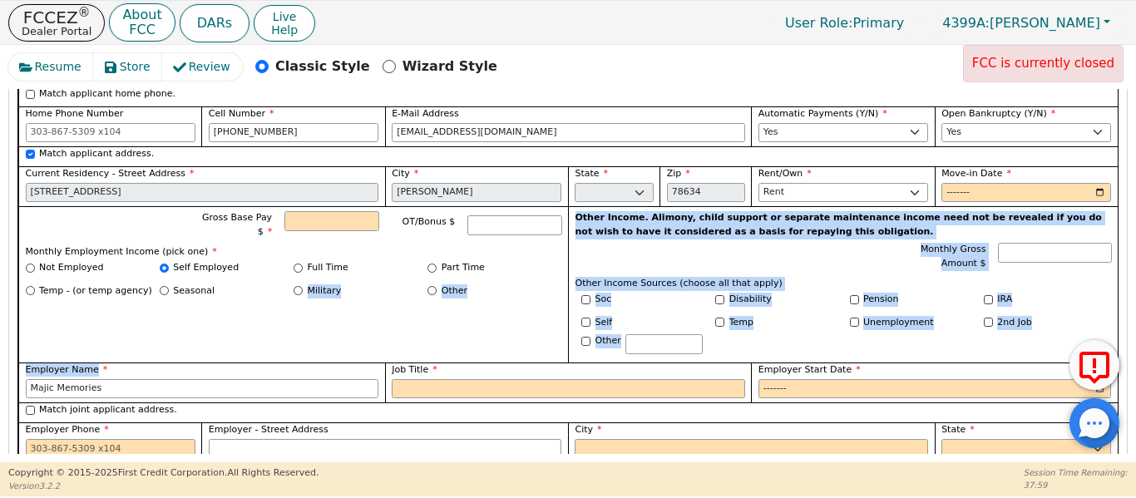
drag, startPoint x: 320, startPoint y: 349, endPoint x: 293, endPoint y: 289, distance: 65.9
click at [293, 289] on div "First Name Tatiana Middle Initial A Last Name Maxwell Suffix Jr. Sr. II III IV …" at bounding box center [568, 285] width 1100 height 508
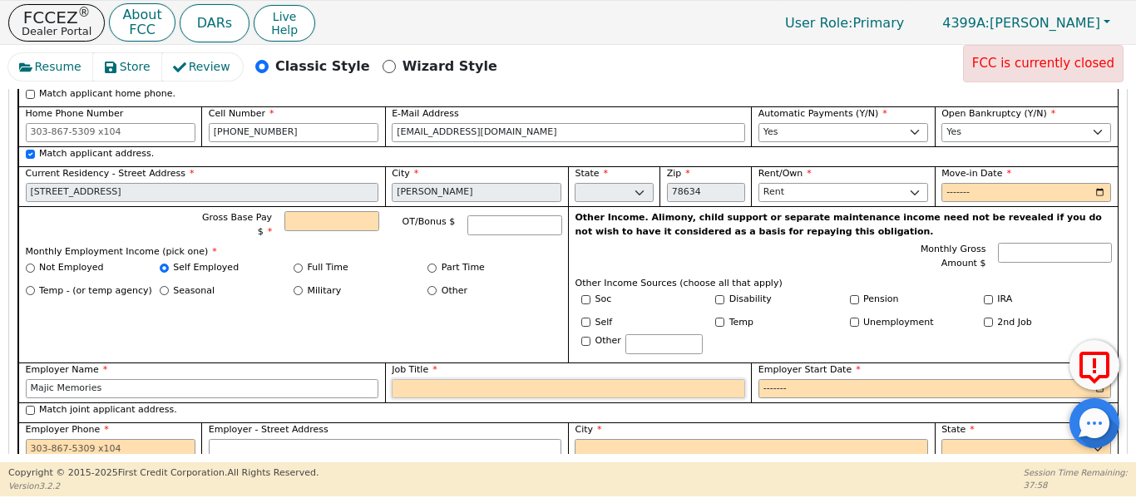
click at [416, 379] on input "Job Title" at bounding box center [568, 389] width 353 height 20
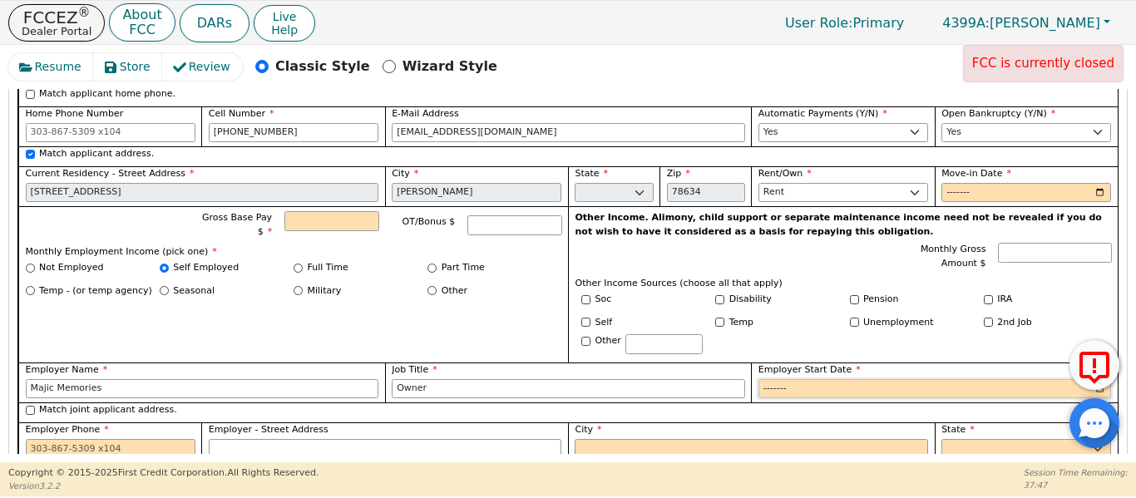
click at [764, 379] on input "Employer Start Date" at bounding box center [935, 389] width 353 height 20
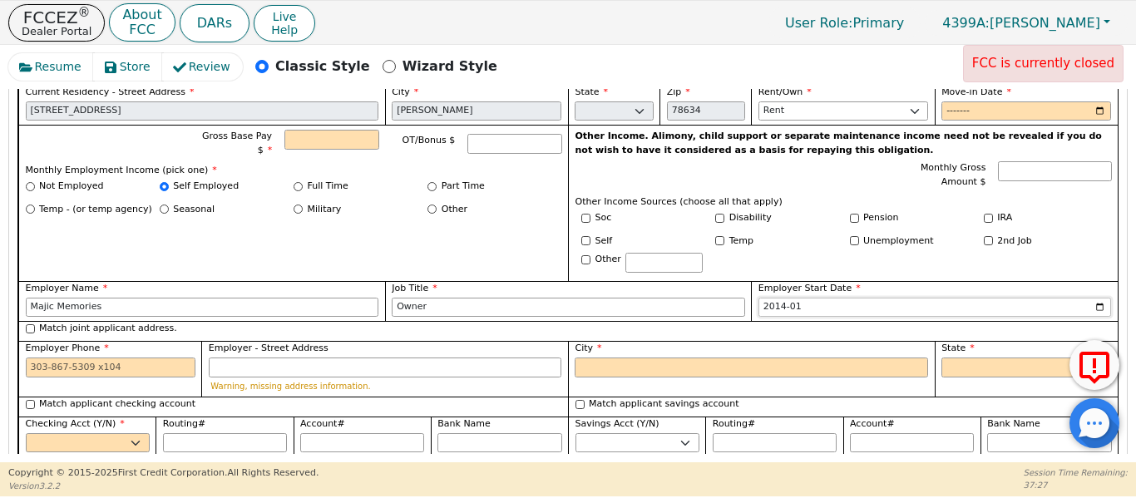
scroll to position [1587, 0]
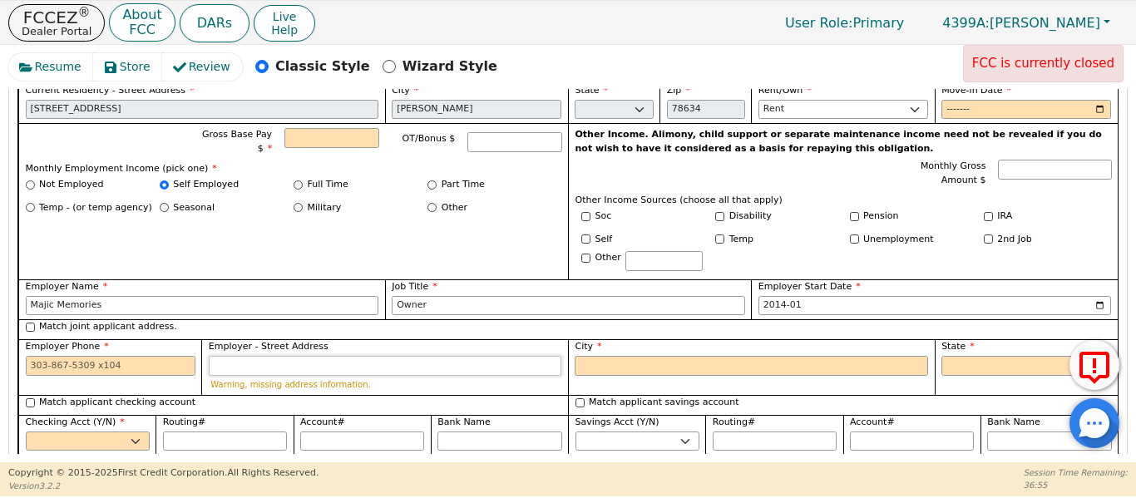
click at [256, 356] on input "Employer - Street Address" at bounding box center [385, 366] width 353 height 20
click at [34, 323] on input "Match joint applicant address." at bounding box center [30, 327] width 9 height 9
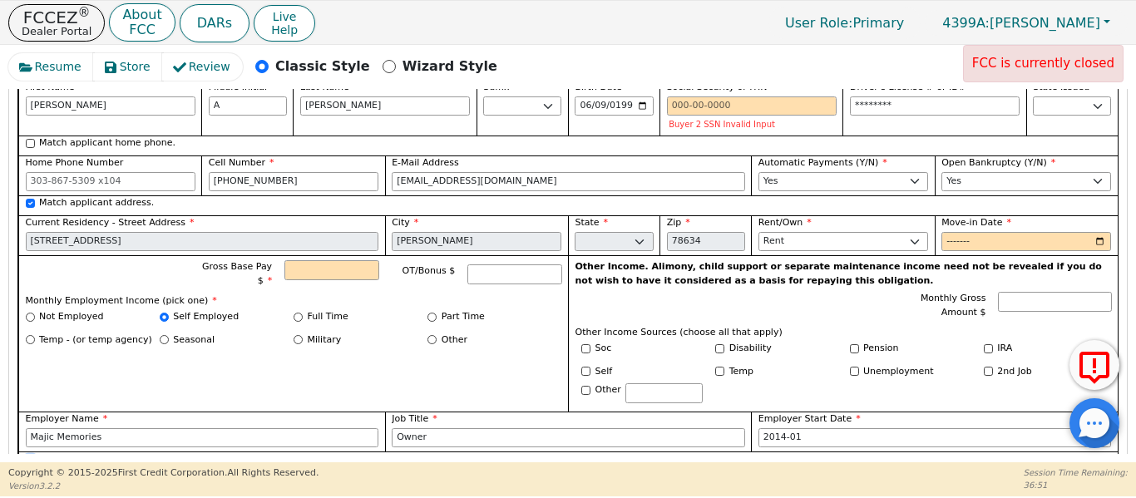
scroll to position [1448, 0]
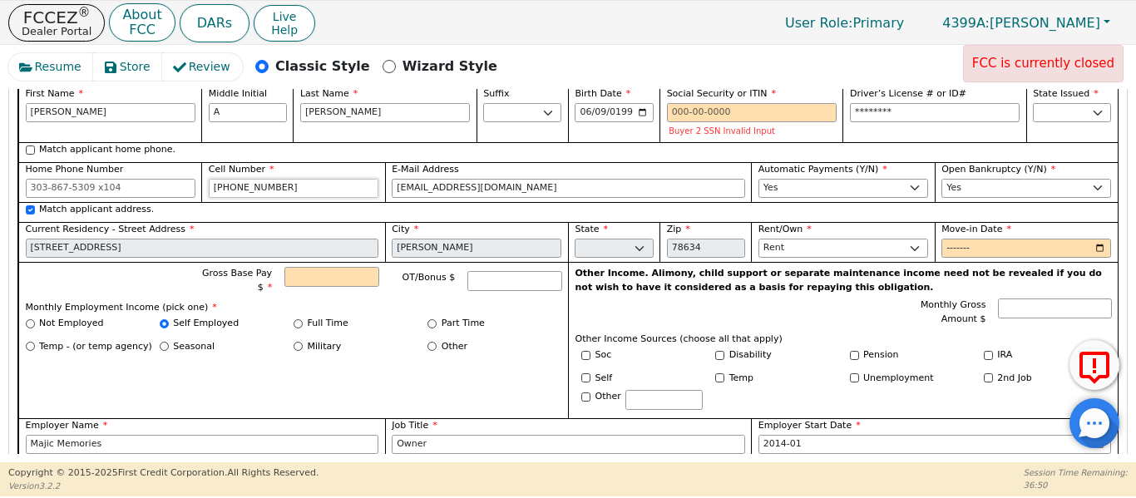
drag, startPoint x: 288, startPoint y: 165, endPoint x: 154, endPoint y: 170, distance: 134.0
click at [154, 170] on div "First Name Tatiana Middle Initial A Last Name Maxwell Suffix Jr. Sr. II III IV …" at bounding box center [568, 340] width 1100 height 508
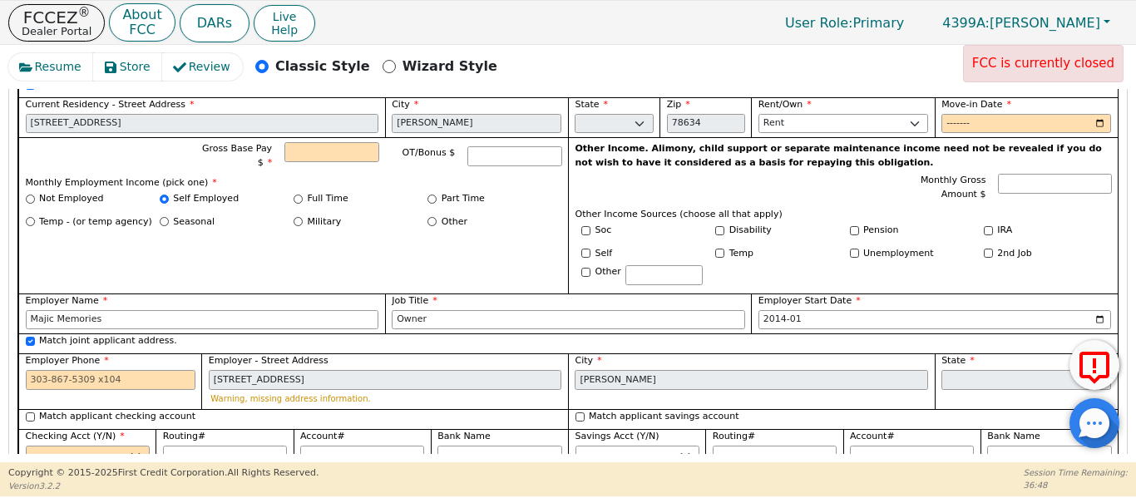
scroll to position [1587, 0]
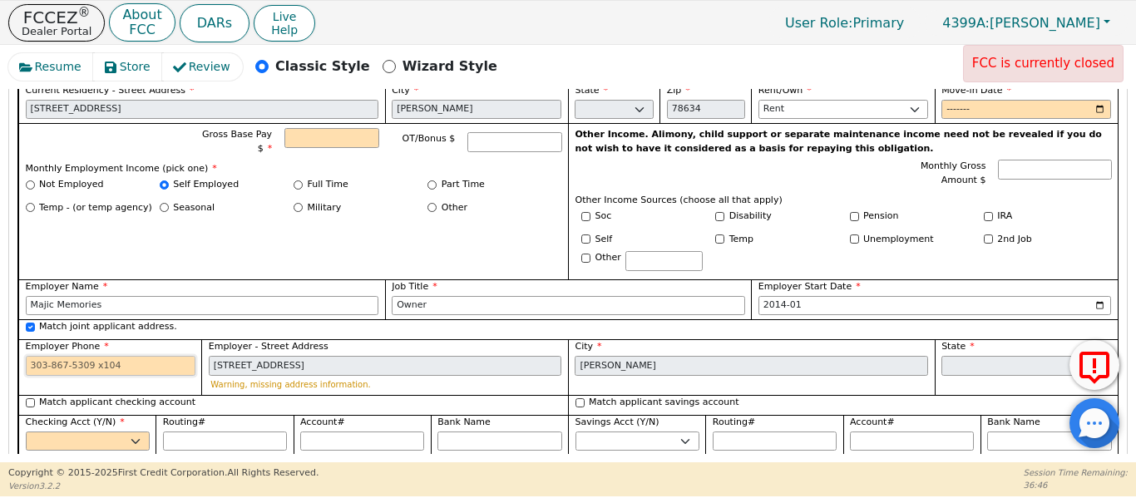
paste input "361-283-1997"
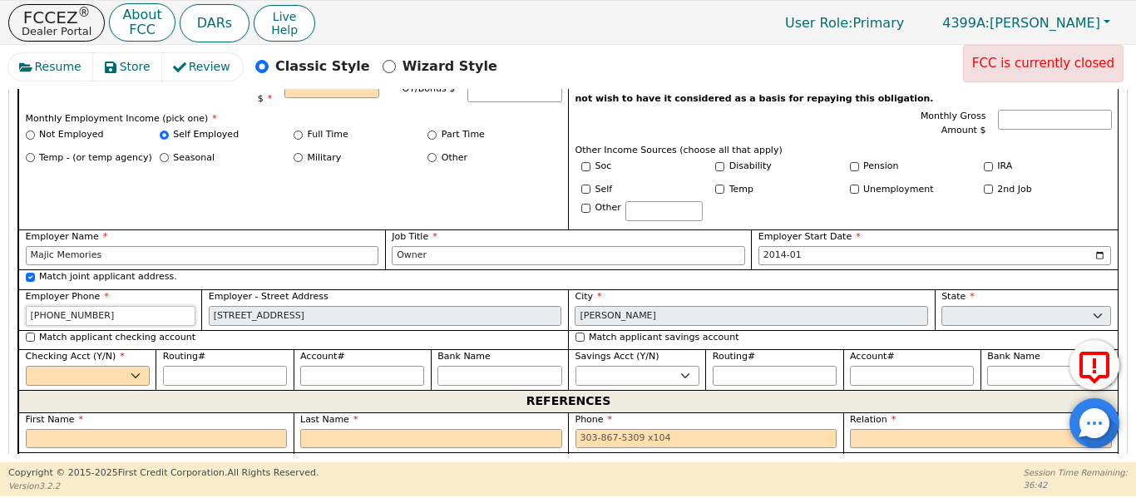
scroll to position [1643, 0]
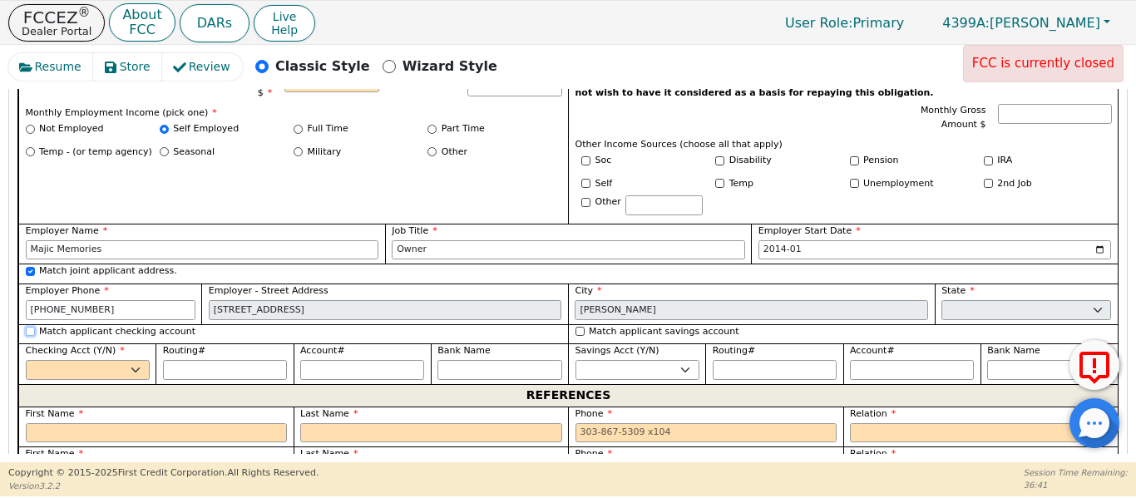
click at [31, 325] on div "Match applicant checking account" at bounding box center [294, 332] width 536 height 14
click at [33, 327] on input "Match applicant checking account" at bounding box center [30, 331] width 9 height 9
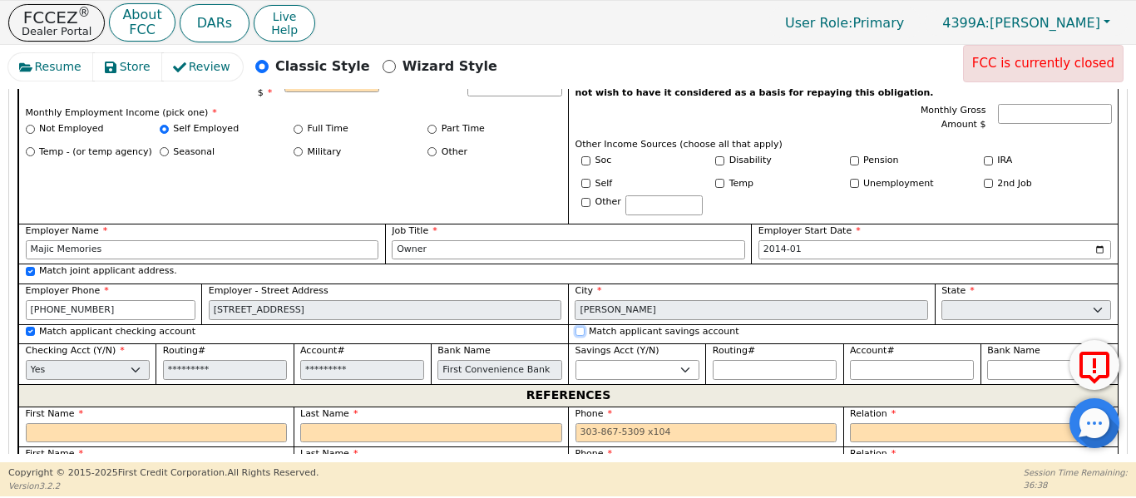
click at [577, 327] on input "Match applicant savings account" at bounding box center [580, 331] width 9 height 9
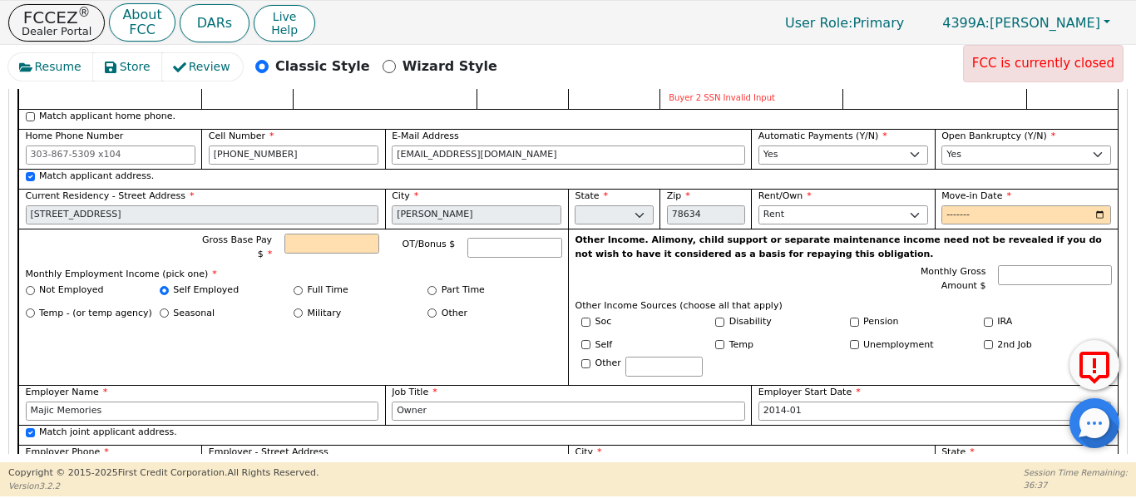
scroll to position [1476, 0]
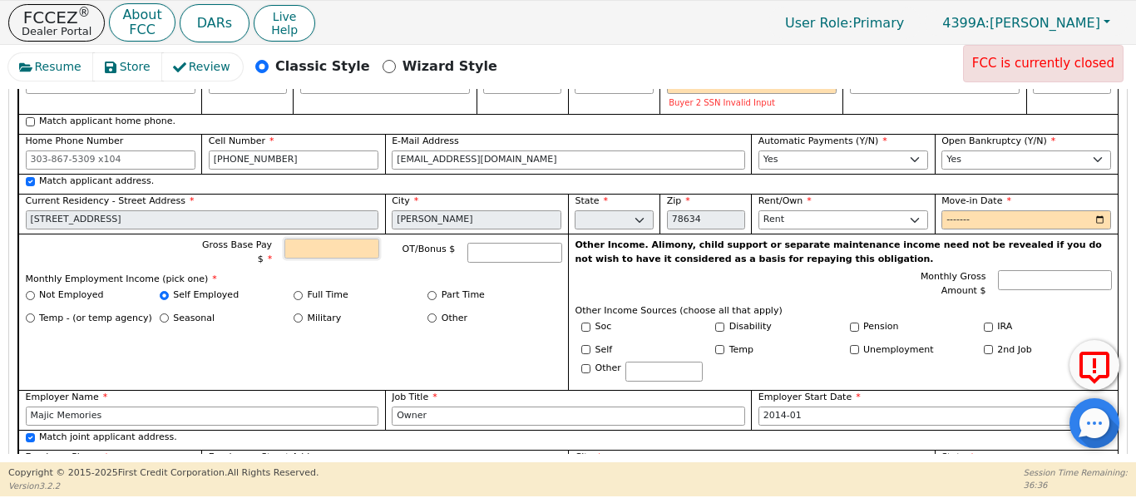
click at [325, 239] on input "Gross Base Pay $" at bounding box center [331, 249] width 94 height 20
click at [946, 210] on input "Move-in Date" at bounding box center [1026, 220] width 170 height 20
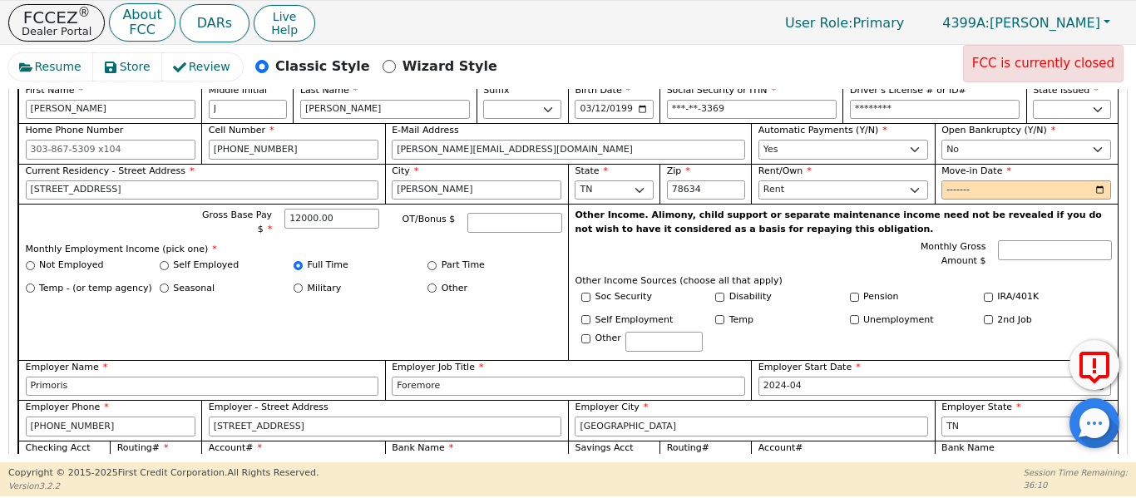
scroll to position [1005, 0]
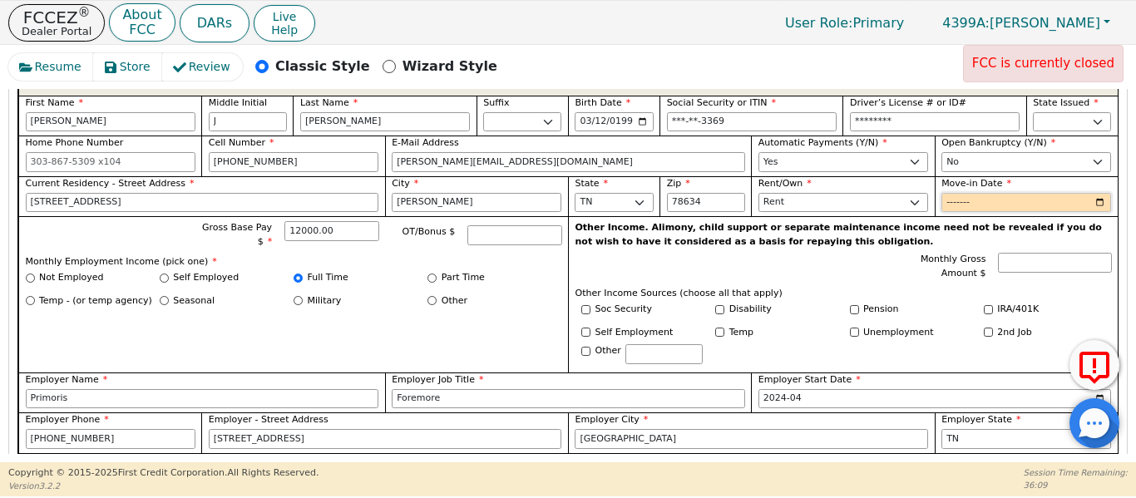
drag, startPoint x: 948, startPoint y: 185, endPoint x: 957, endPoint y: 184, distance: 9.2
click at [948, 193] on input "Move-in Date" at bounding box center [1026, 203] width 170 height 20
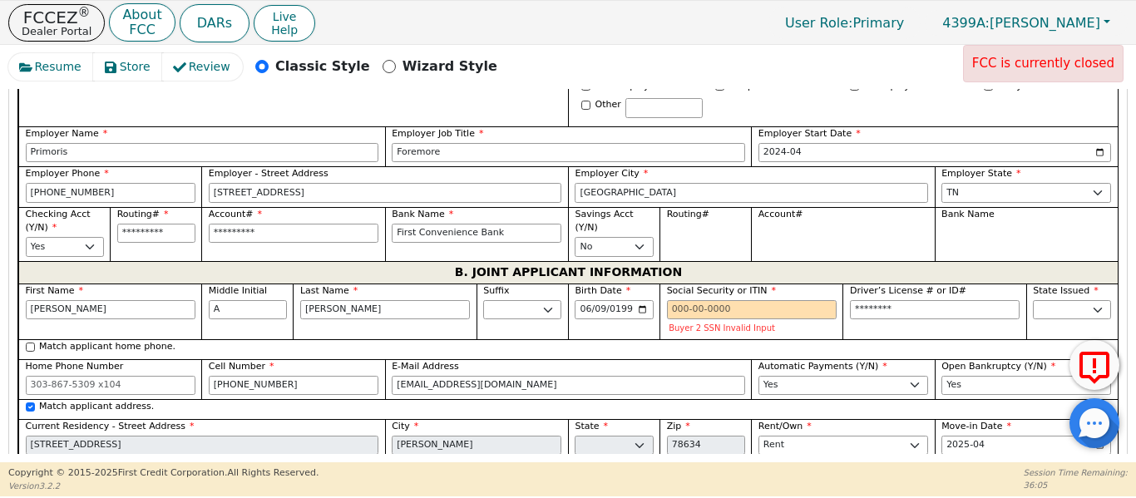
scroll to position [1254, 0]
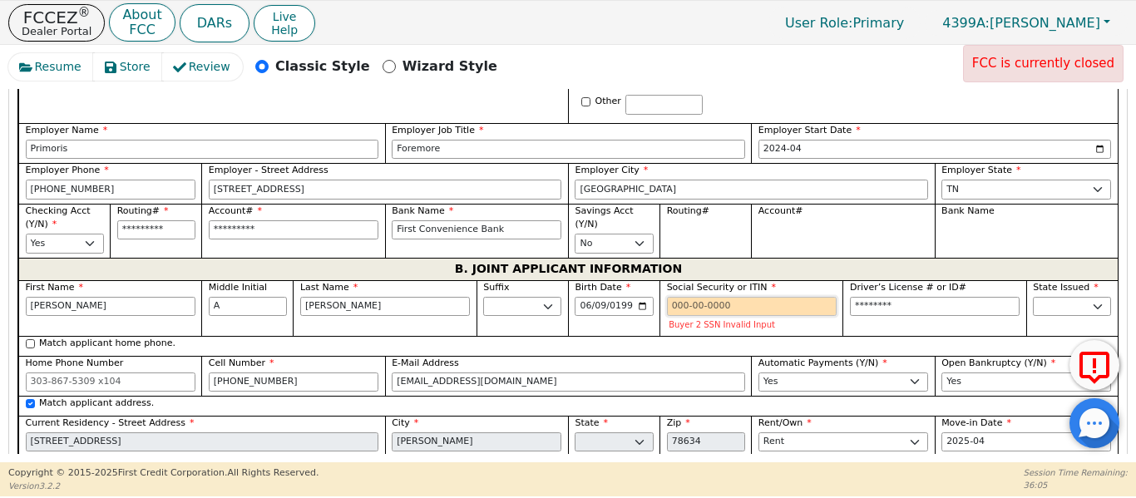
drag, startPoint x: 673, startPoint y: 279, endPoint x: 706, endPoint y: 285, distance: 33.8
click at [690, 297] on input "Social Security or ITIN" at bounding box center [752, 307] width 170 height 20
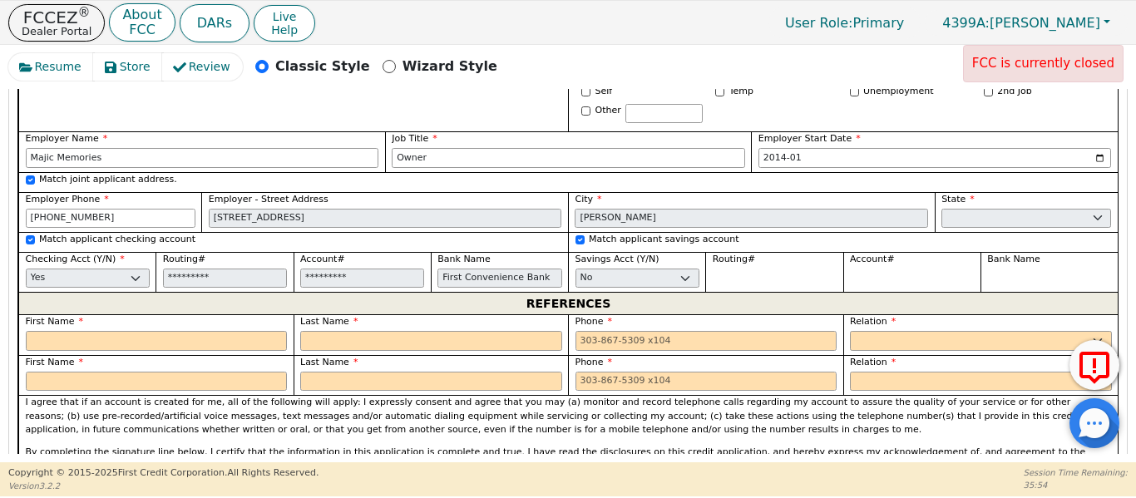
scroll to position [1726, 0]
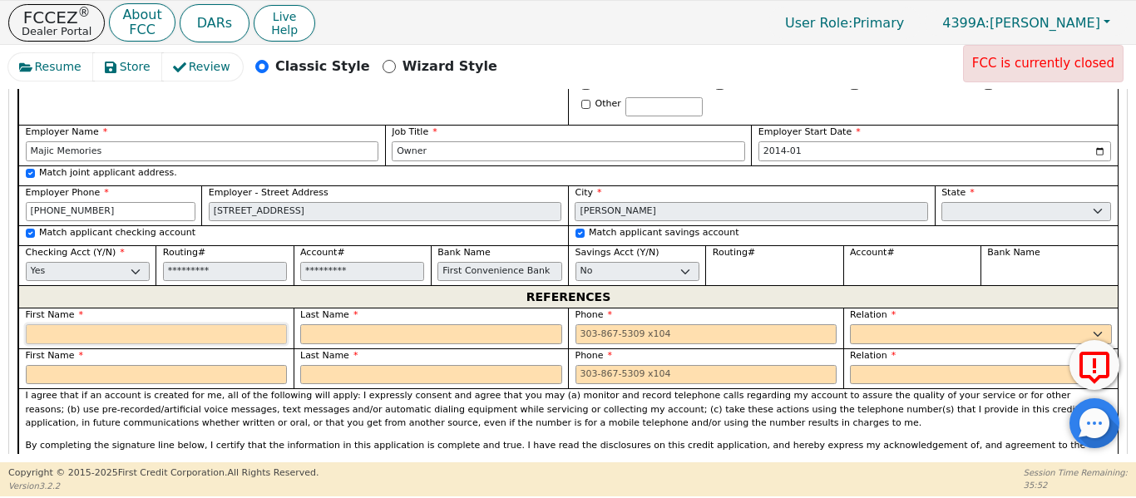
click at [215, 324] on input "text" at bounding box center [157, 334] width 262 height 20
click at [221, 324] on input "text" at bounding box center [157, 334] width 262 height 20
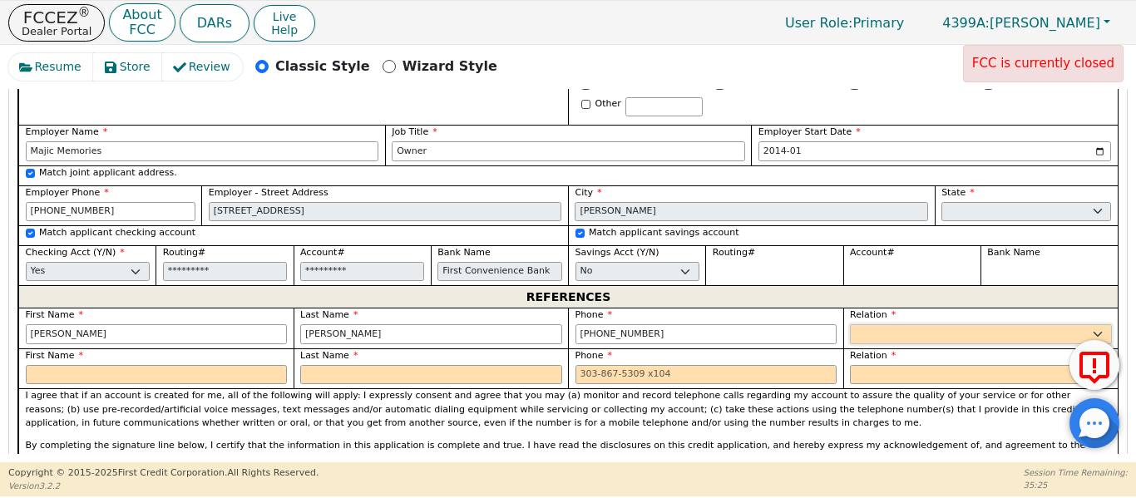
click at [900, 324] on select "FATHER MOTHER SISTER BROTHER DAUGHTER SON CO-WORKER NEIGHBOR FRIEND COUSIN G-MO…" at bounding box center [981, 334] width 262 height 20
click at [850, 324] on select "FATHER MOTHER SISTER BROTHER DAUGHTER SON CO-WORKER NEIGHBOR FRIEND COUSIN G-MO…" at bounding box center [981, 334] width 262 height 20
click at [81, 365] on input "text" at bounding box center [157, 375] width 262 height 20
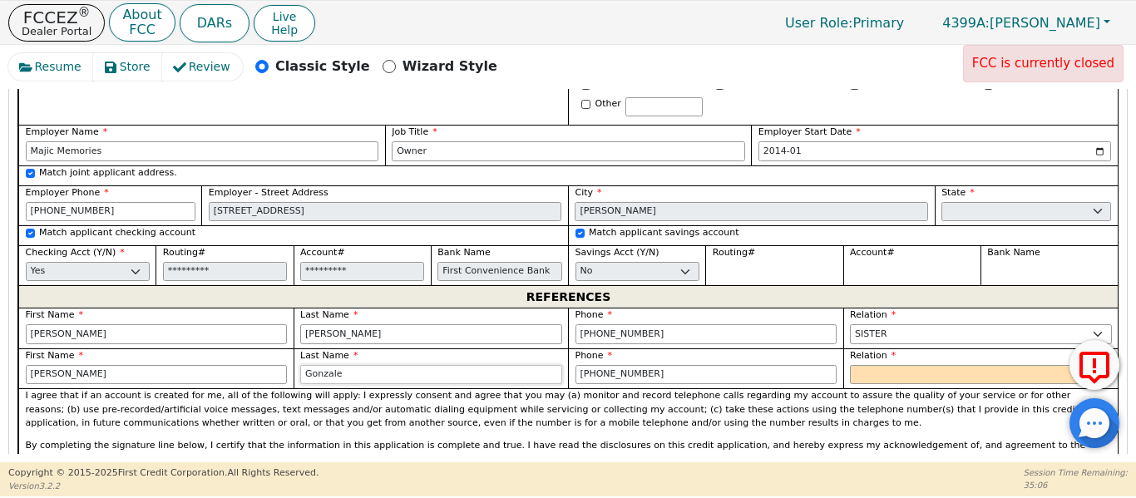
click at [372, 365] on input "Gonzale" at bounding box center [431, 375] width 262 height 20
click at [862, 365] on select "FATHER MOTHER SISTER BROTHER DAUGHTER SON CO-WORKER NEIGHBOR FRIEND COUSIN G-MO…" at bounding box center [981, 375] width 262 height 20
click at [850, 365] on select "FATHER MOTHER SISTER BROTHER DAUGHTER SON CO-WORKER NEIGHBOR FRIEND COUSIN G-MO…" at bounding box center [981, 375] width 262 height 20
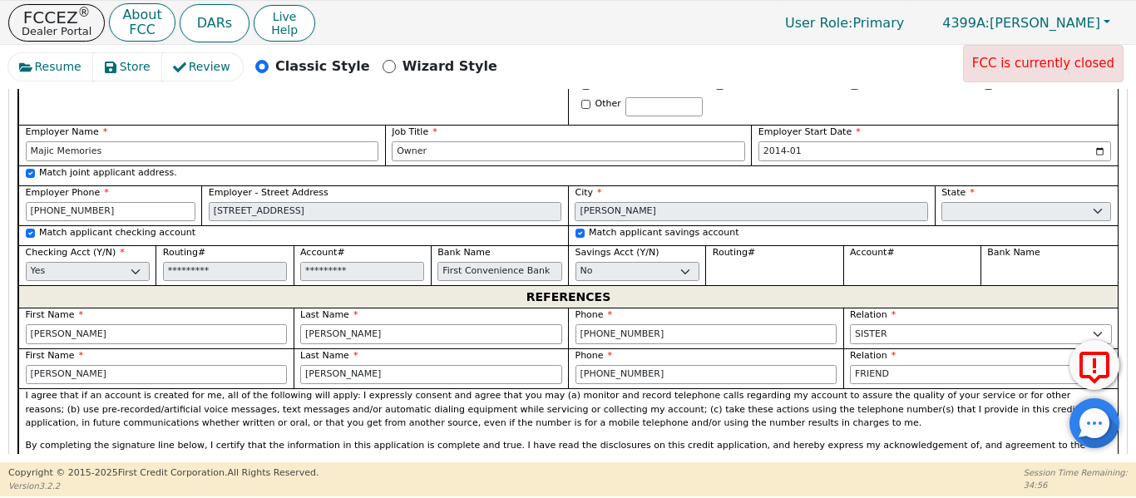
click at [578, 462] on footer "Copyright © 2015- 2025 First Credit Corporation. All Rights Reserved. Version 3…" at bounding box center [568, 479] width 1136 height 35
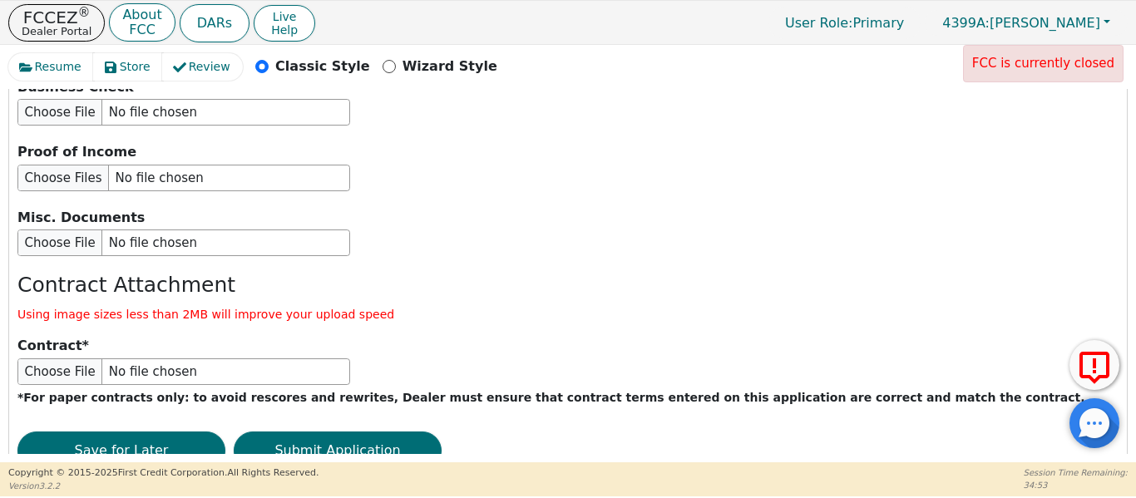
scroll to position [3188, 0]
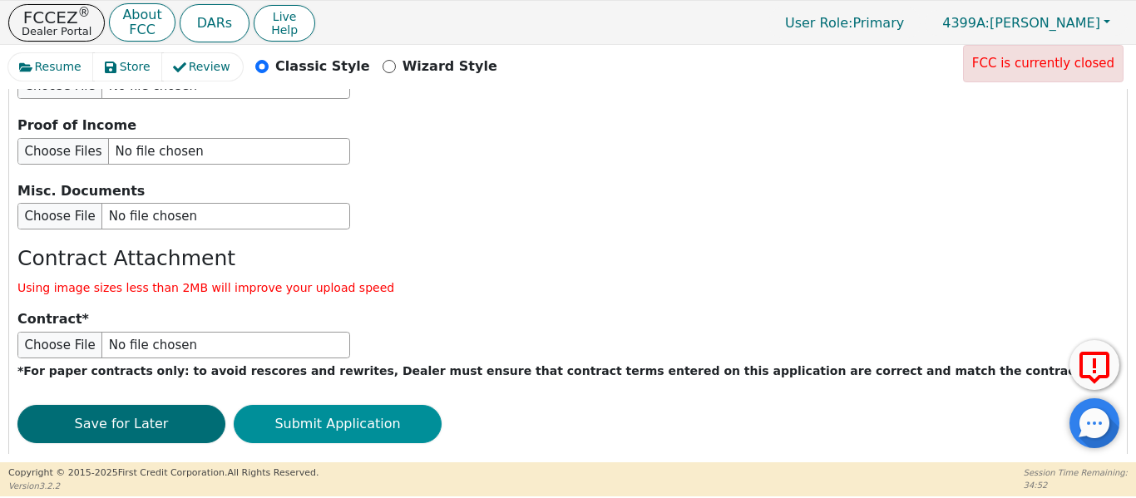
click at [349, 405] on button "Submit Application" at bounding box center [338, 424] width 208 height 38
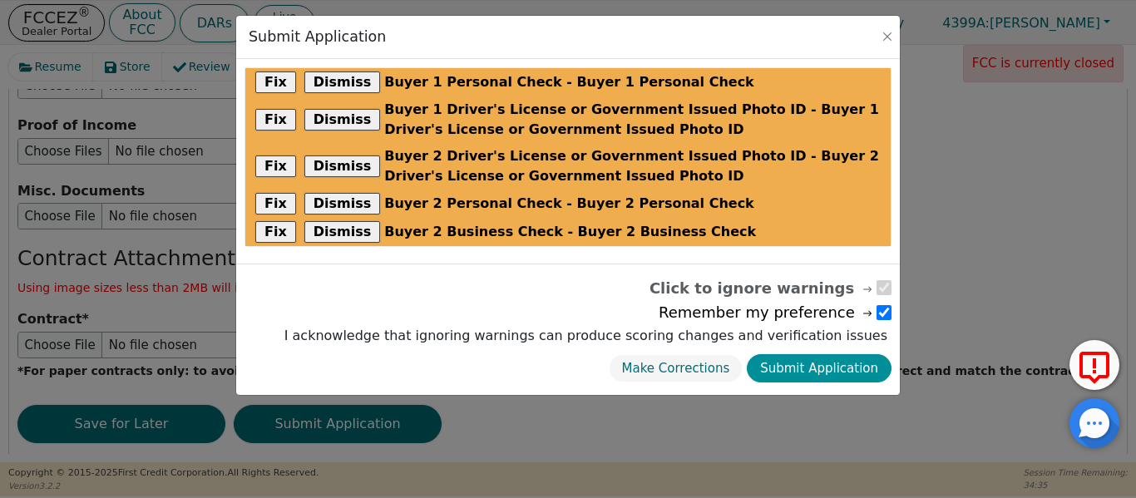
click at [777, 363] on button "Submit Application" at bounding box center [819, 368] width 145 height 29
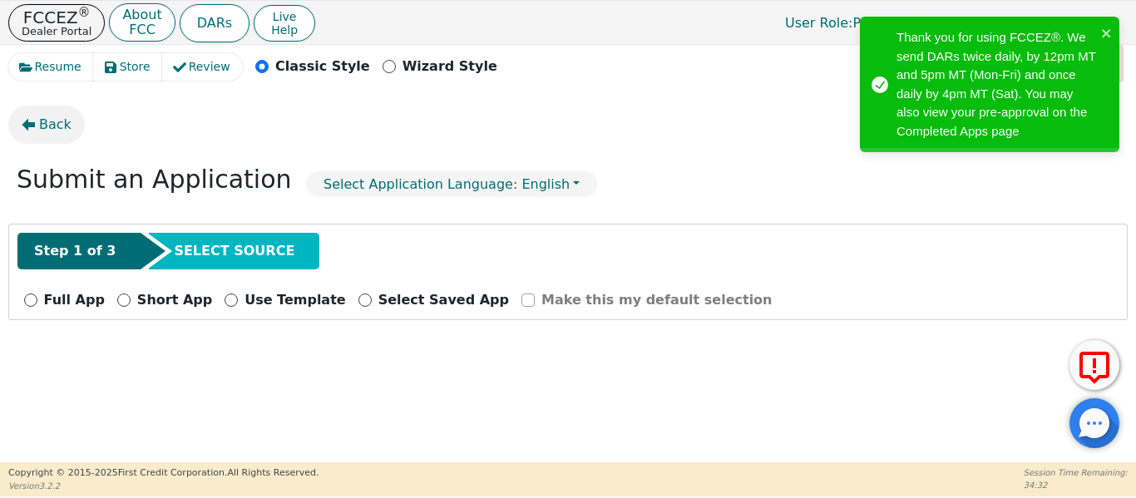
click at [45, 122] on span "Back" at bounding box center [55, 125] width 32 height 20
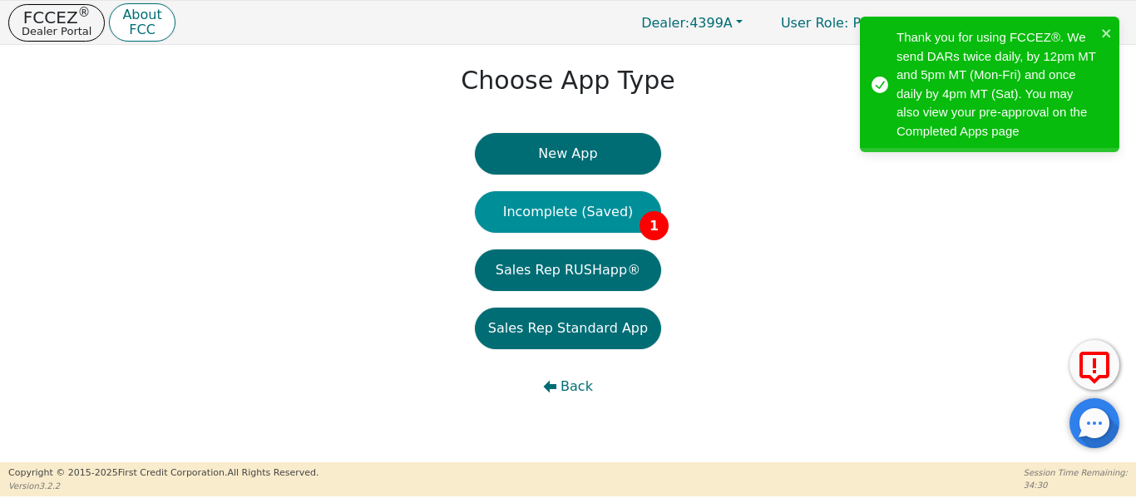
click at [538, 220] on button "Incomplete (Saved) 1" at bounding box center [568, 212] width 186 height 42
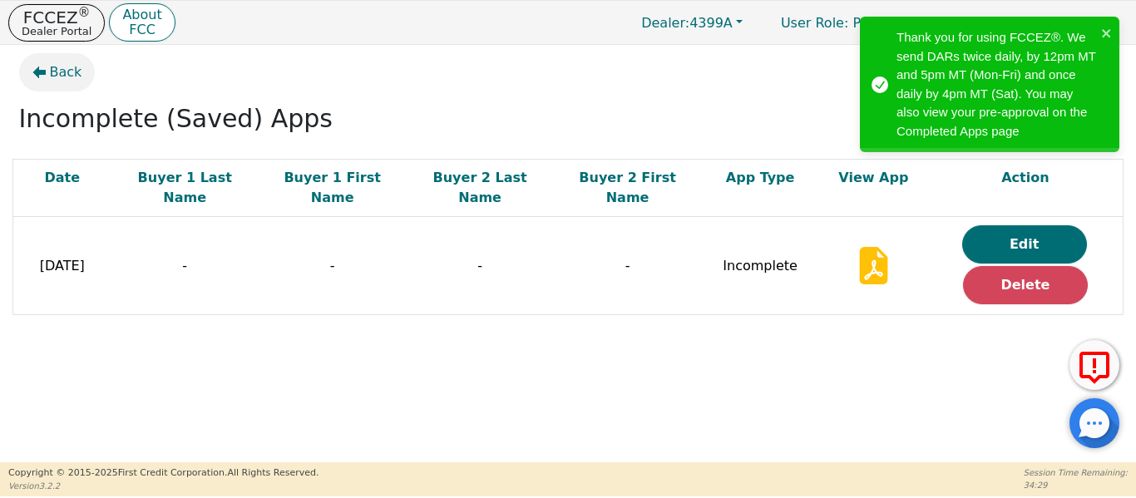
click at [52, 78] on span "Back" at bounding box center [66, 72] width 32 height 20
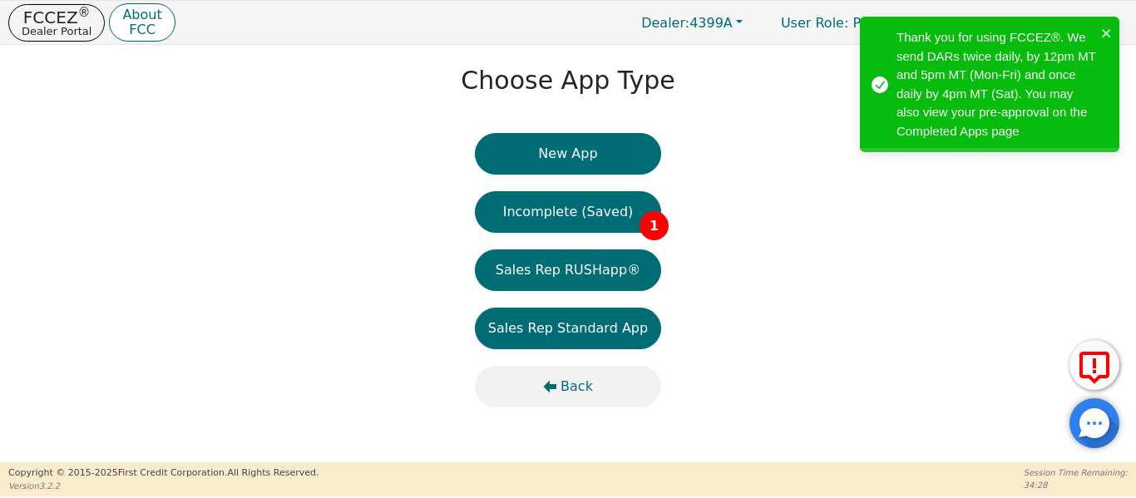
click at [588, 389] on span "Back" at bounding box center [577, 387] width 32 height 20
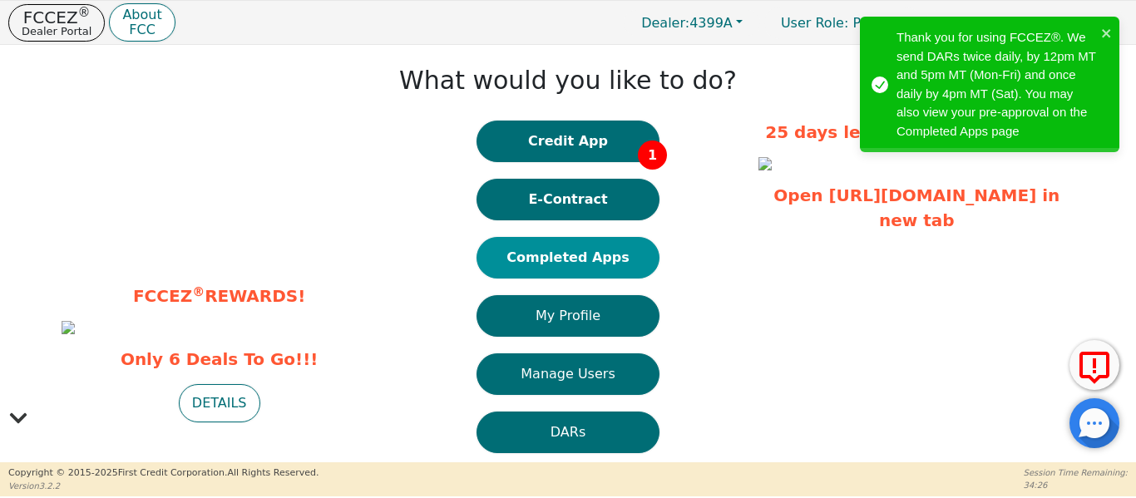
click at [533, 269] on button "Completed Apps" at bounding box center [568, 258] width 183 height 42
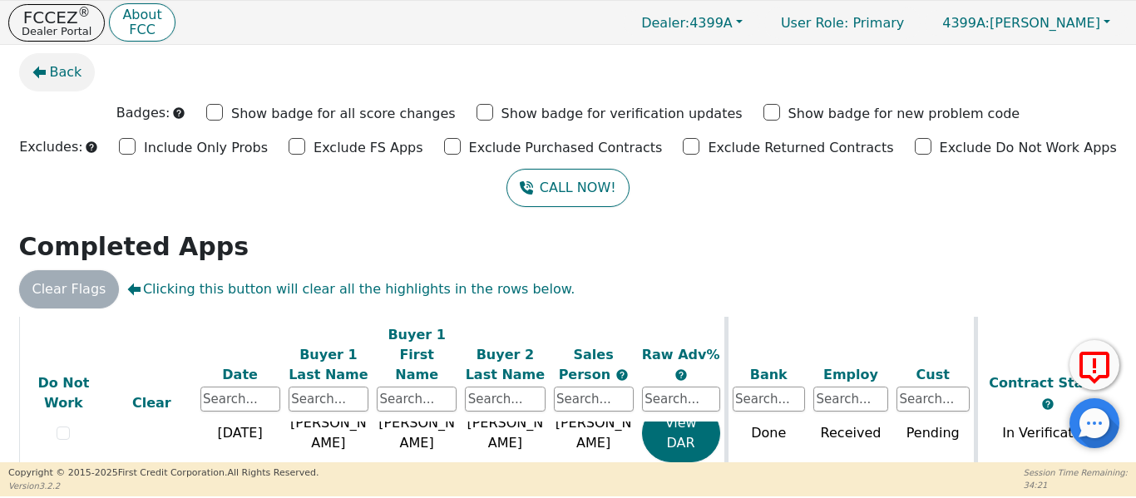
click at [48, 73] on button "Back" at bounding box center [57, 72] width 77 height 38
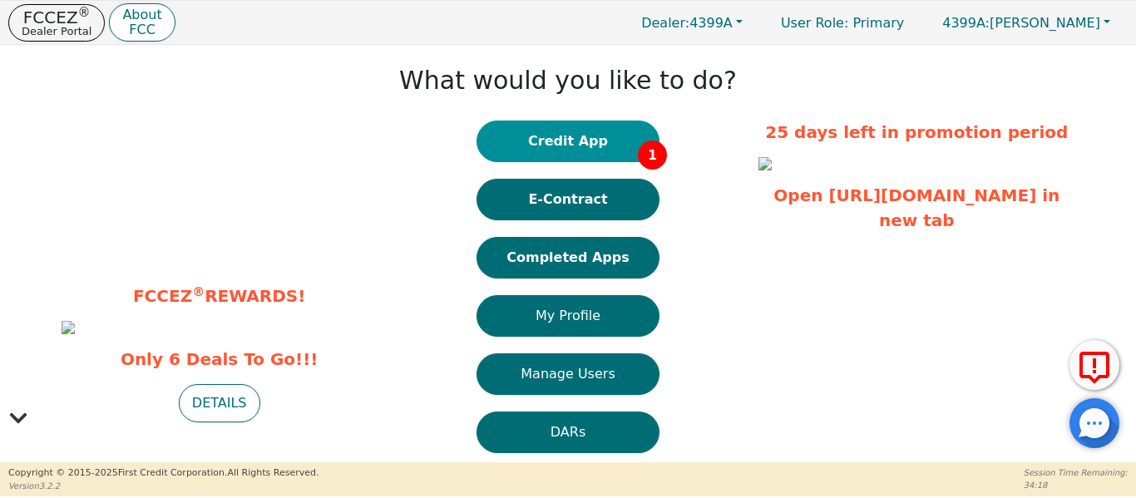
click at [533, 127] on button "Credit App 1" at bounding box center [568, 142] width 183 height 42
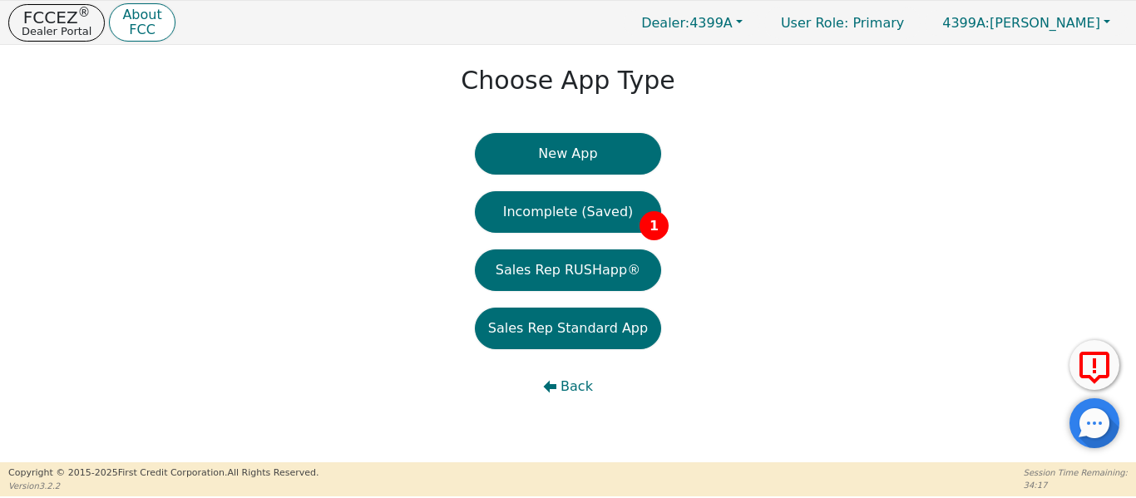
click at [577, 264] on button "Sales Rep RUSHapp®" at bounding box center [568, 271] width 186 height 42
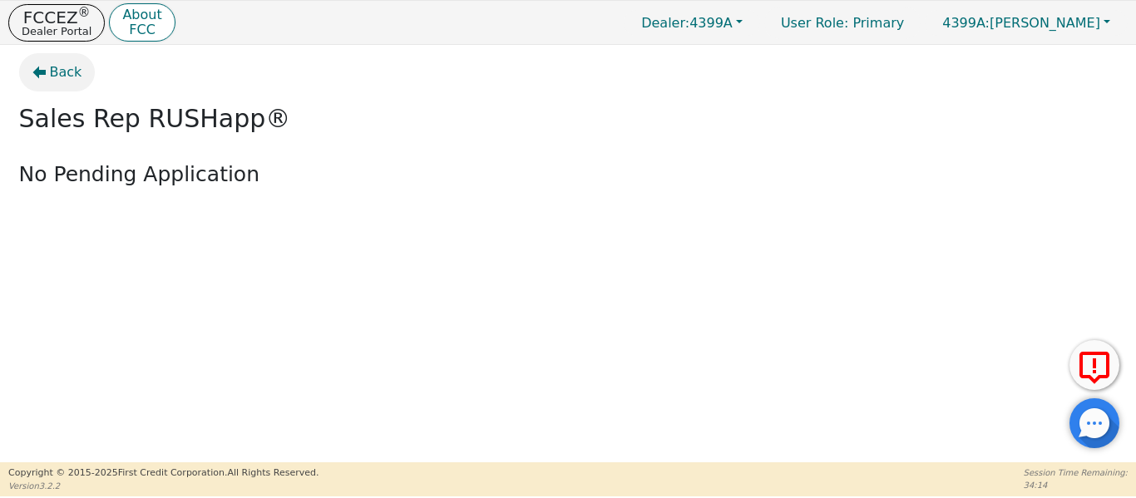
drag, startPoint x: 62, startPoint y: 61, endPoint x: 71, endPoint y: 62, distance: 9.2
click at [70, 62] on button "Back" at bounding box center [57, 72] width 77 height 38
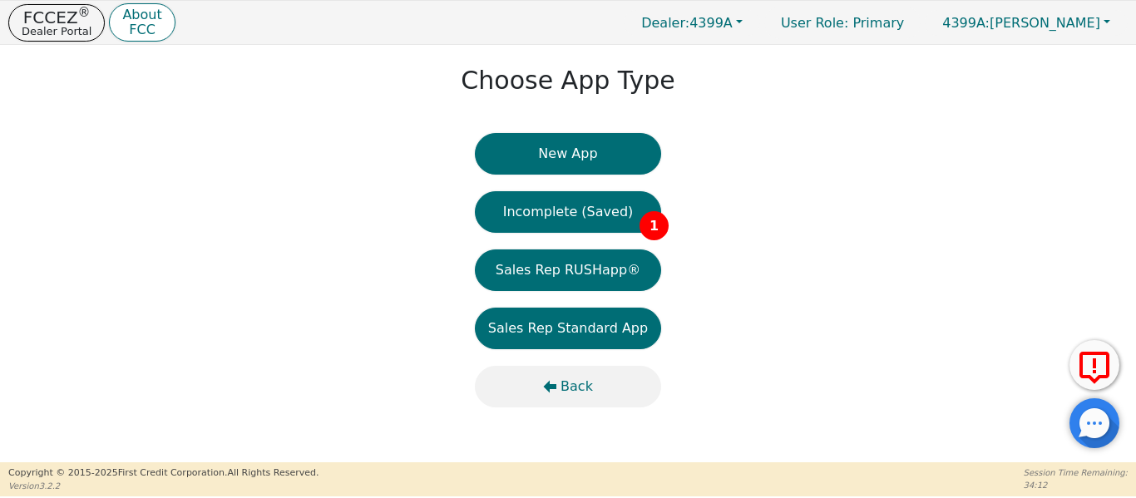
click at [554, 395] on button "Back" at bounding box center [568, 387] width 186 height 42
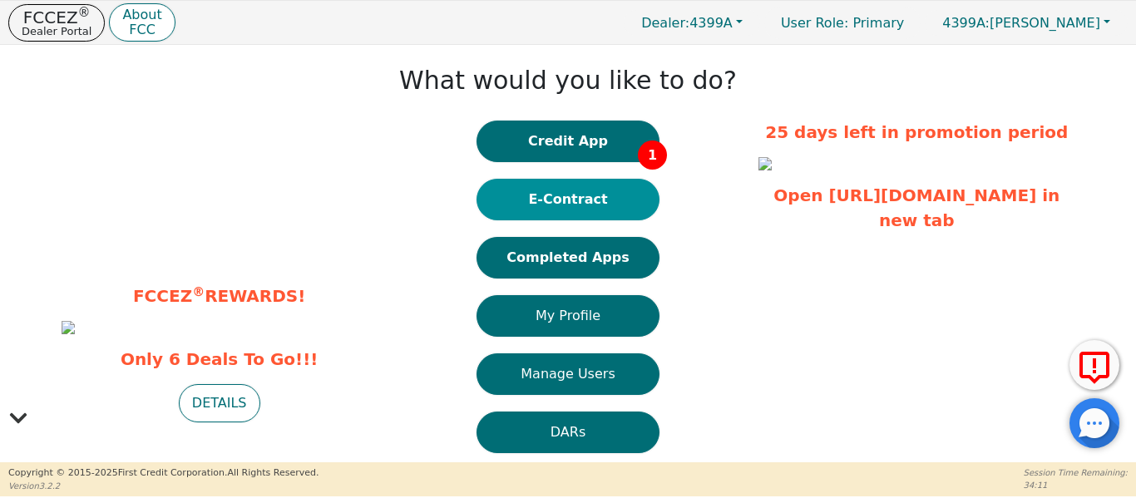
click at [566, 195] on button "E-Contract" at bounding box center [568, 200] width 183 height 42
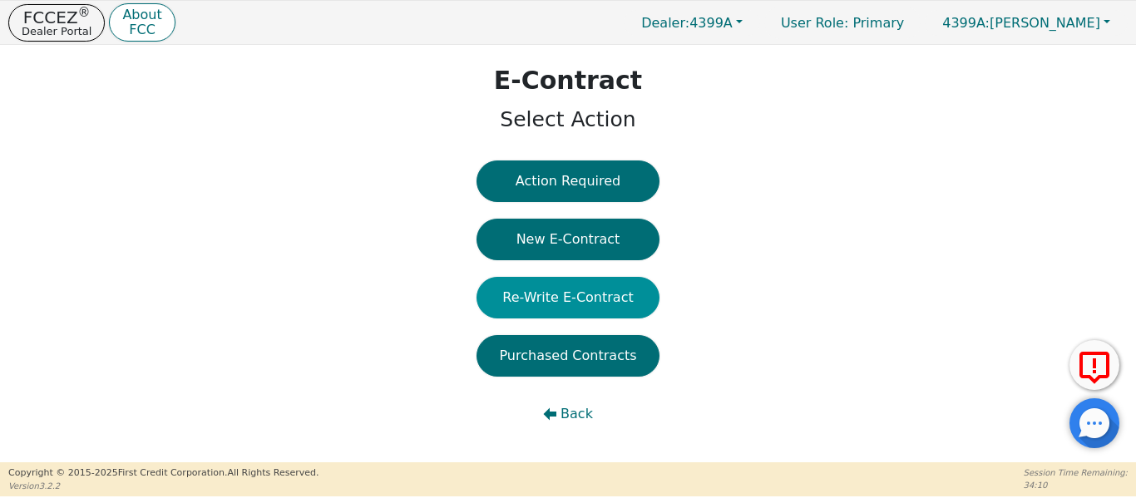
click at [560, 303] on button "Re-Write E-Contract" at bounding box center [568, 298] width 183 height 42
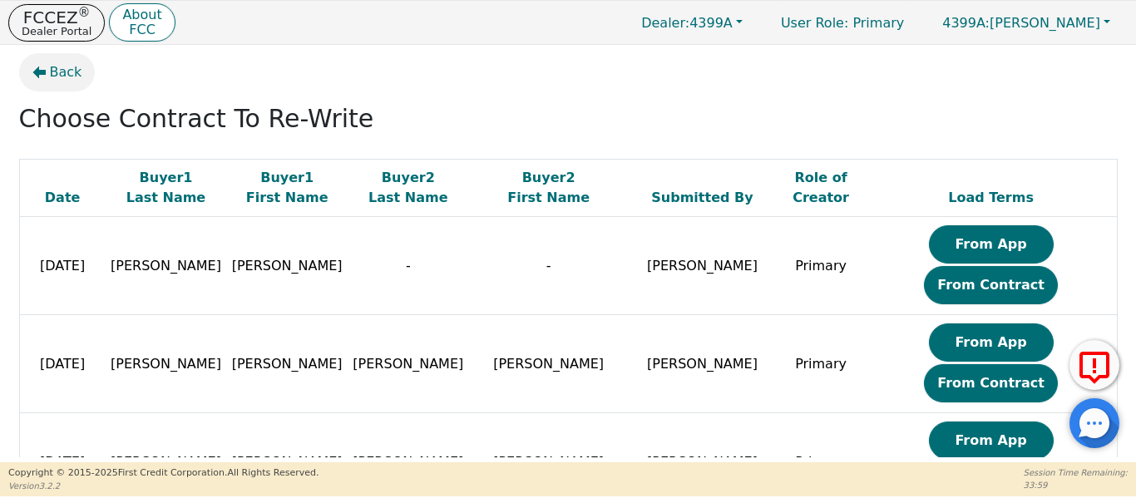
click at [53, 69] on span "Back" at bounding box center [66, 72] width 32 height 20
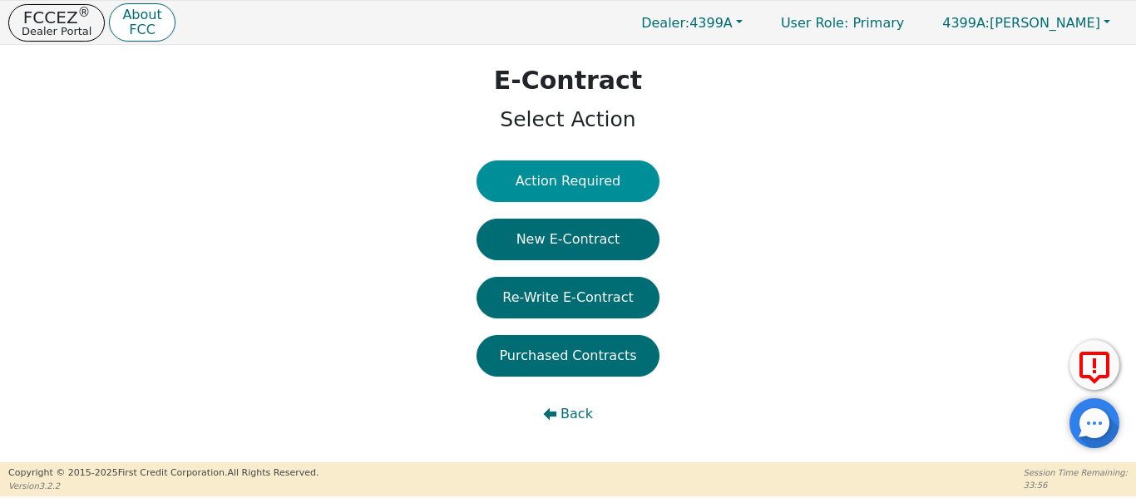
click at [541, 194] on button "Action Required" at bounding box center [568, 182] width 183 height 42
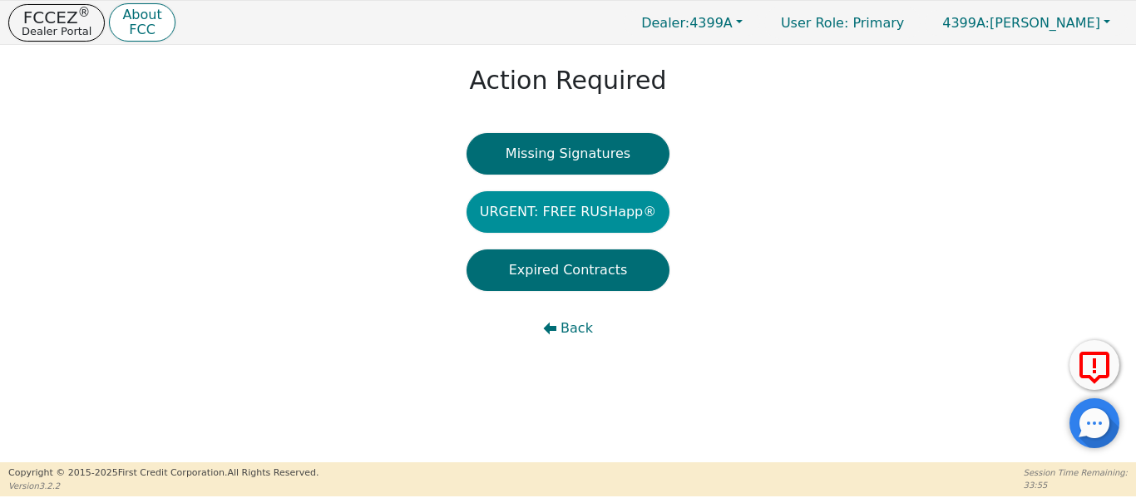
click at [546, 198] on button "URGENT: FREE RUSHapp®" at bounding box center [569, 212] width 204 height 42
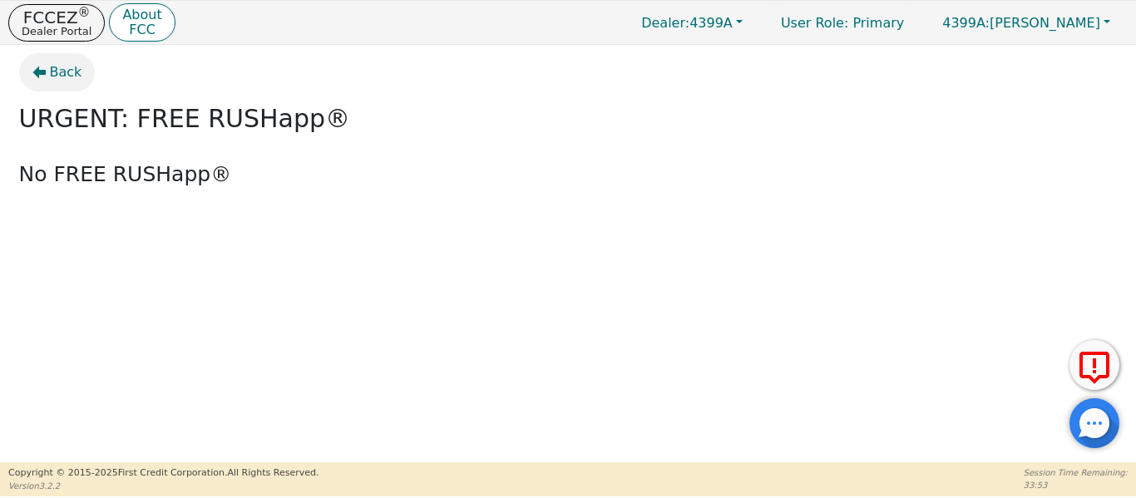
click at [56, 74] on span "Back" at bounding box center [66, 72] width 32 height 20
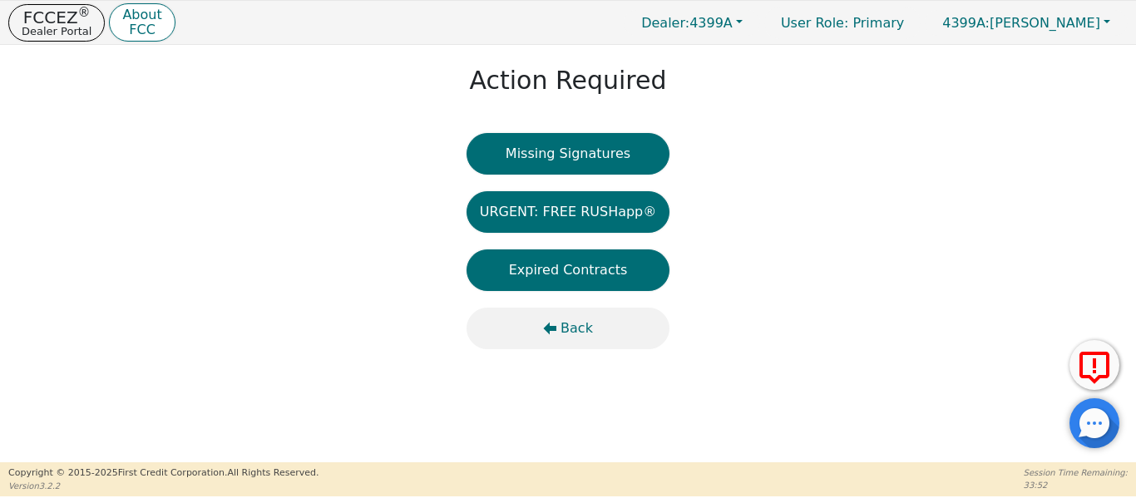
click at [577, 330] on span "Back" at bounding box center [577, 329] width 32 height 20
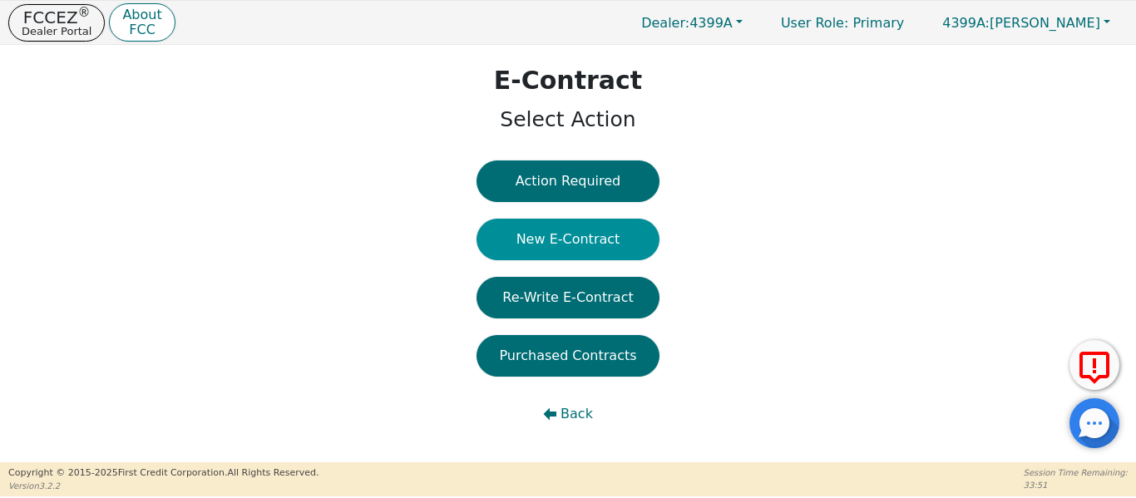
click at [541, 241] on button "New E-Contract" at bounding box center [568, 240] width 183 height 42
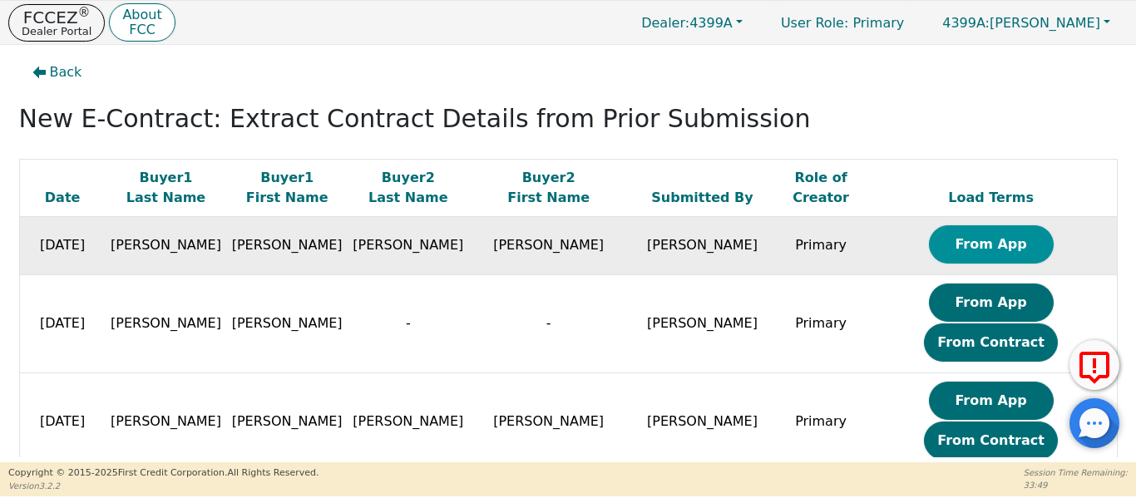
click at [932, 235] on button "From App" at bounding box center [991, 244] width 125 height 38
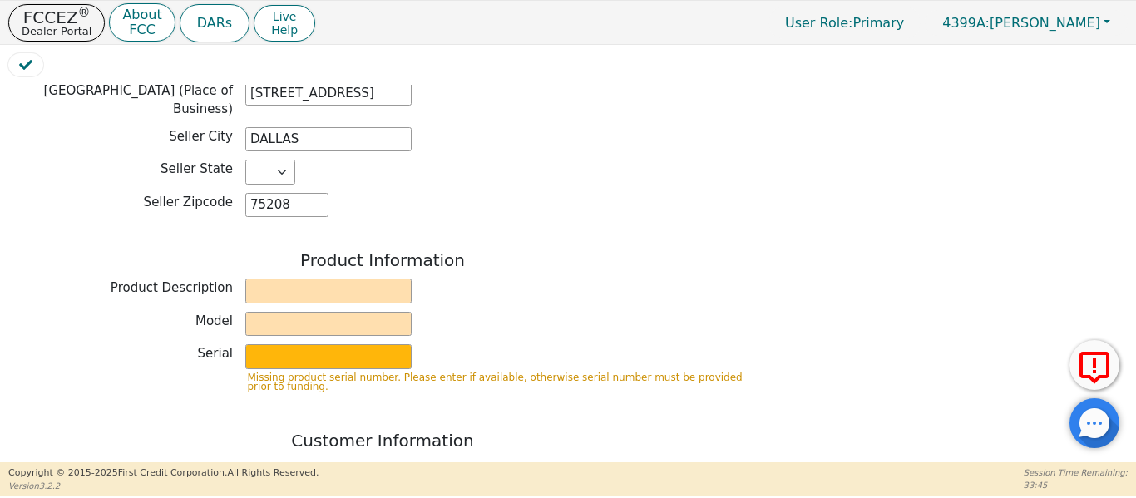
scroll to position [526, 0]
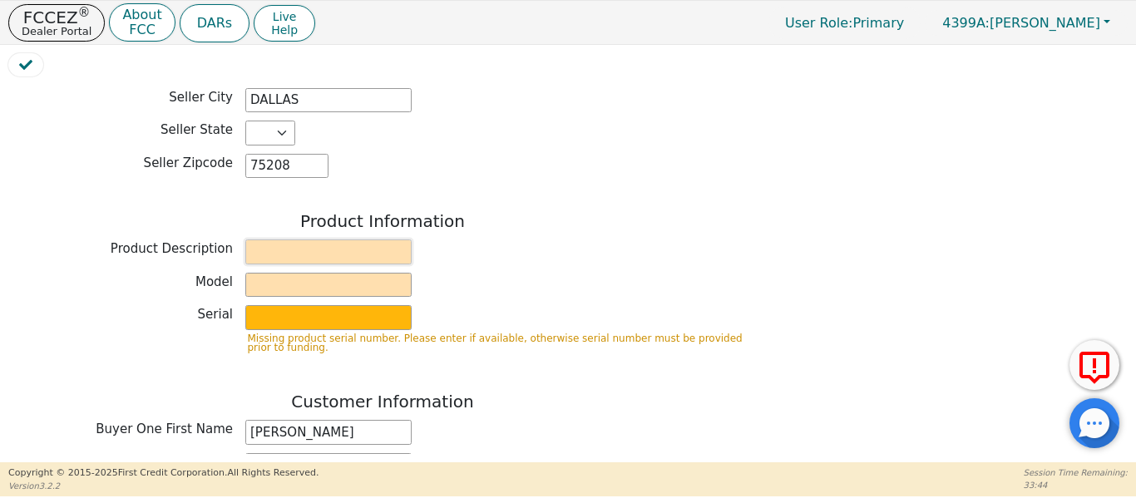
click at [349, 240] on input "text" at bounding box center [328, 252] width 166 height 25
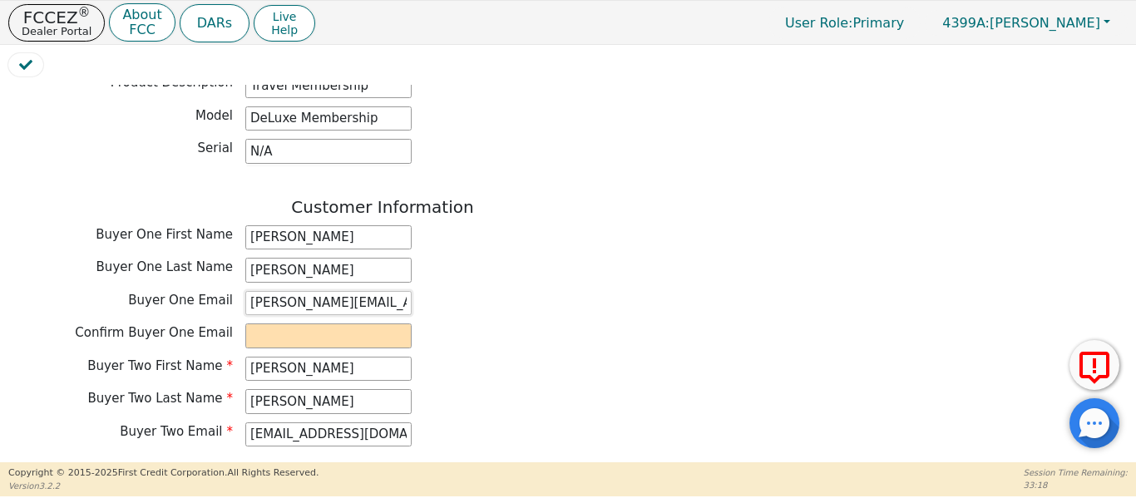
scroll to position [0, 22]
drag, startPoint x: 246, startPoint y: 292, endPoint x: 480, endPoint y: 305, distance: 234.1
click at [480, 305] on div "Buyer One Email brandon.richards14@yahoo.com" at bounding box center [382, 305] width 749 height 29
paste input "brandon.richards14@yahoo.com"
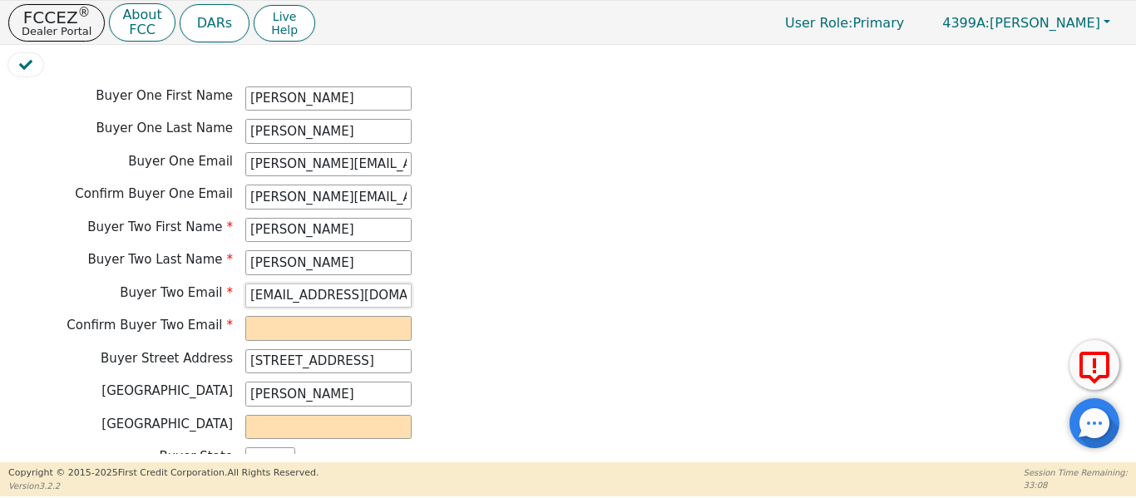
drag, startPoint x: 388, startPoint y: 278, endPoint x: 294, endPoint y: 290, distance: 94.0
click at [212, 284] on div "Buyer Two Email alexis_t13@yahoo.com" at bounding box center [382, 296] width 749 height 25
paste input "alexis_t13@yahoo.com"
click at [279, 415] on input "text" at bounding box center [328, 427] width 166 height 25
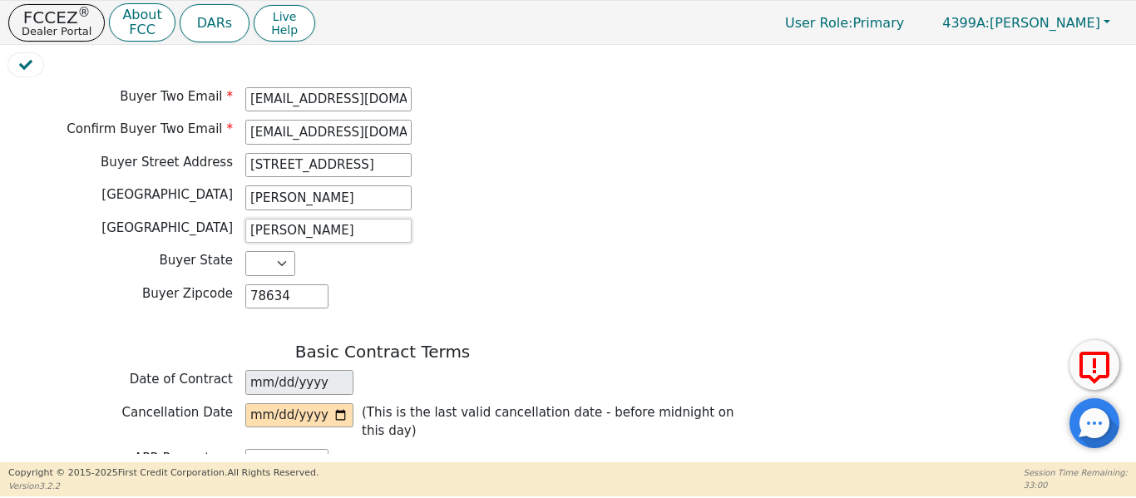
scroll to position [1081, 0]
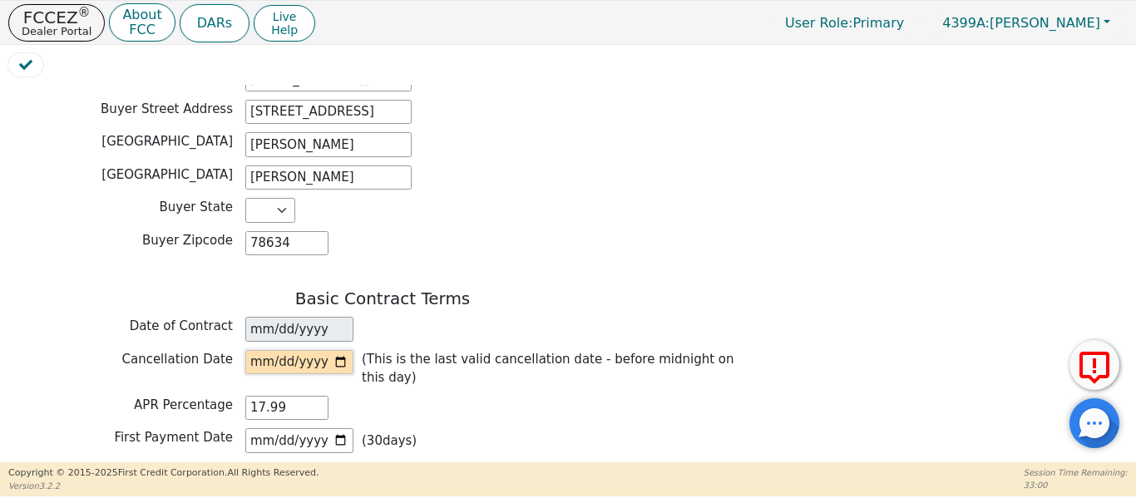
drag, startPoint x: 347, startPoint y: 340, endPoint x: 334, endPoint y: 354, distance: 19.4
click at [343, 350] on input "date" at bounding box center [299, 362] width 108 height 25
click at [338, 350] on input "date" at bounding box center [299, 362] width 108 height 25
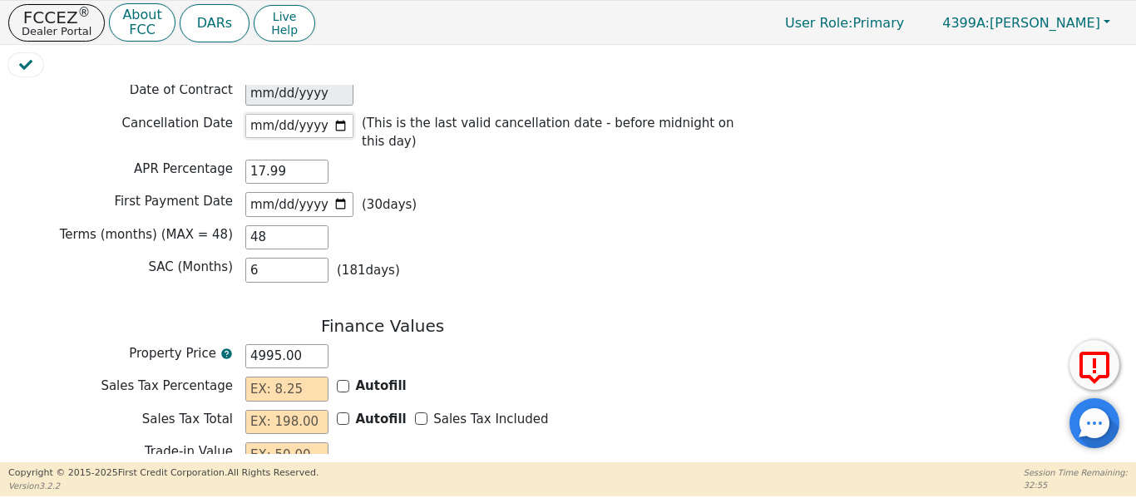
scroll to position [1331, 0]
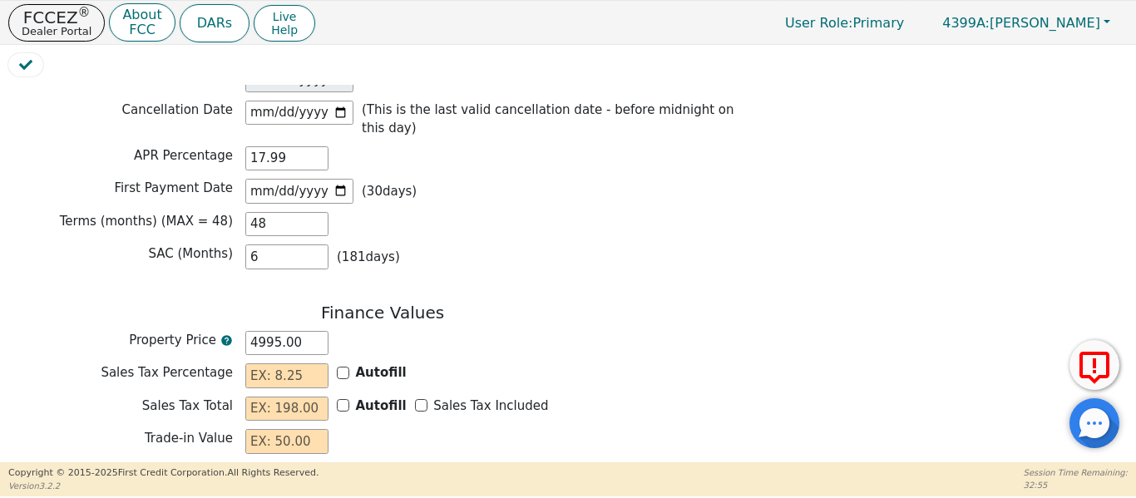
click at [340, 363] on div "Autofill" at bounding box center [372, 372] width 70 height 19
click at [343, 367] on input "Autofill" at bounding box center [343, 373] width 12 height 12
click at [415, 399] on input "Sales Tax Included" at bounding box center [421, 405] width 12 height 12
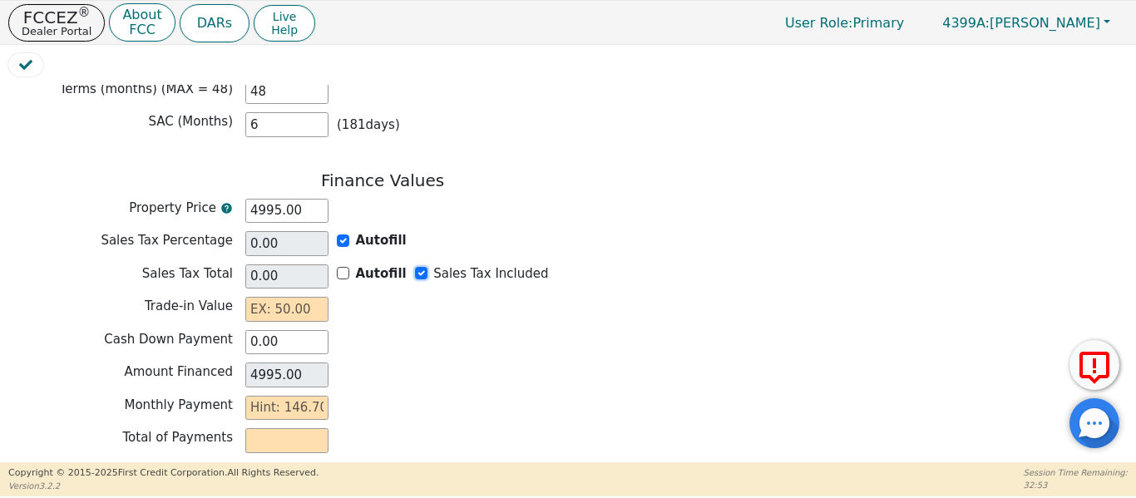
scroll to position [1497, 0]
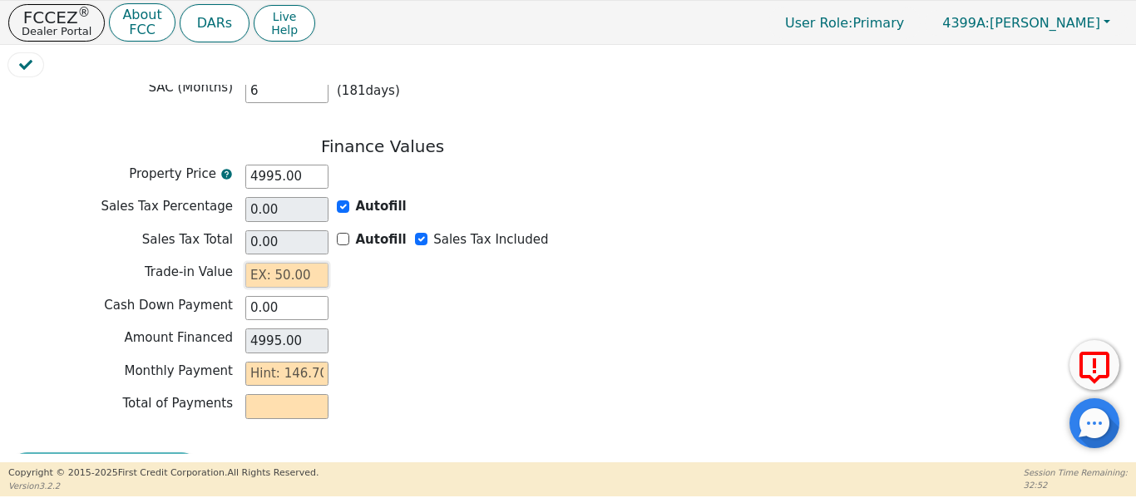
click at [276, 263] on input "text" at bounding box center [286, 275] width 83 height 25
drag, startPoint x: 290, startPoint y: 353, endPoint x: 336, endPoint y: 348, distance: 46.0
click at [308, 362] on input "text" at bounding box center [286, 374] width 83 height 25
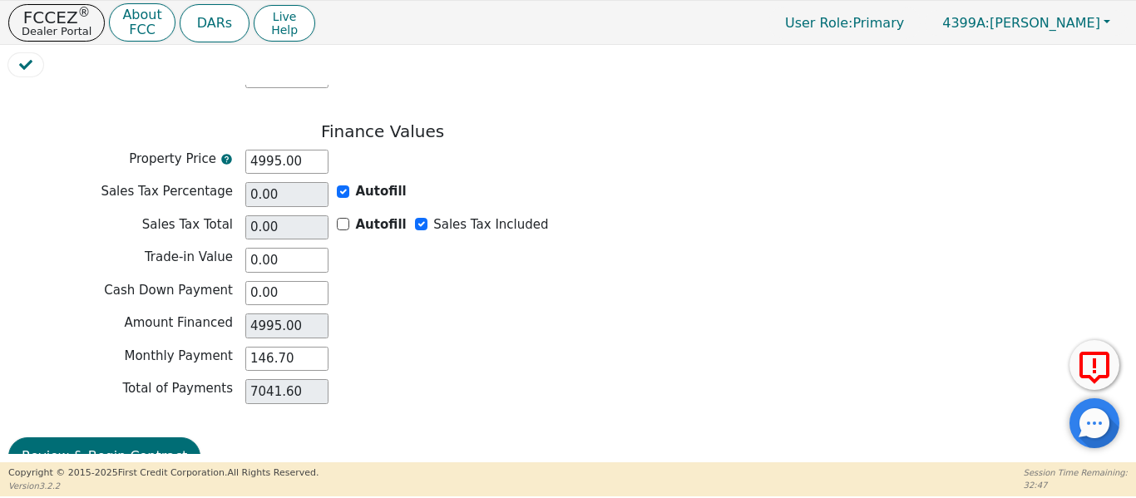
scroll to position [1520, 0]
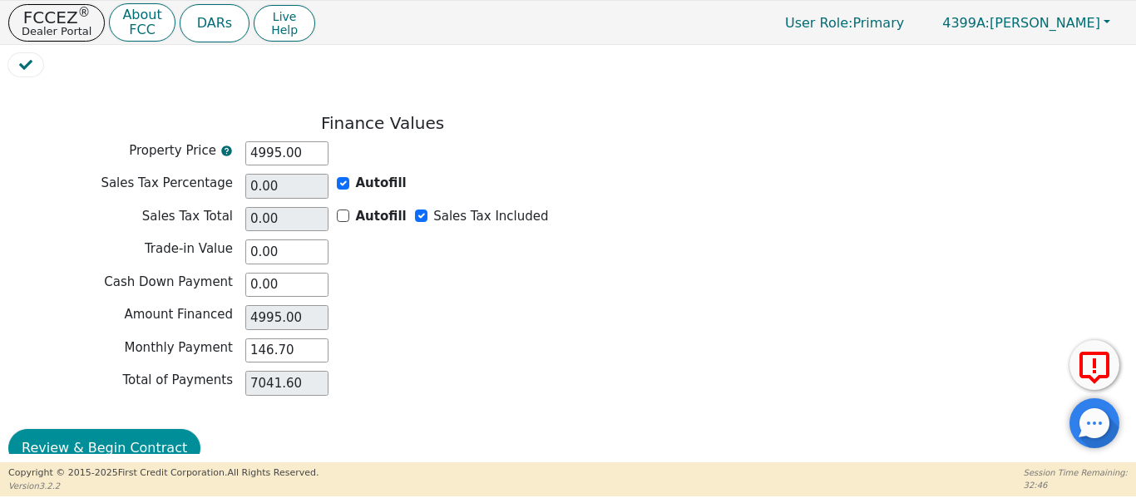
click at [52, 429] on button "Review & Begin Contract" at bounding box center [104, 448] width 192 height 38
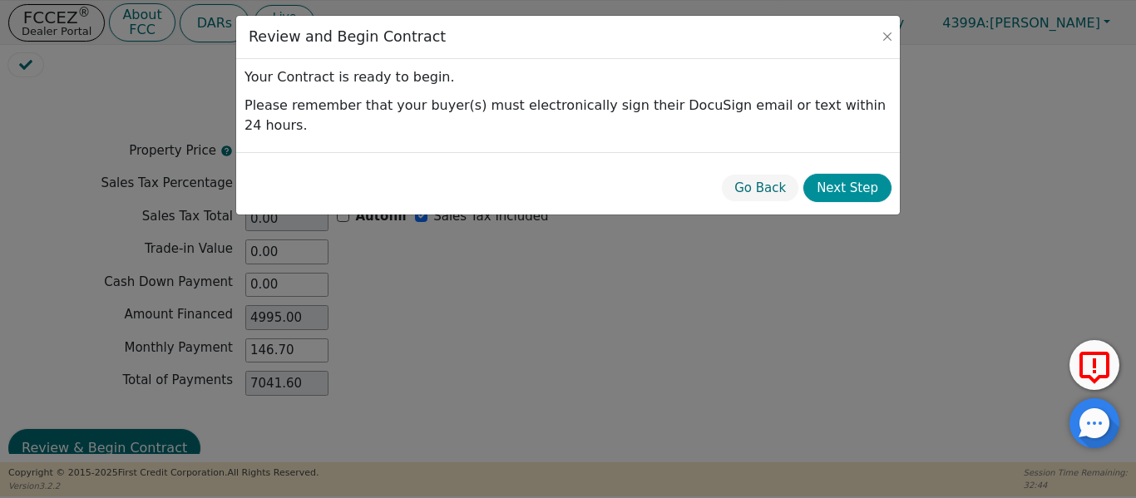
click at [826, 174] on button "Next Step" at bounding box center [847, 188] width 88 height 29
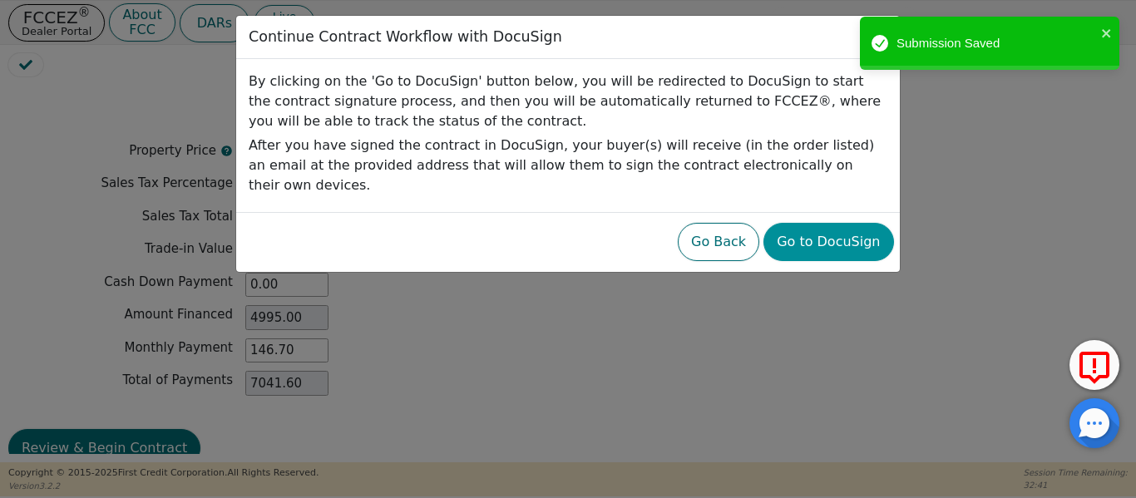
click at [818, 226] on button "Go to DocuSign" at bounding box center [829, 242] width 130 height 38
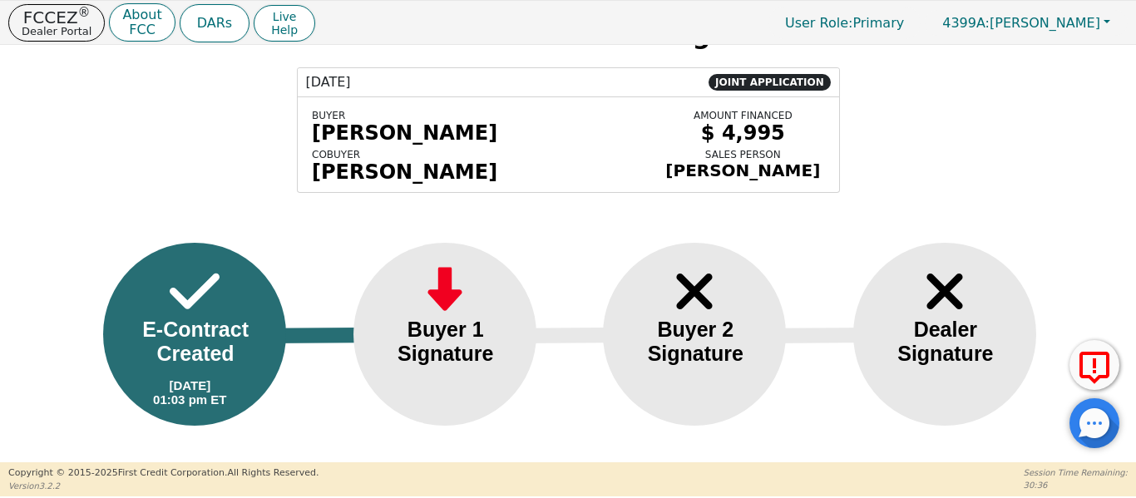
scroll to position [82, 0]
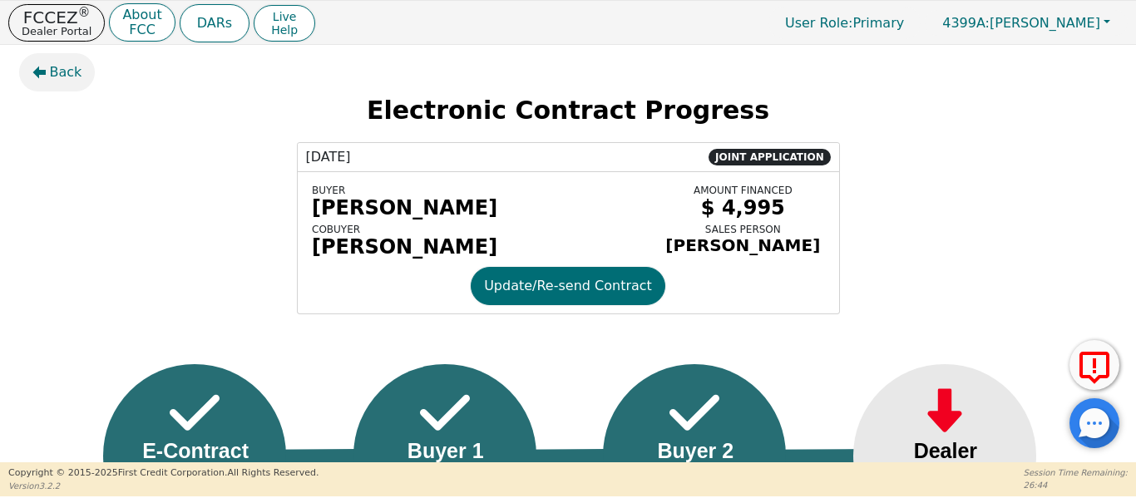
click at [70, 72] on span "Back" at bounding box center [66, 72] width 32 height 20
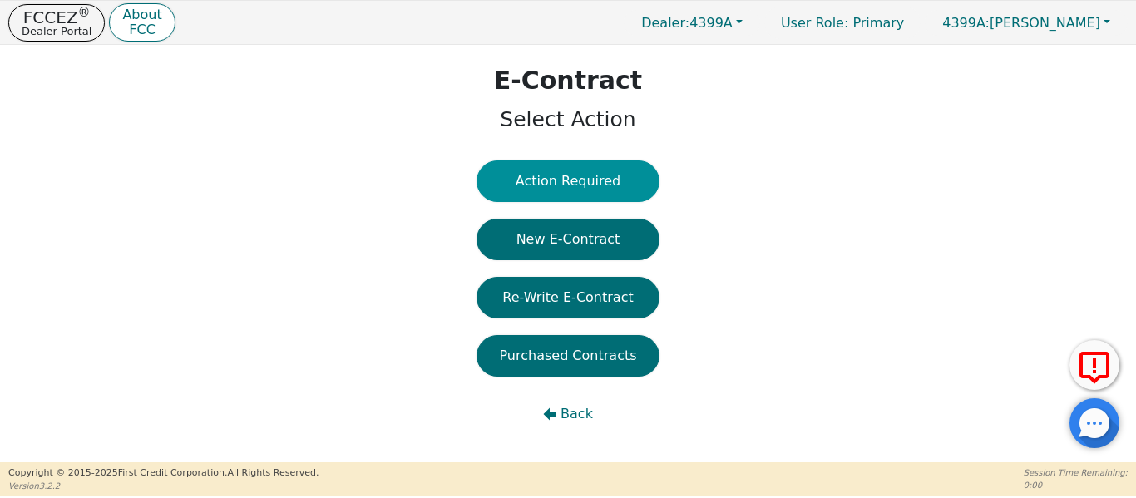
click at [516, 176] on button "Action Required" at bounding box center [568, 182] width 183 height 42
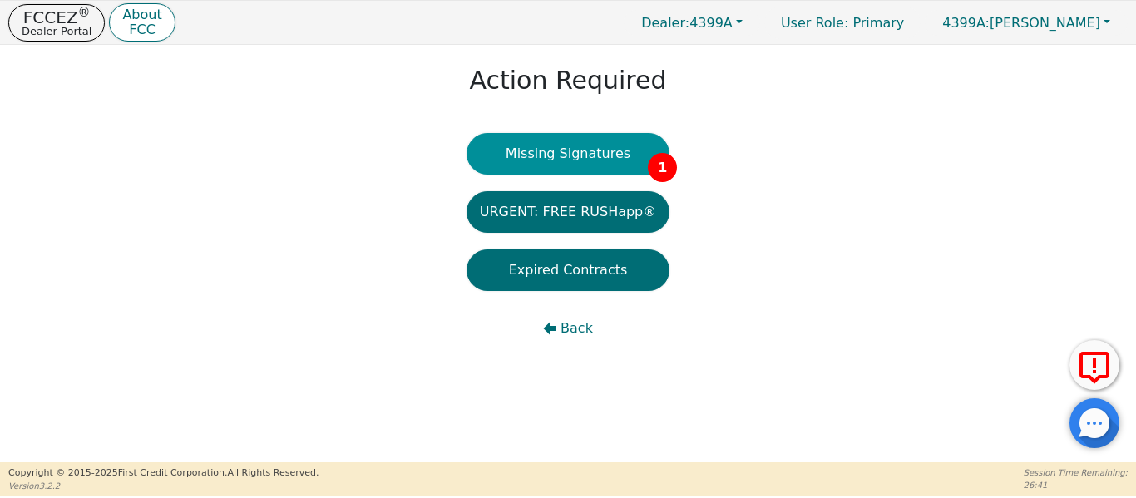
click at [581, 165] on button "Missing Signatures 1" at bounding box center [569, 154] width 204 height 42
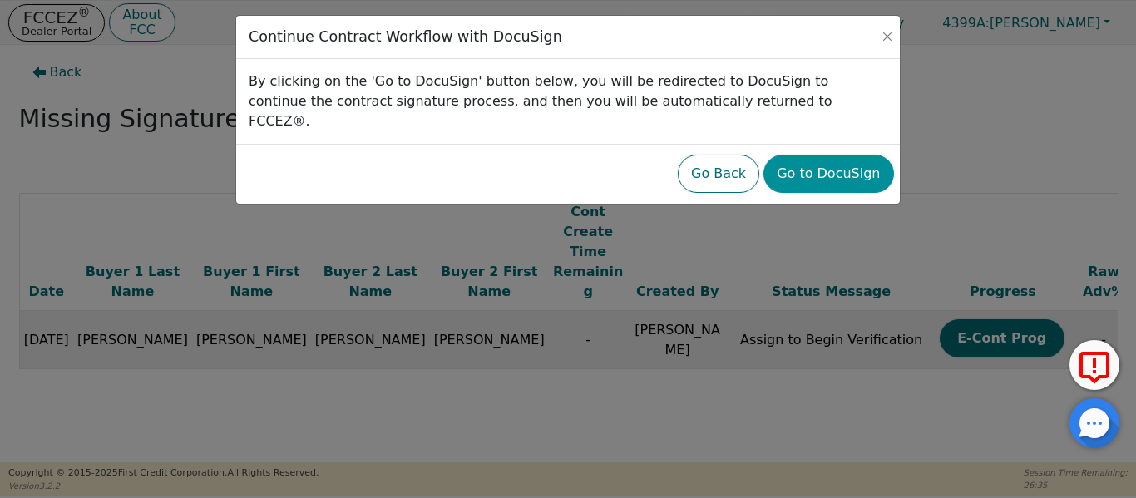
click at [823, 159] on button "Go to DocuSign" at bounding box center [829, 174] width 130 height 38
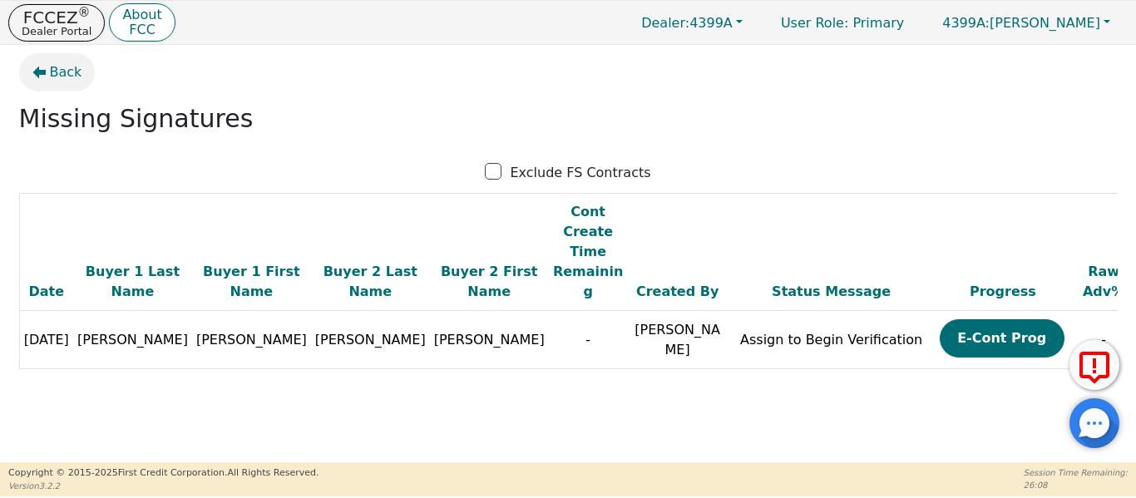
click at [66, 69] on span "Back" at bounding box center [66, 72] width 32 height 20
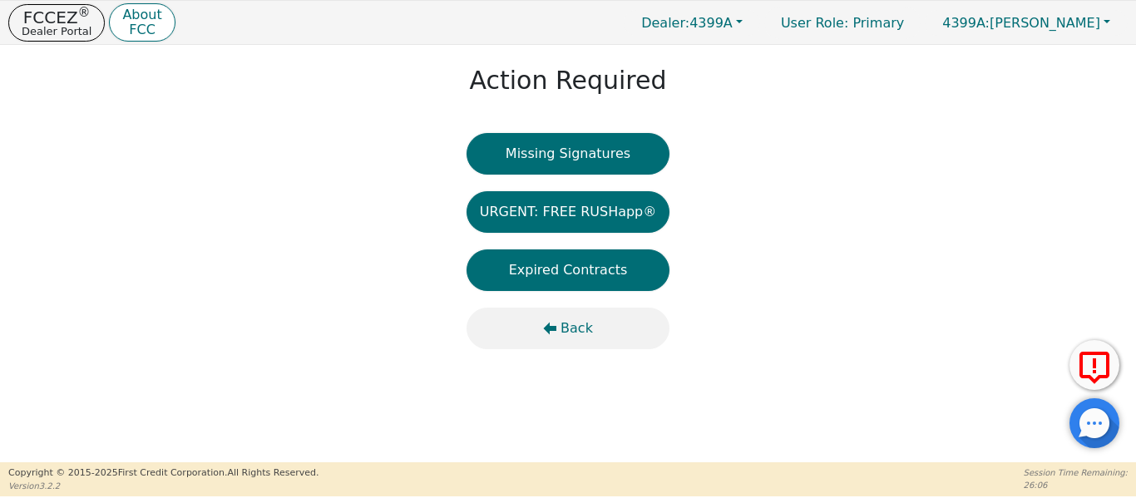
click at [566, 335] on span "Back" at bounding box center [577, 329] width 32 height 20
